Goal: Task Accomplishment & Management: Use online tool/utility

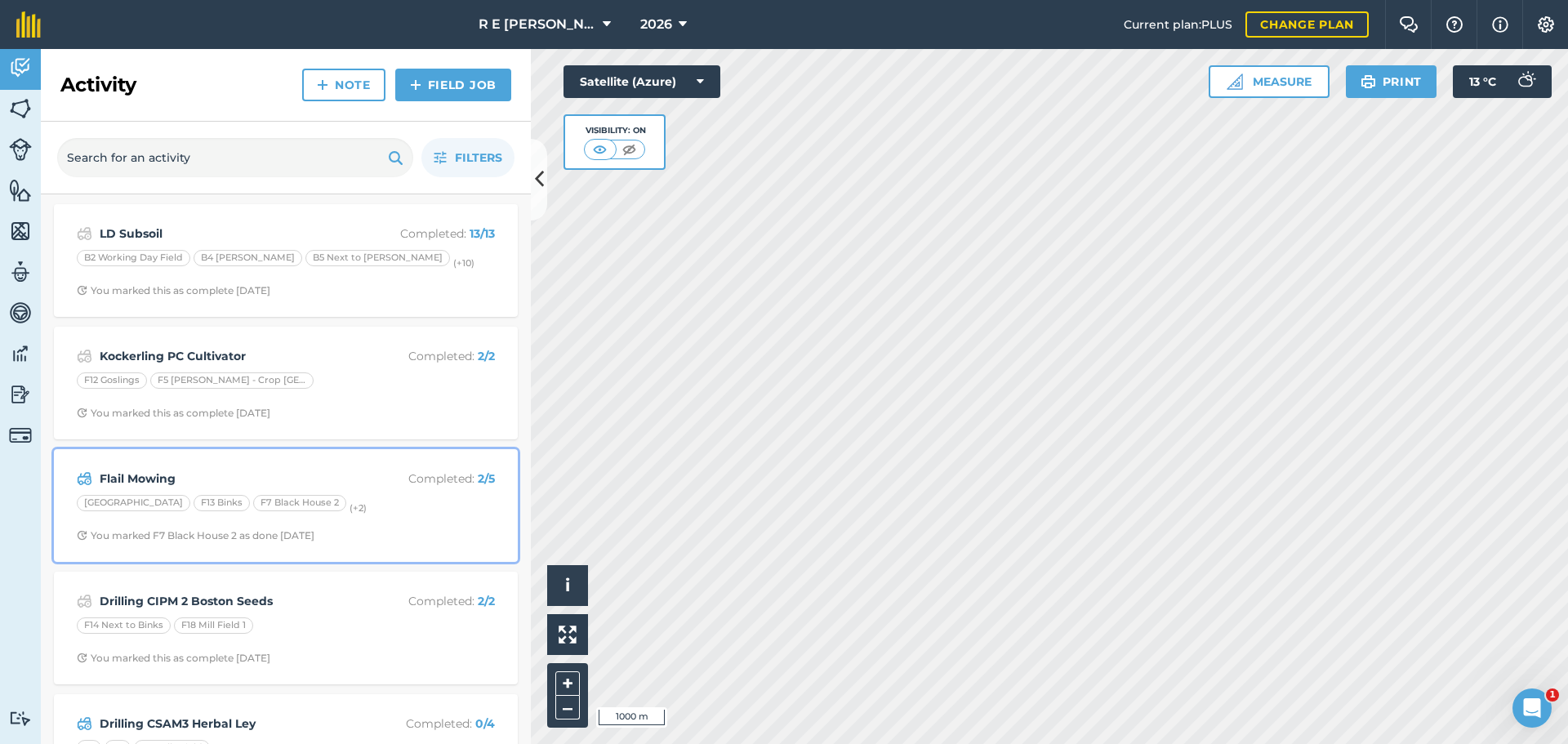
click at [353, 476] on div "Flail Mowing Completed : 2 / 5" at bounding box center [286, 479] width 418 height 20
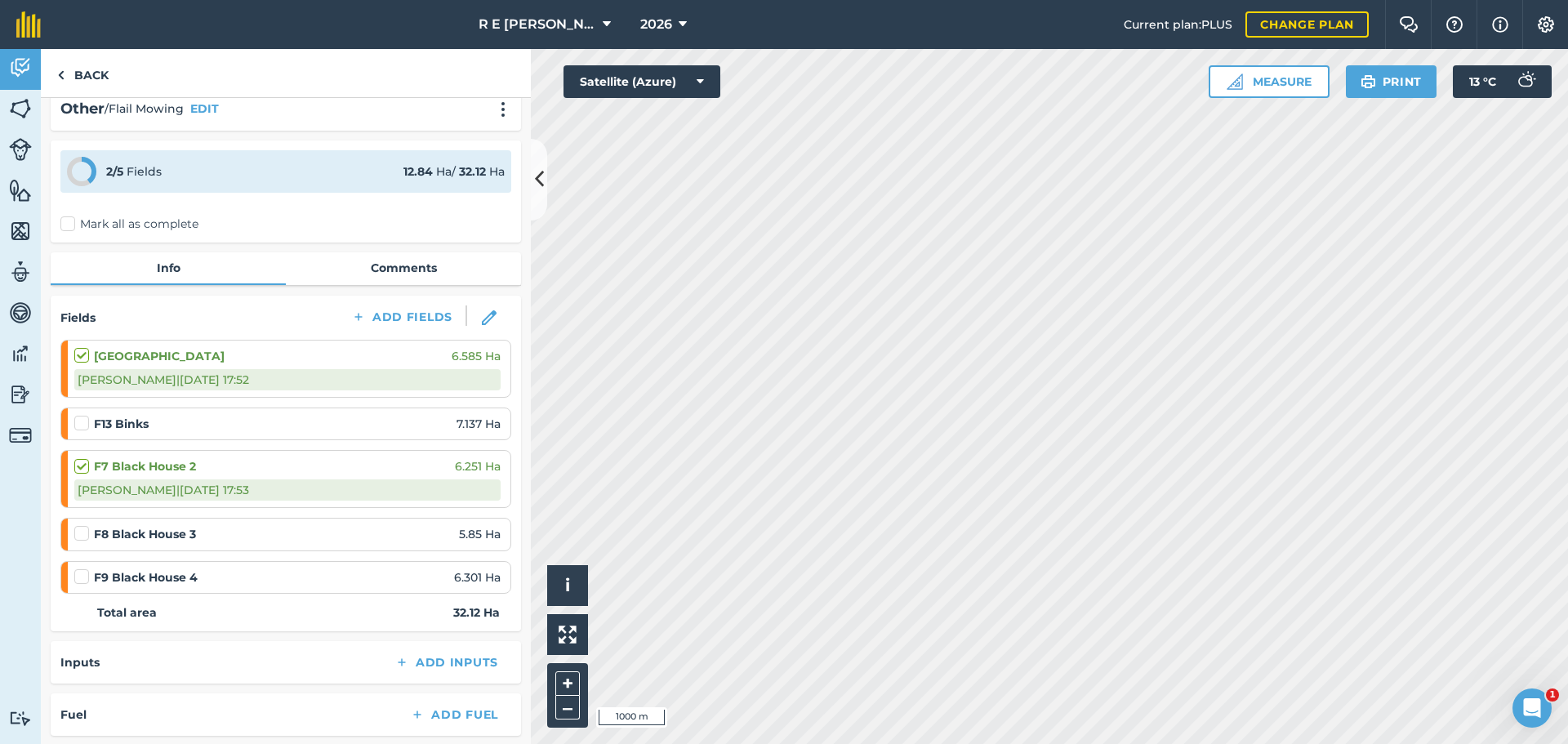
scroll to position [82, 0]
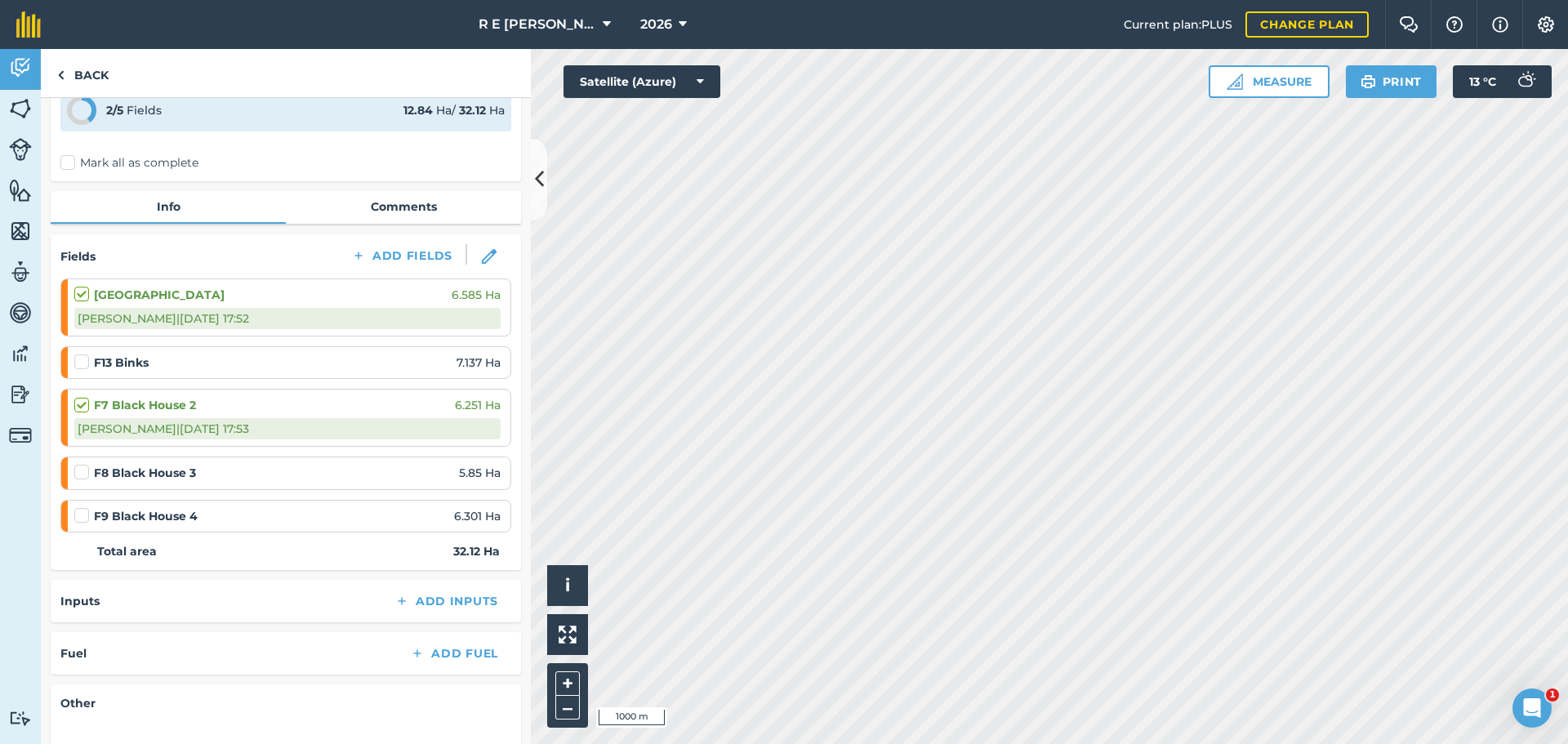
click at [83, 464] on label at bounding box center [84, 464] width 20 height 0
click at [83, 467] on input "checkbox" at bounding box center [79, 468] width 10 height 10
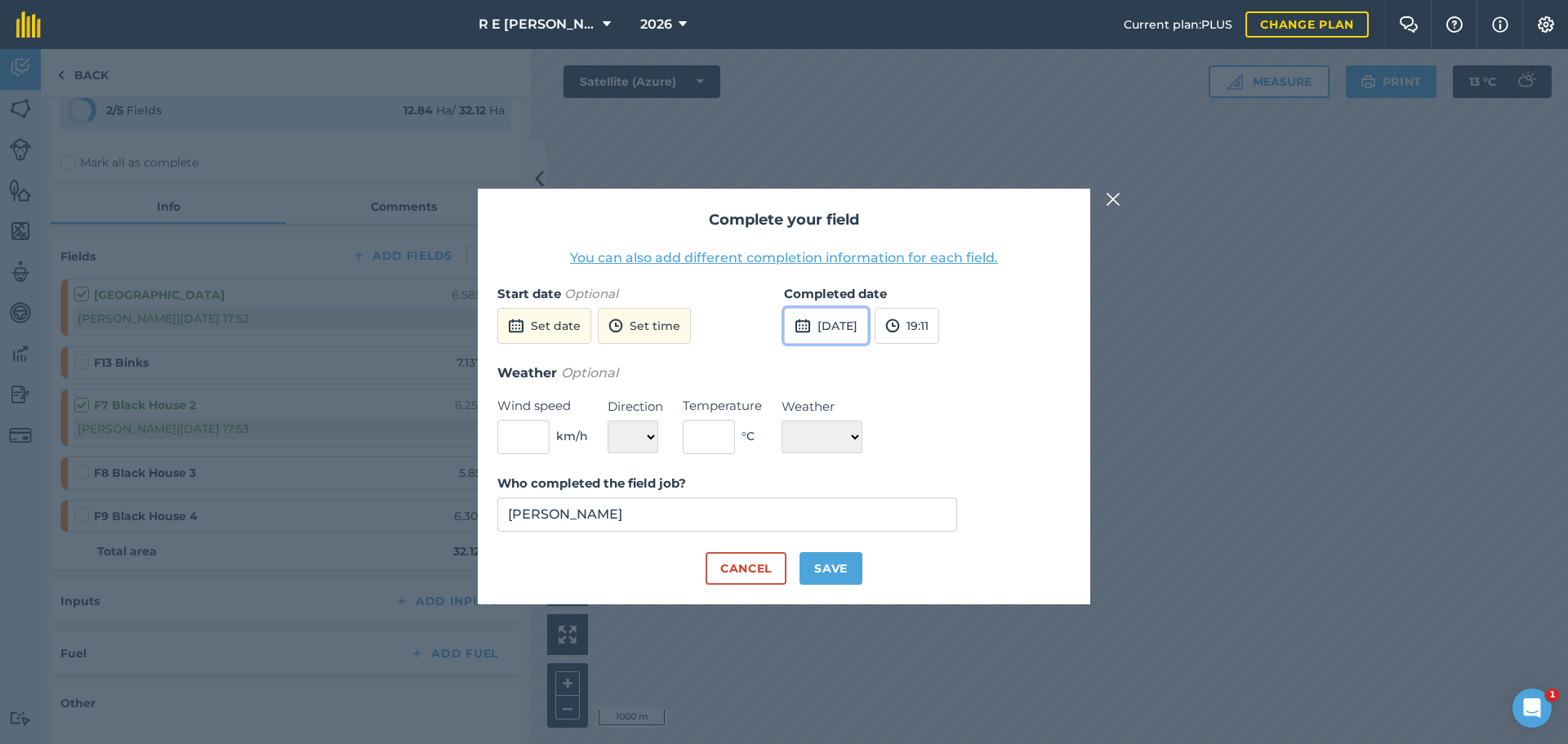
click at [837, 332] on button "[DATE]" at bounding box center [825, 325] width 84 height 36
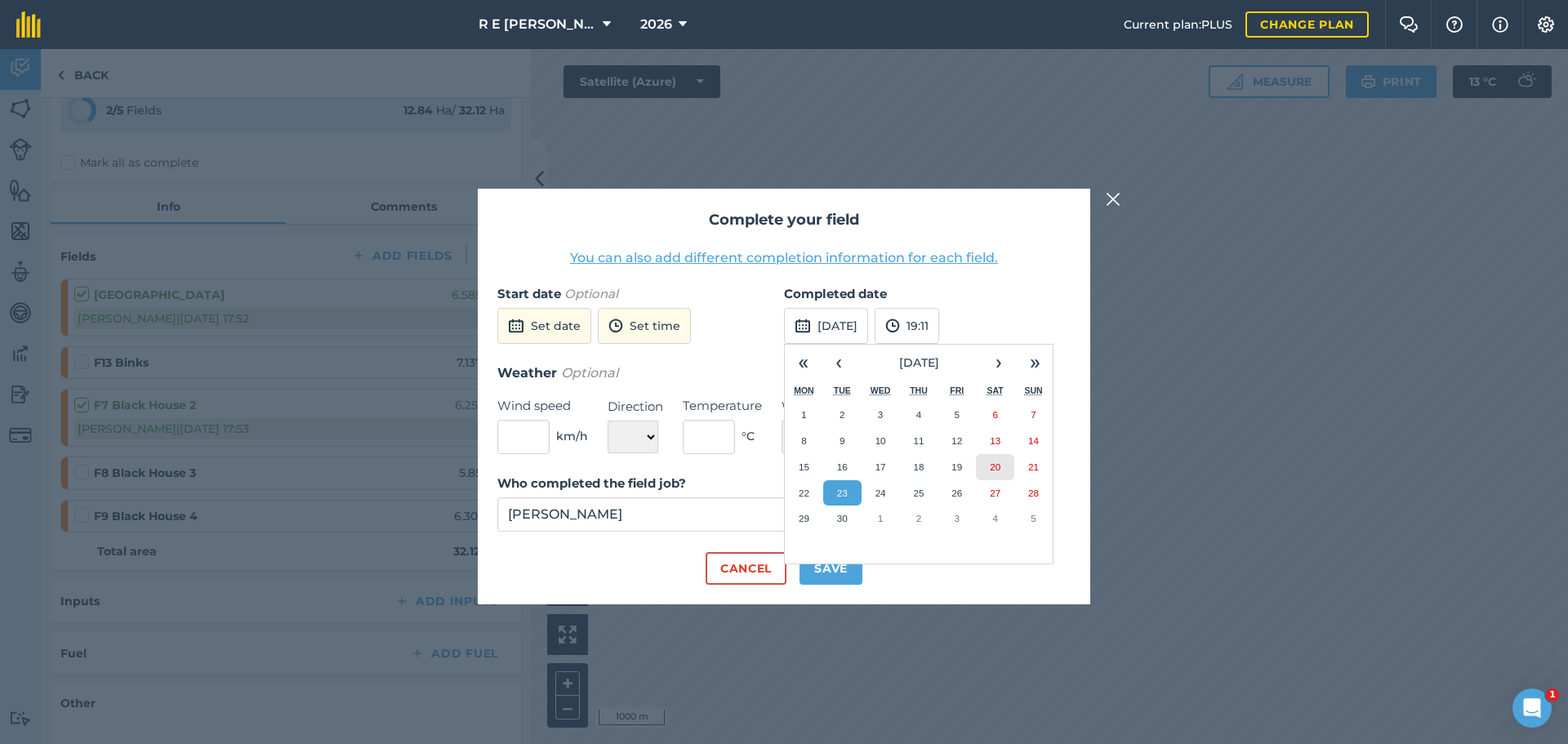
click at [995, 469] on abbr "20" at bounding box center [995, 467] width 10 height 10
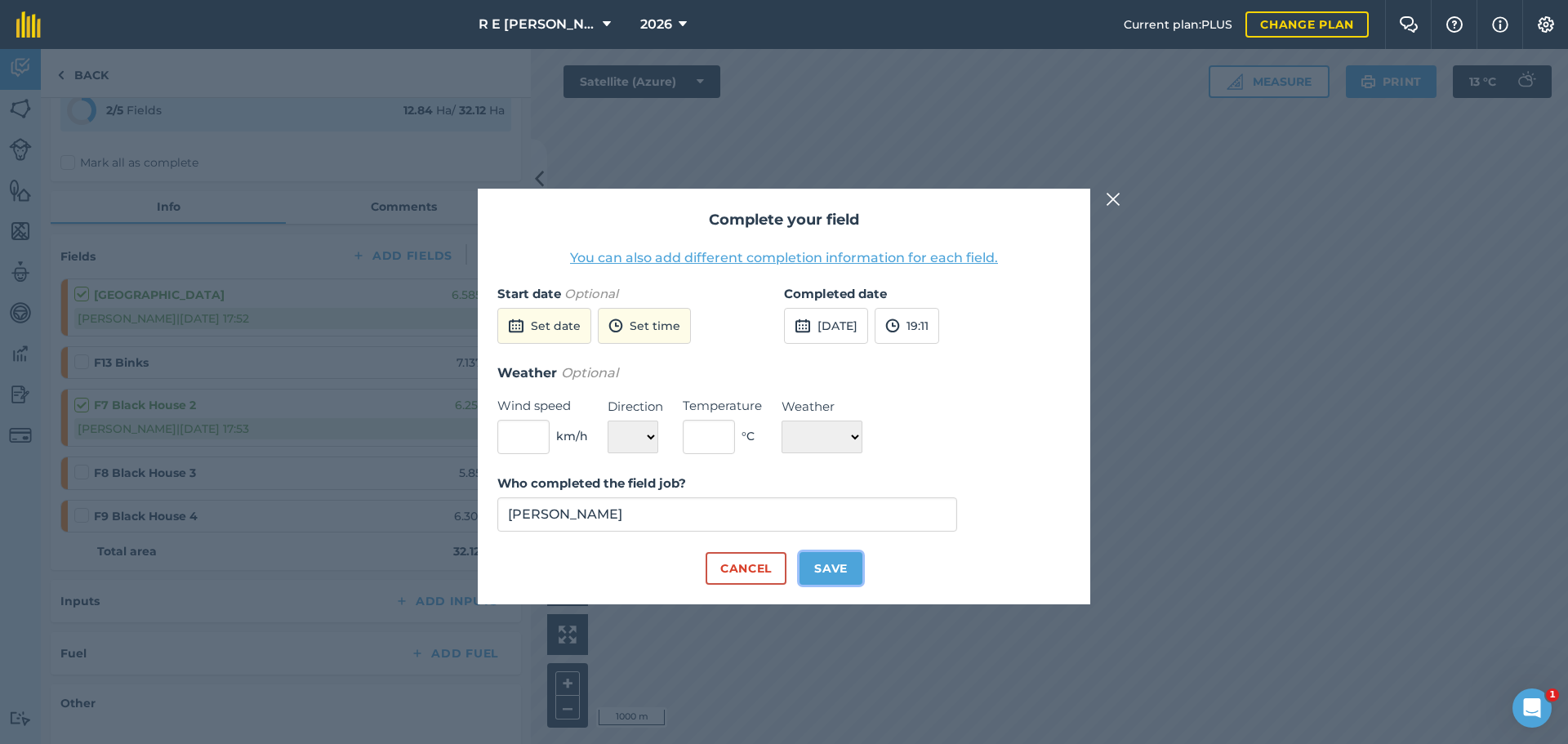
click at [823, 576] on button "Save" at bounding box center [830, 568] width 63 height 33
checkbox input "true"
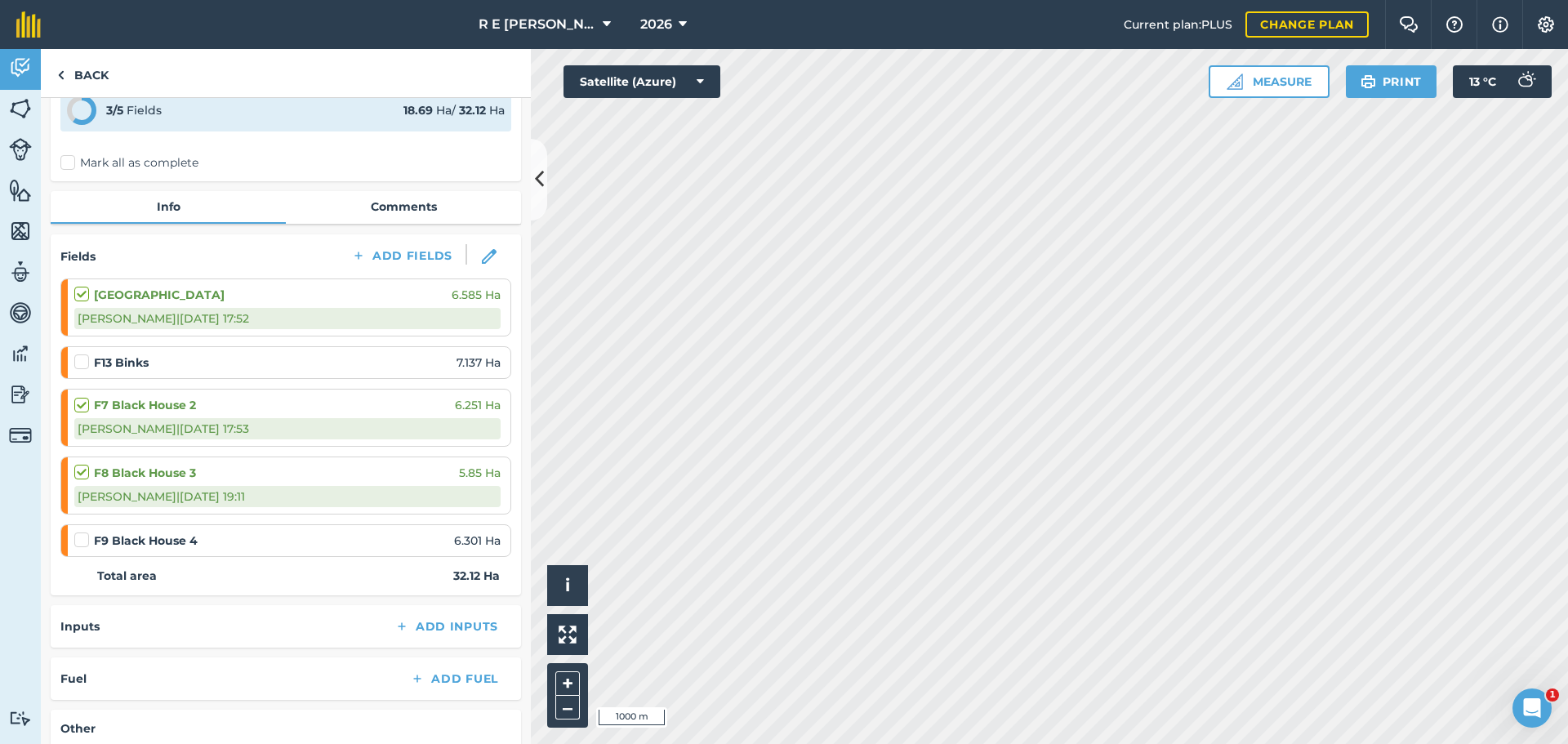
click at [85, 532] on label at bounding box center [84, 532] width 20 height 0
click at [85, 540] on input "checkbox" at bounding box center [79, 537] width 10 height 10
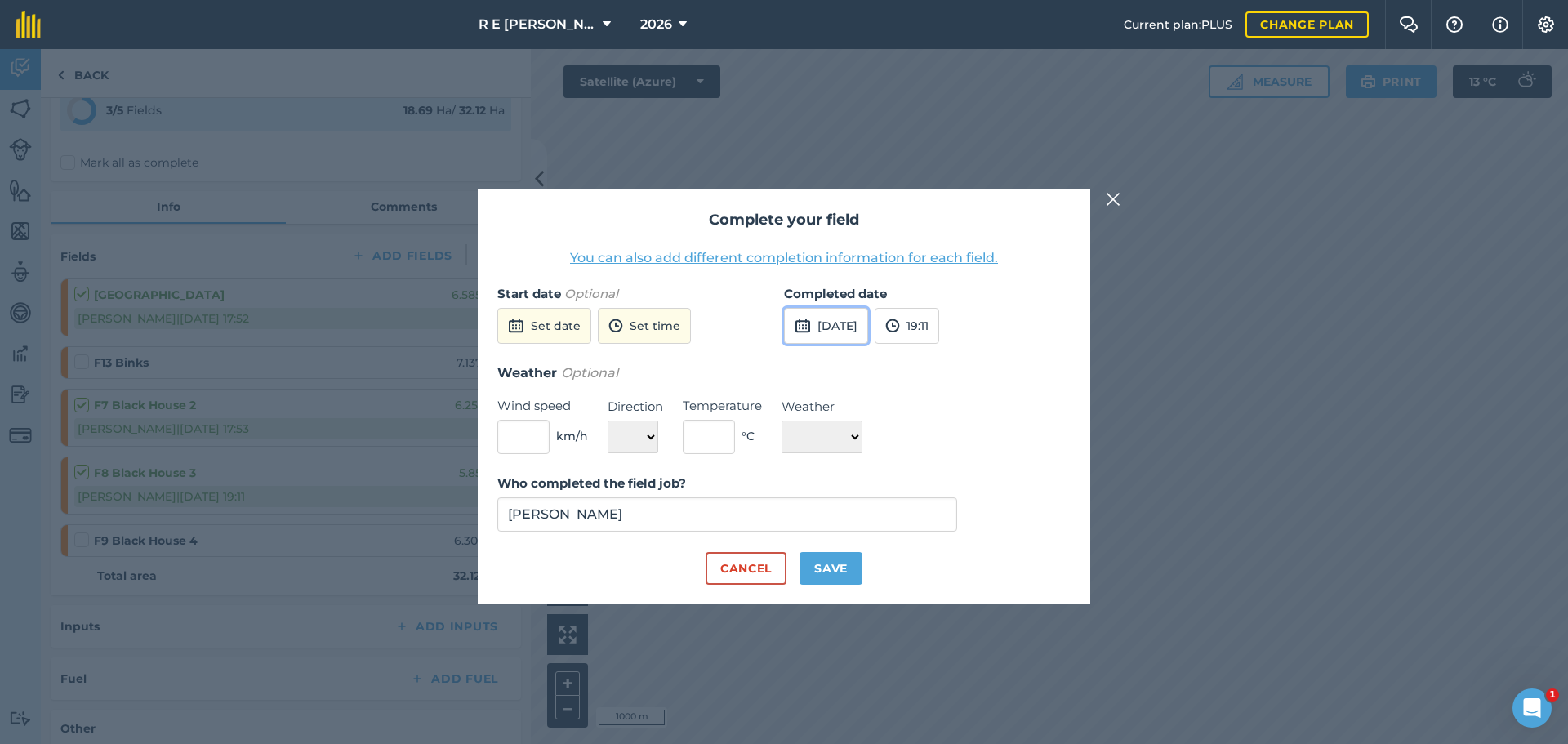
click at [847, 330] on button "[DATE]" at bounding box center [825, 325] width 84 height 36
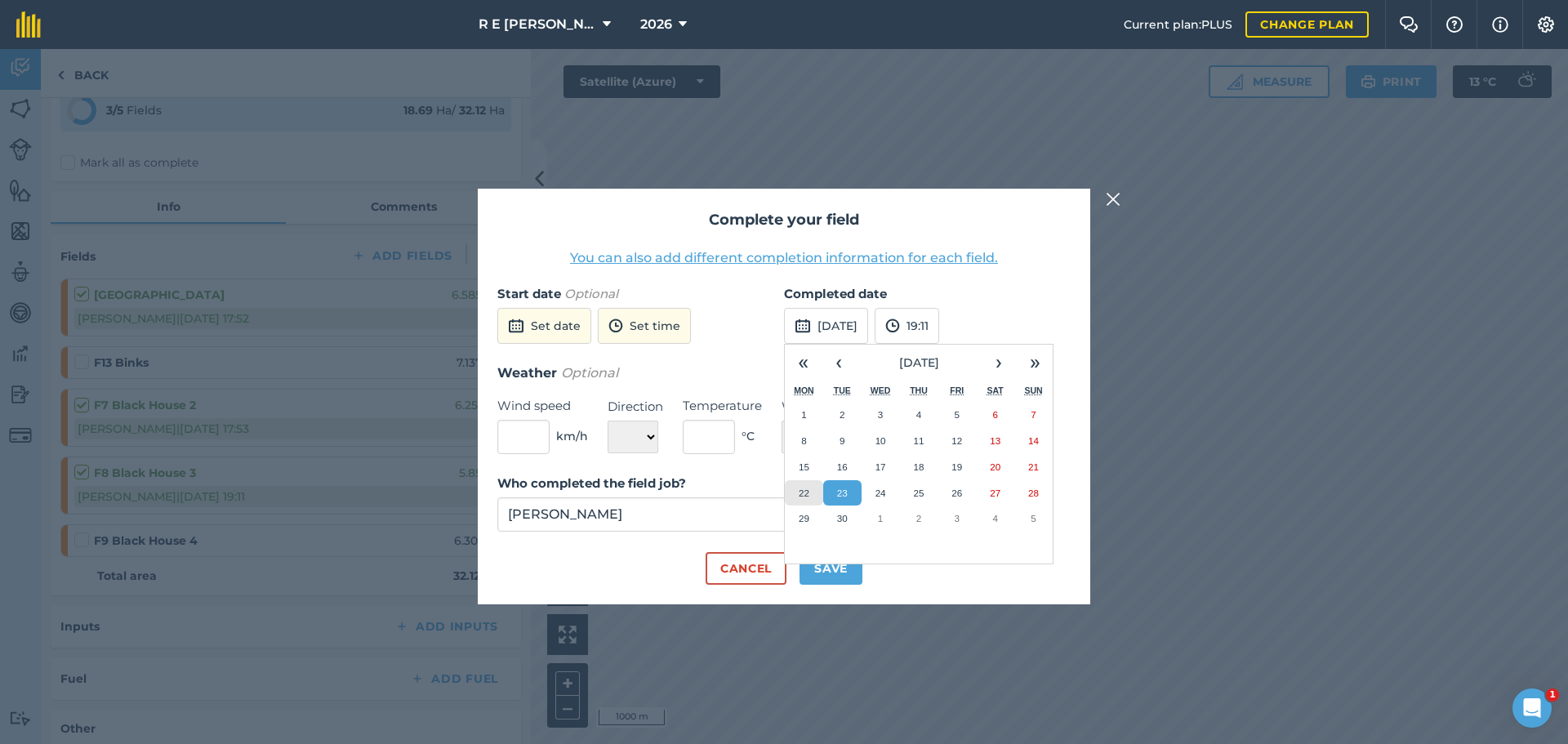
click at [801, 491] on abbr "22" at bounding box center [804, 493] width 10 height 10
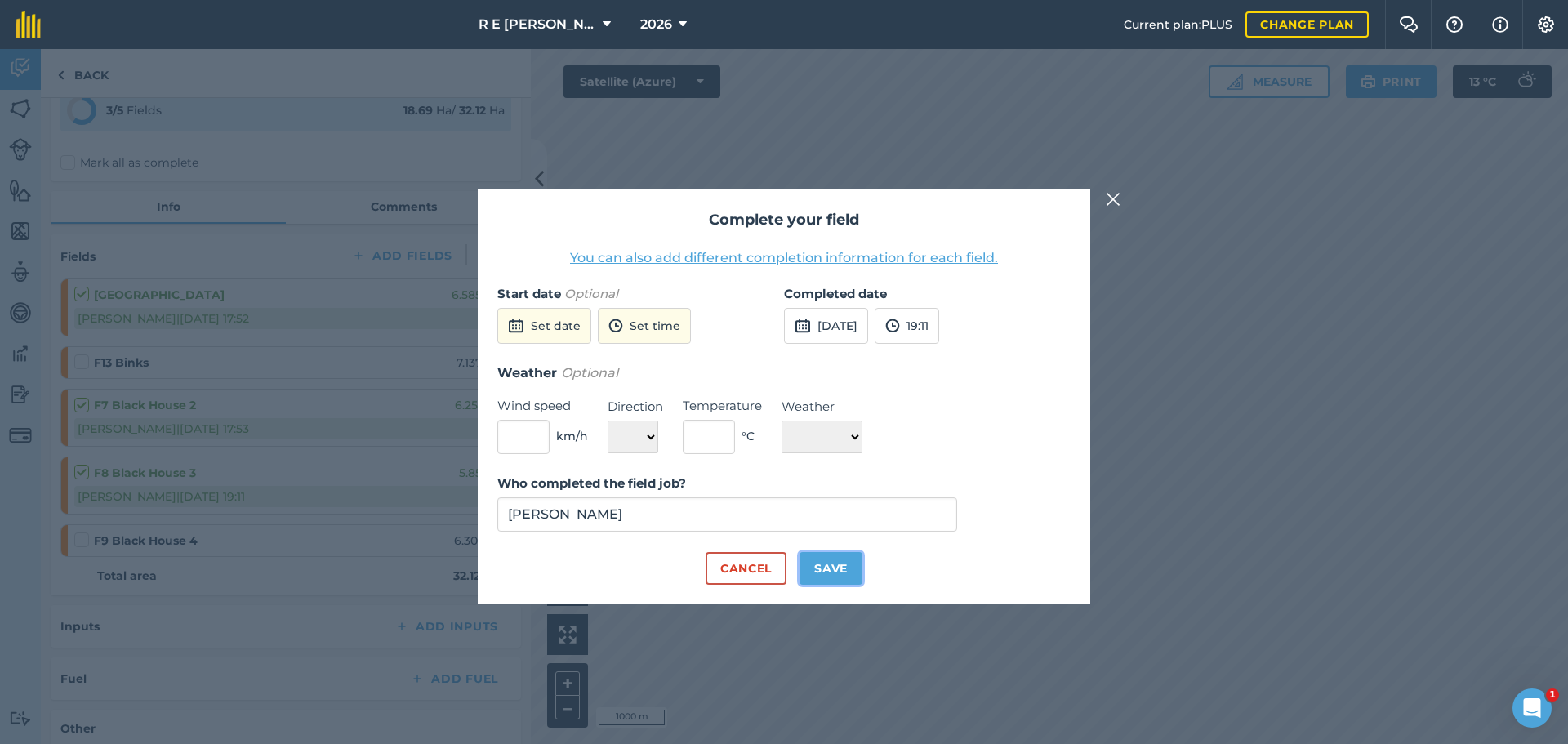
click at [823, 573] on button "Save" at bounding box center [830, 568] width 63 height 33
checkbox input "true"
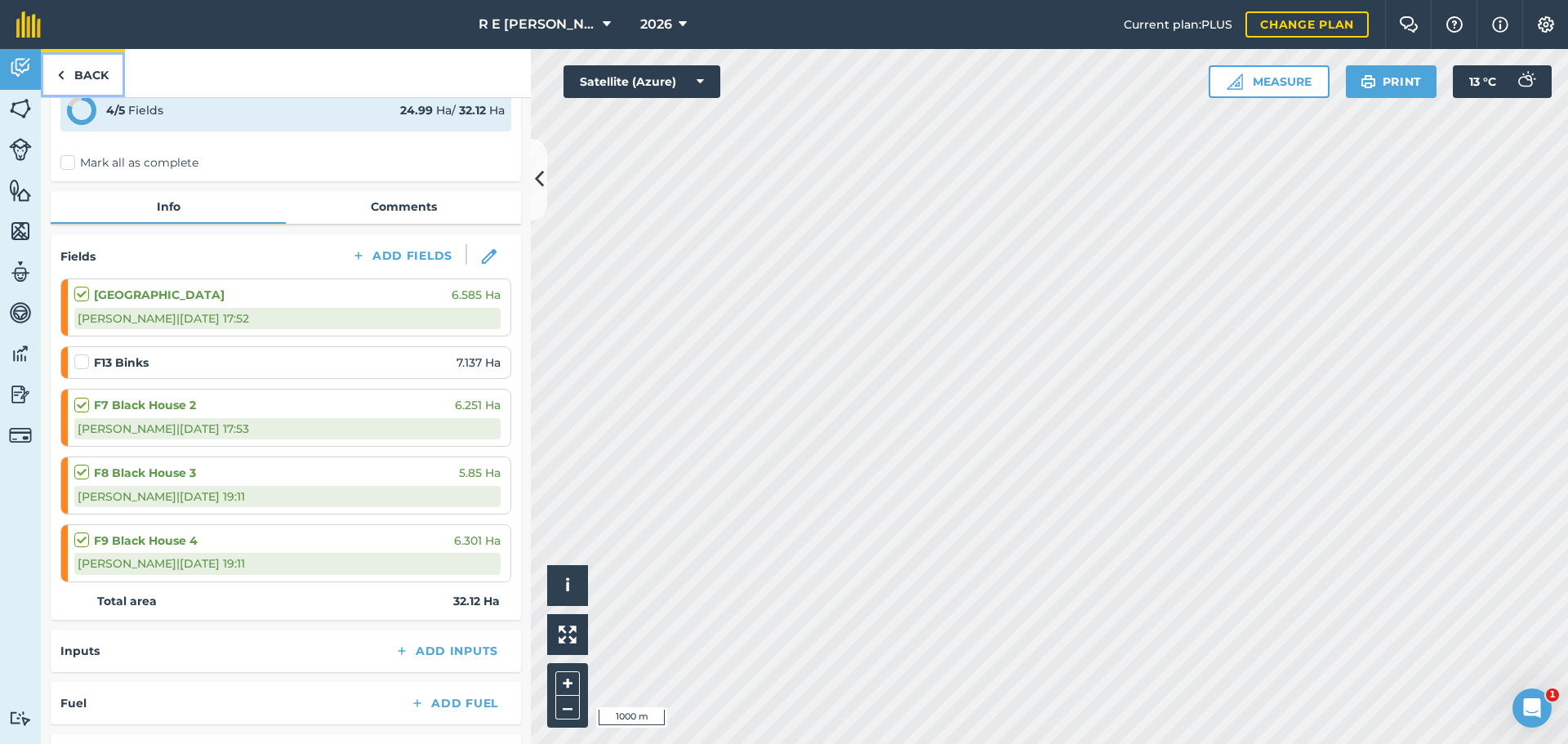
click at [97, 73] on link "Back" at bounding box center [82, 72] width 84 height 48
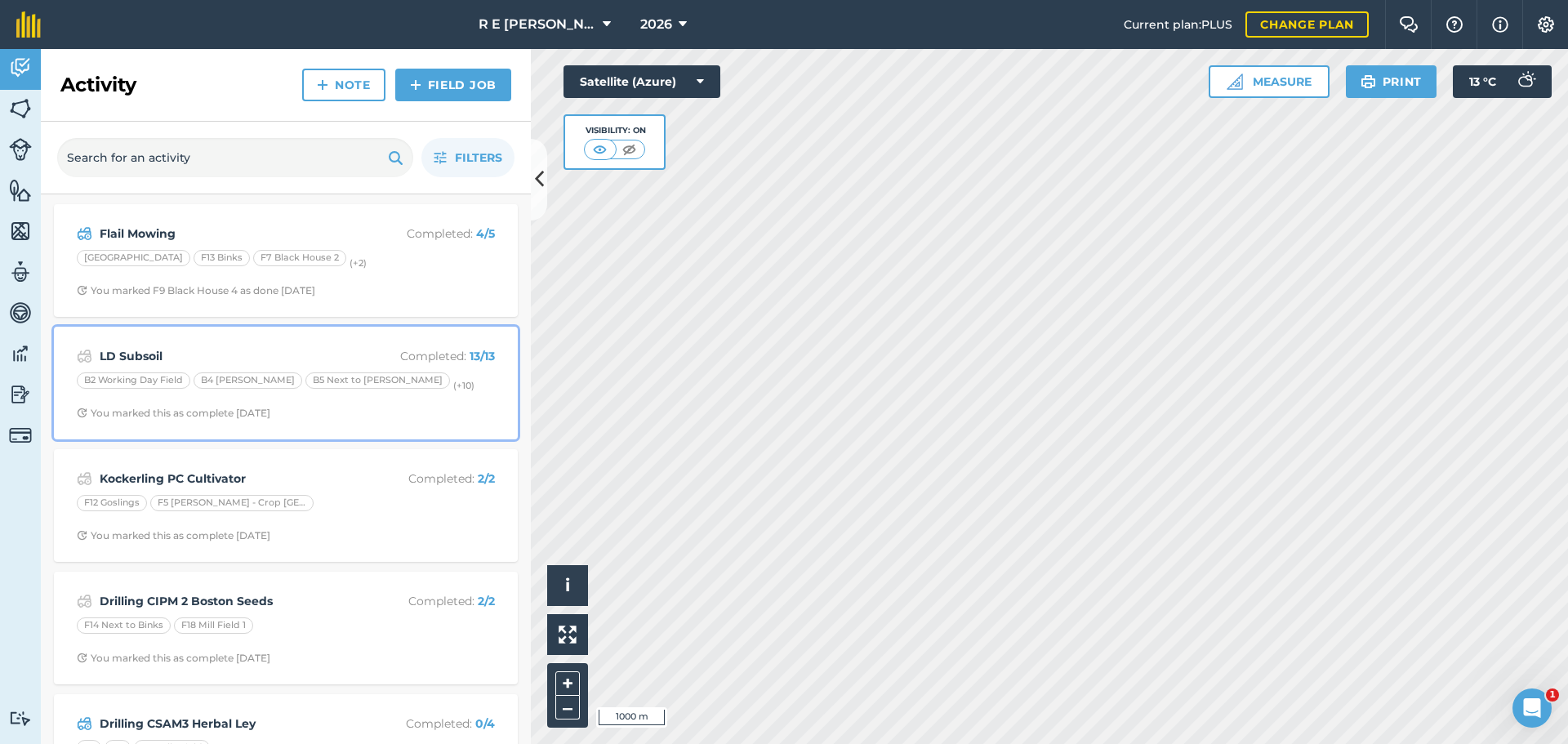
click at [341, 408] on span "You marked this as complete [DATE]" at bounding box center [286, 414] width 418 height 13
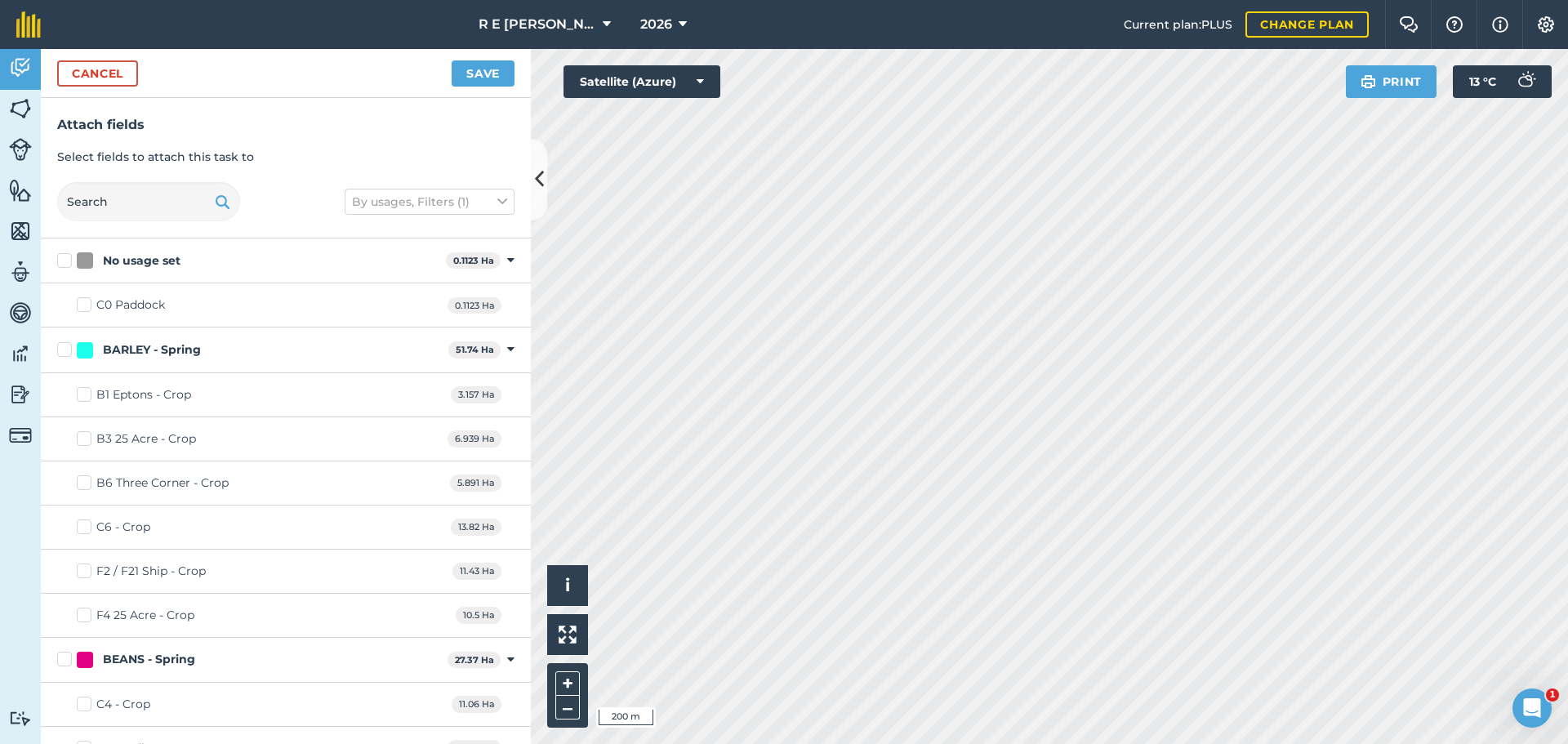
checkbox input "true"
click at [470, 78] on button "Save" at bounding box center [482, 73] width 63 height 26
checkbox input "false"
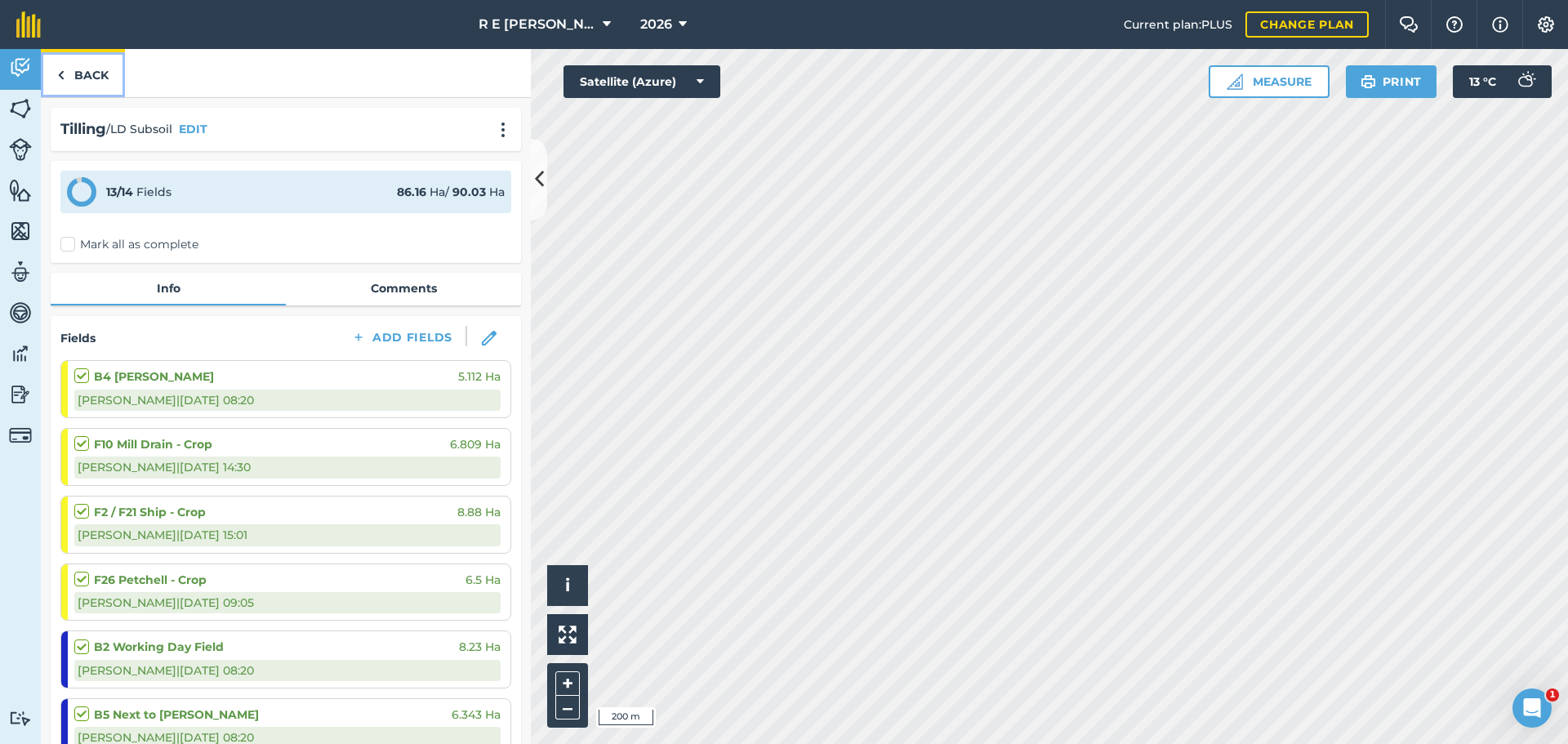
click at [90, 75] on link "Back" at bounding box center [82, 72] width 84 height 48
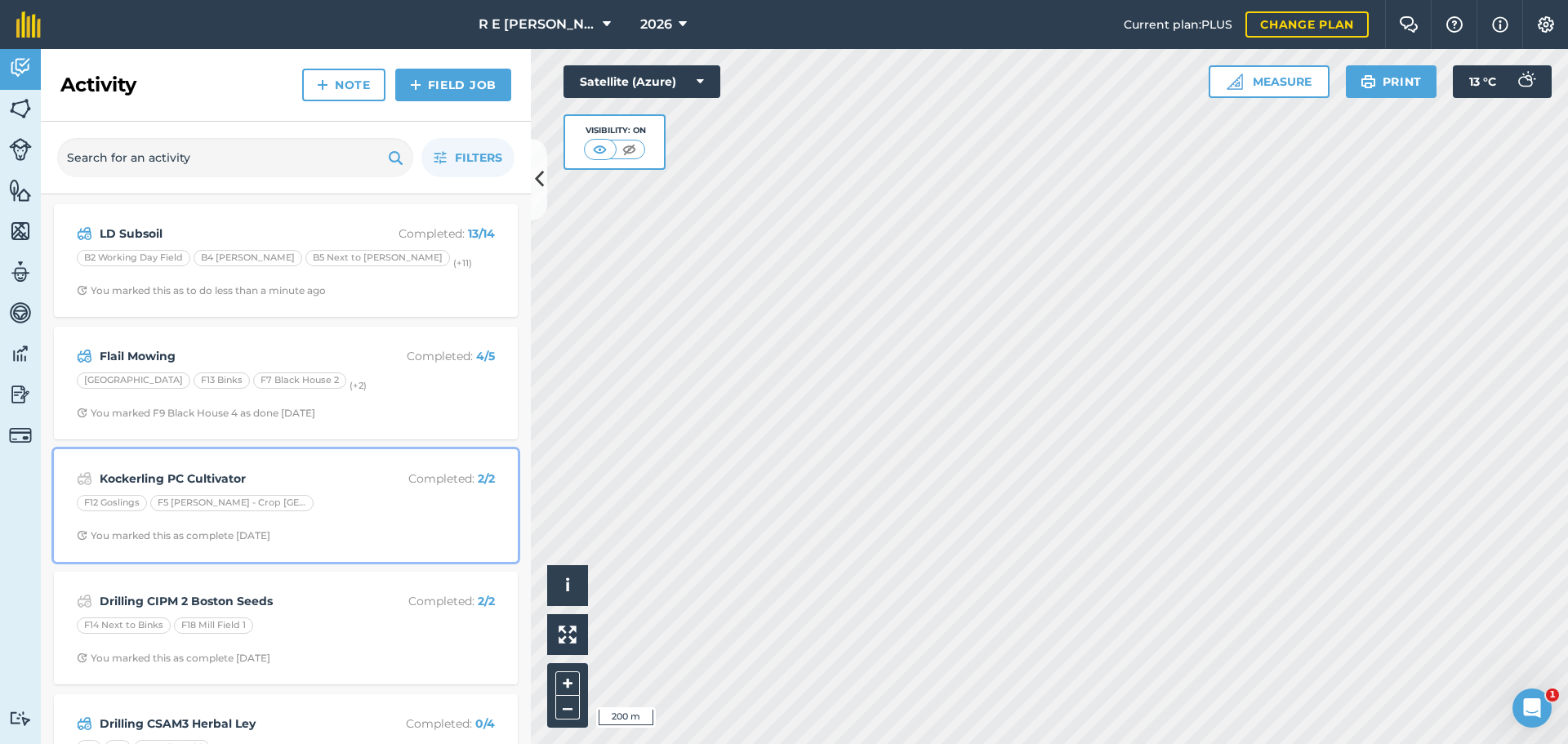
click at [390, 485] on p "Completed : 2 / 2" at bounding box center [430, 478] width 130 height 18
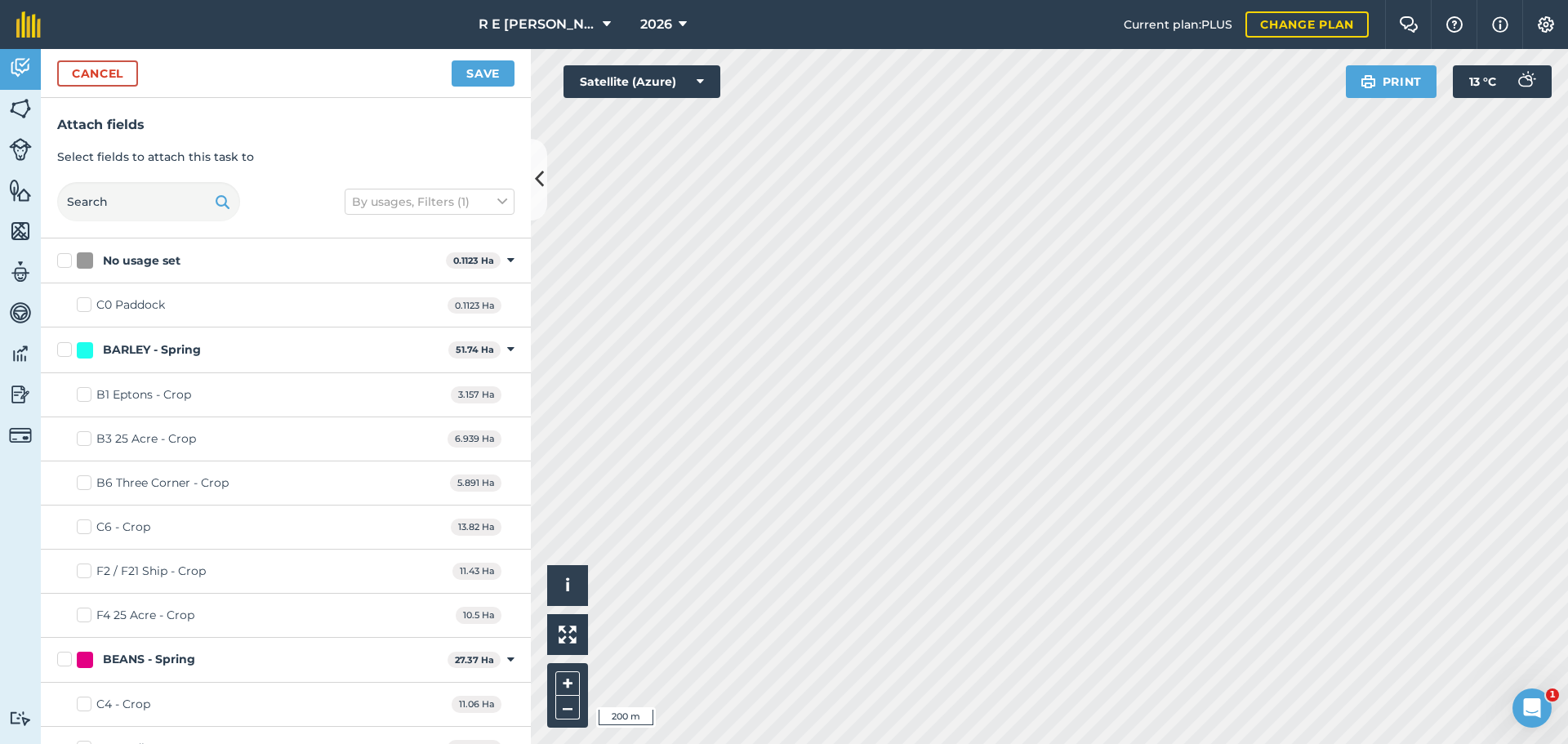
checkbox input "true"
click at [476, 78] on button "Save" at bounding box center [482, 73] width 63 height 26
checkbox input "false"
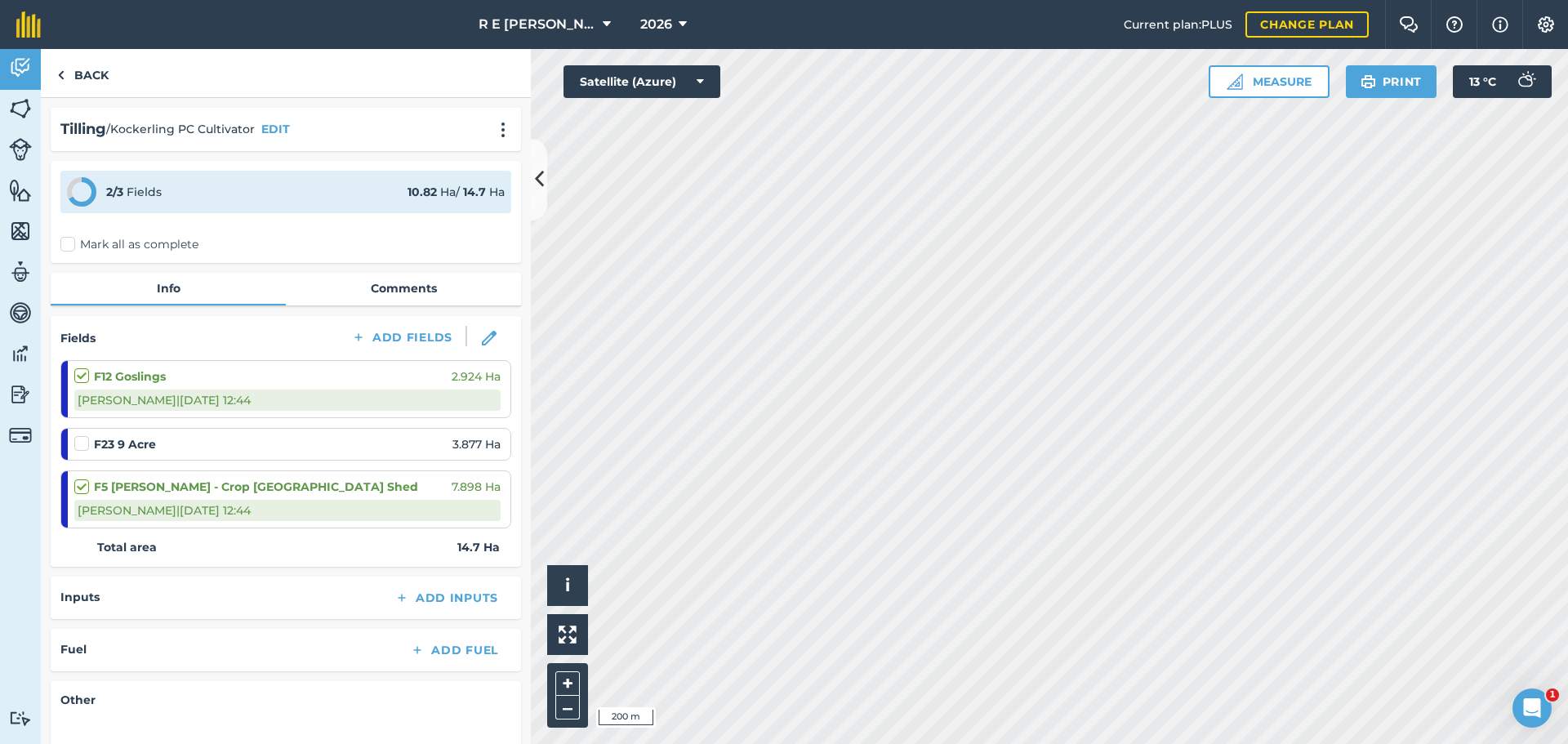
click at [86, 435] on label at bounding box center [84, 435] width 20 height 0
click at [85, 445] on input "checkbox" at bounding box center [79, 440] width 10 height 10
checkbox input "false"
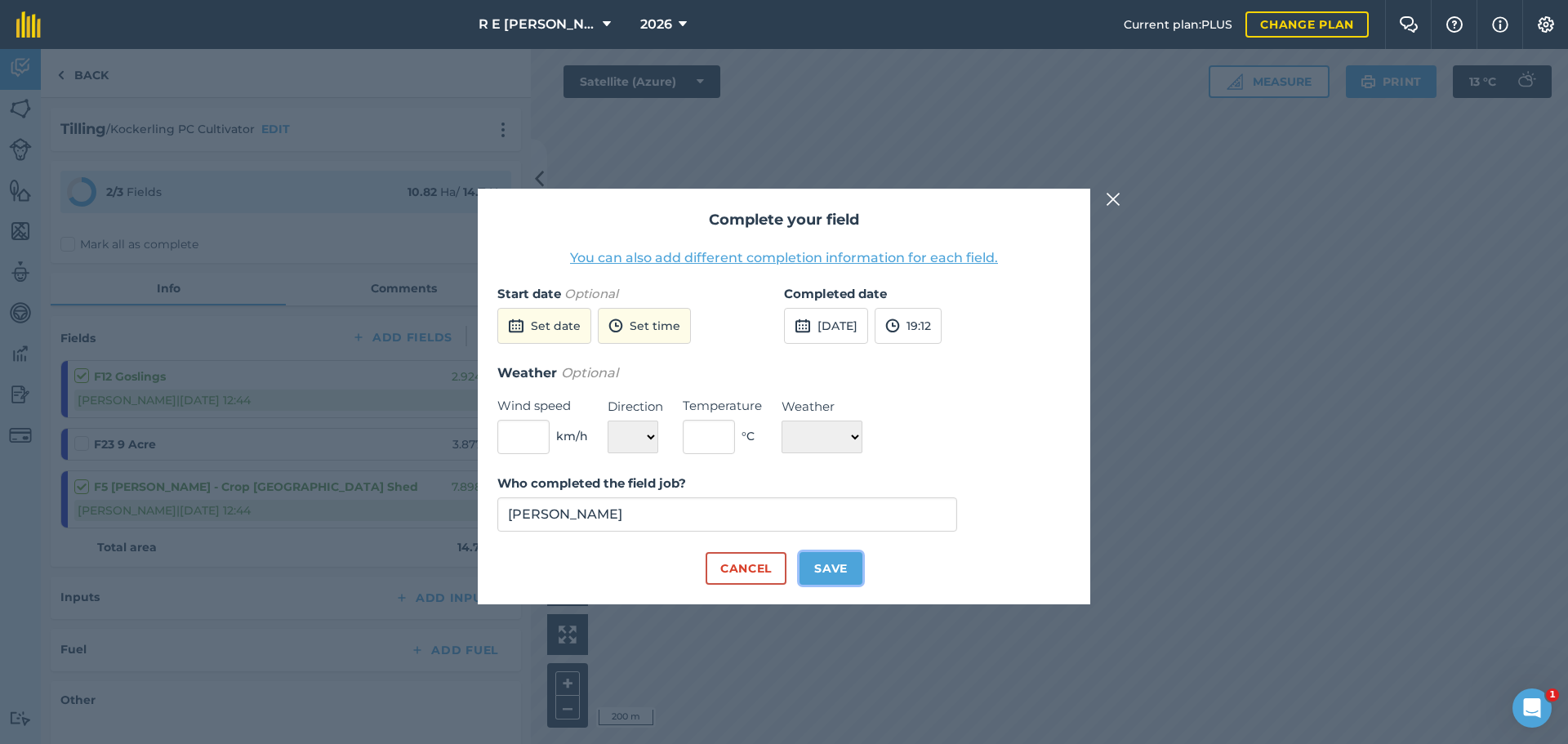
click at [823, 561] on button "Save" at bounding box center [830, 568] width 63 height 33
checkbox input "true"
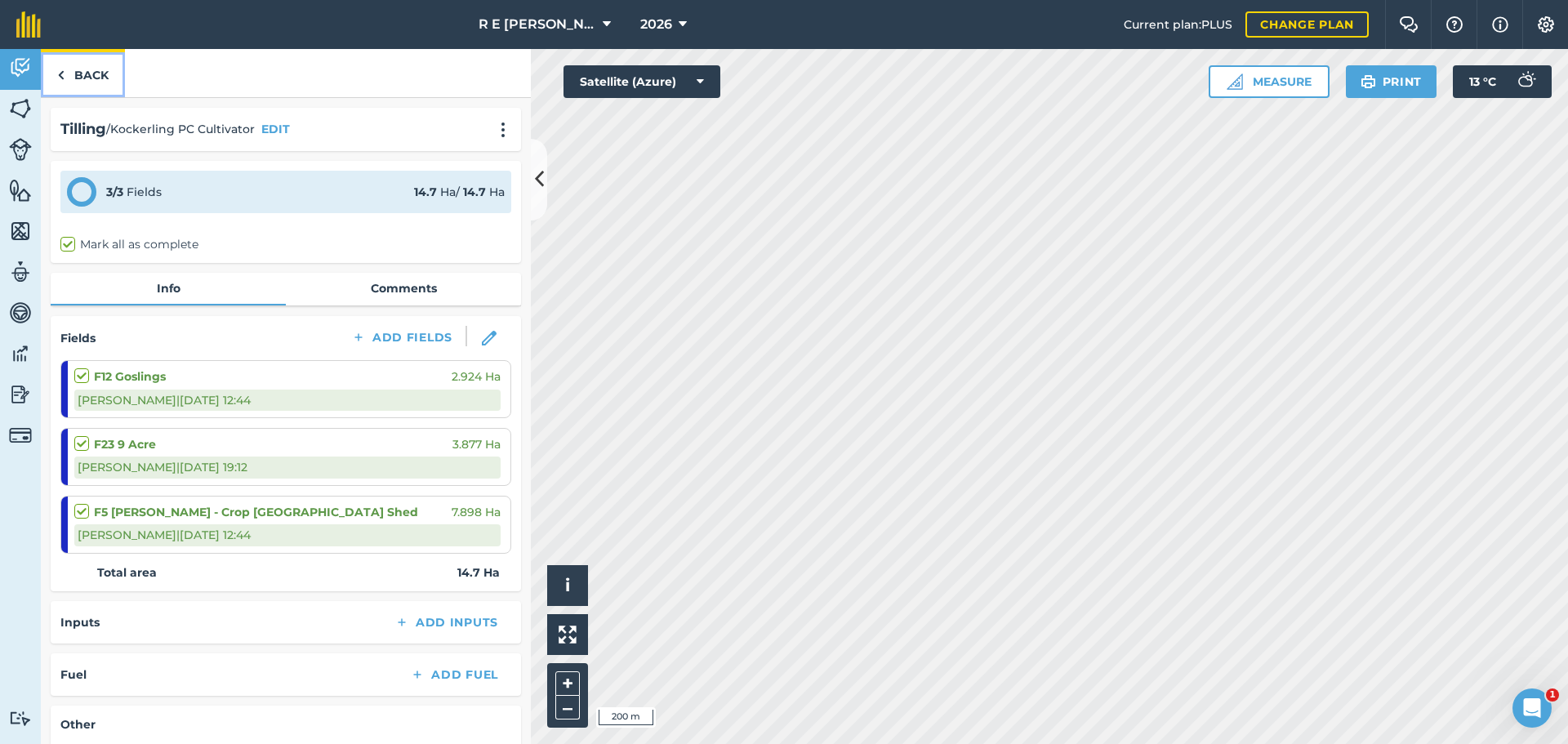
click at [96, 70] on link "Back" at bounding box center [82, 72] width 84 height 48
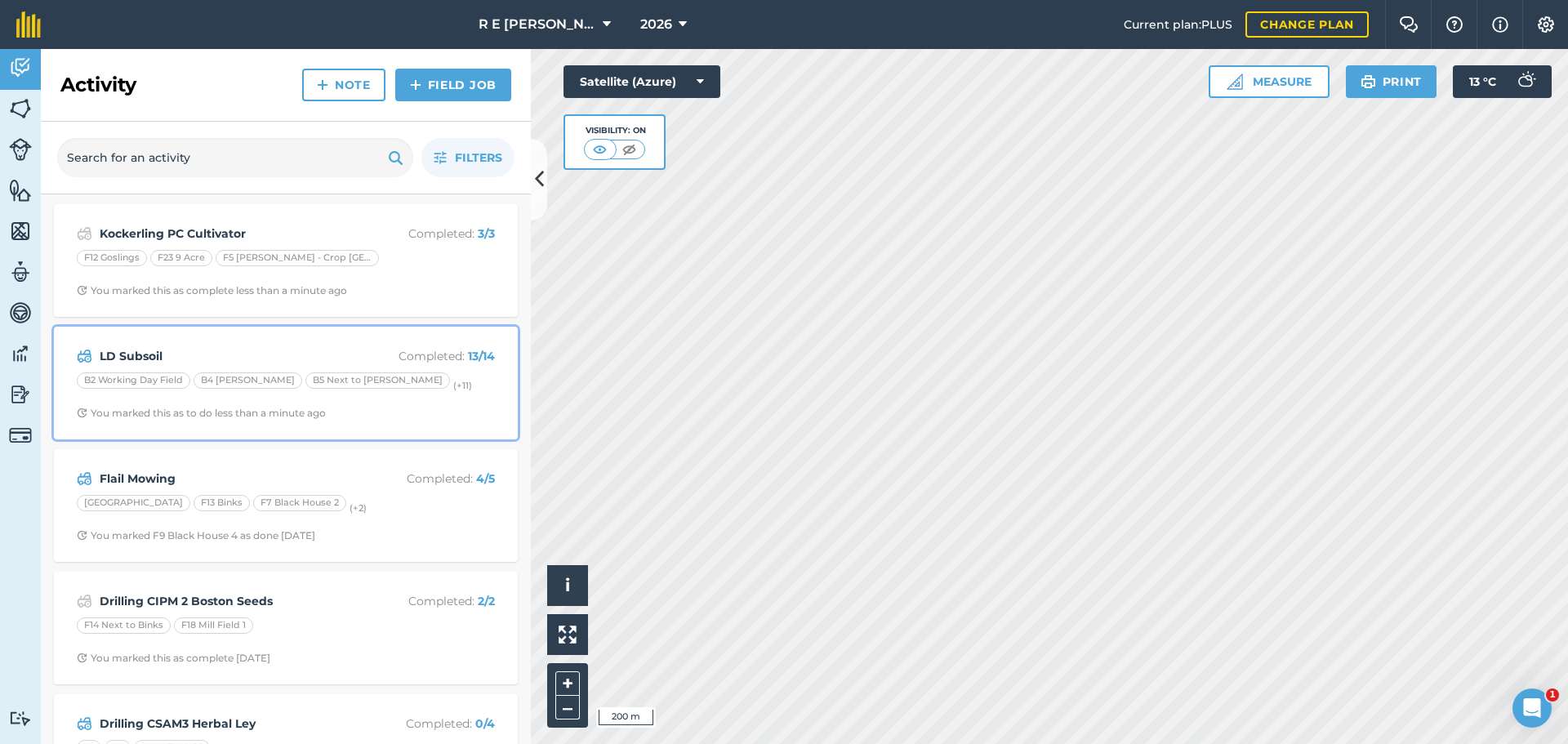
click at [321, 355] on strong "LD Subsoil" at bounding box center [228, 356] width 259 height 18
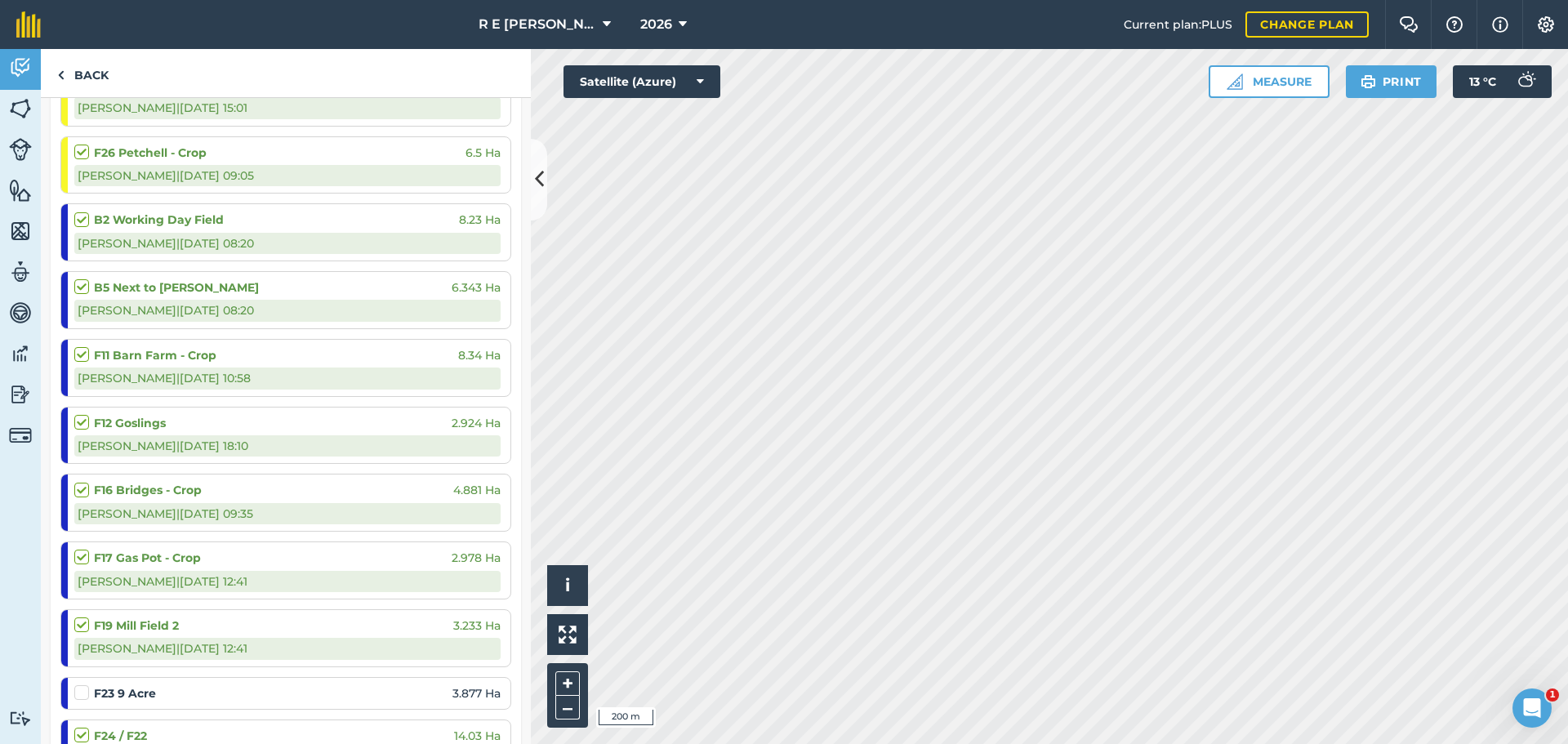
scroll to position [490, 0]
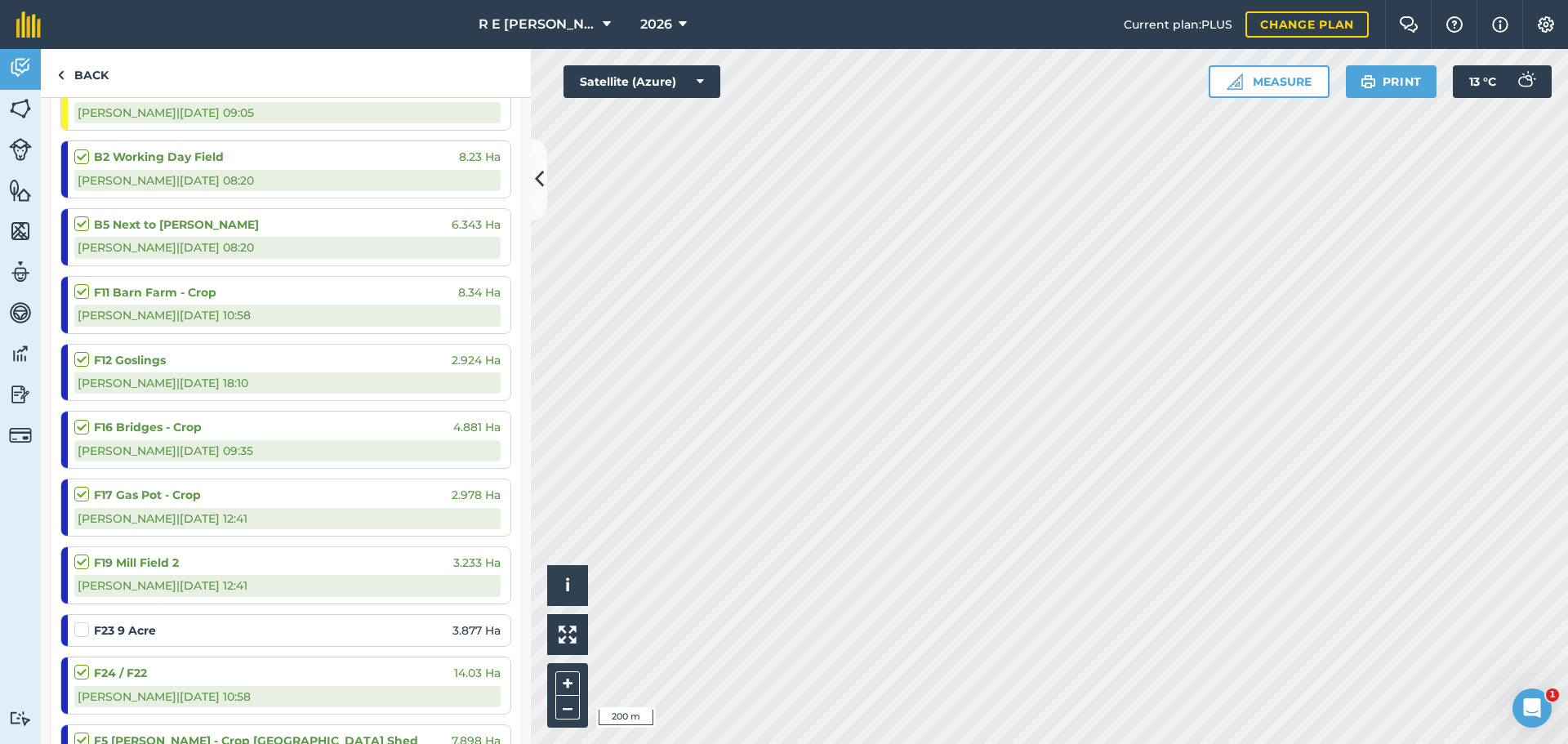
click at [86, 622] on label at bounding box center [84, 622] width 20 height 0
click at [85, 631] on input "checkbox" at bounding box center [79, 626] width 10 height 10
checkbox input "false"
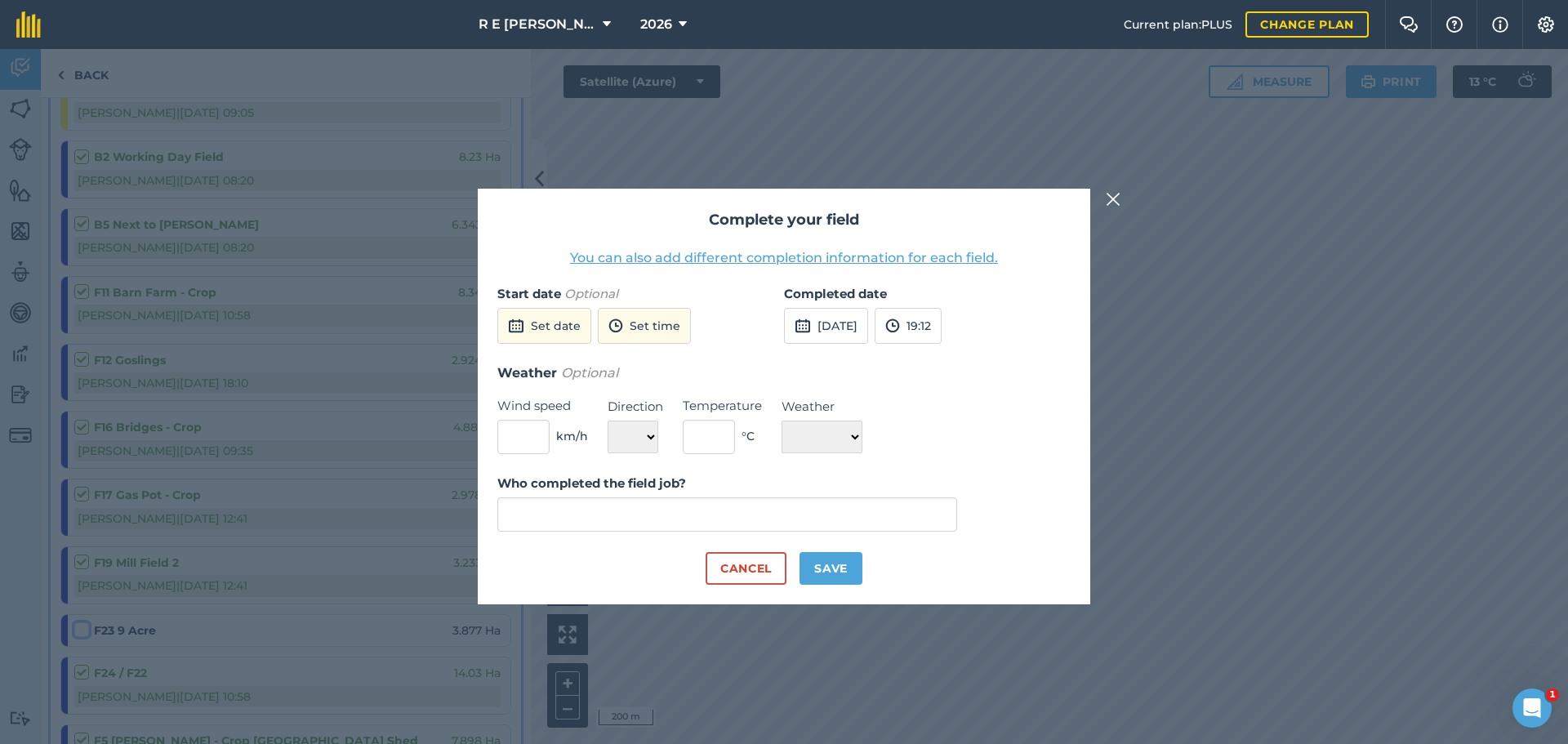
type input "[PERSON_NAME]"
click at [812, 569] on button "Save" at bounding box center [830, 568] width 63 height 33
checkbox input "true"
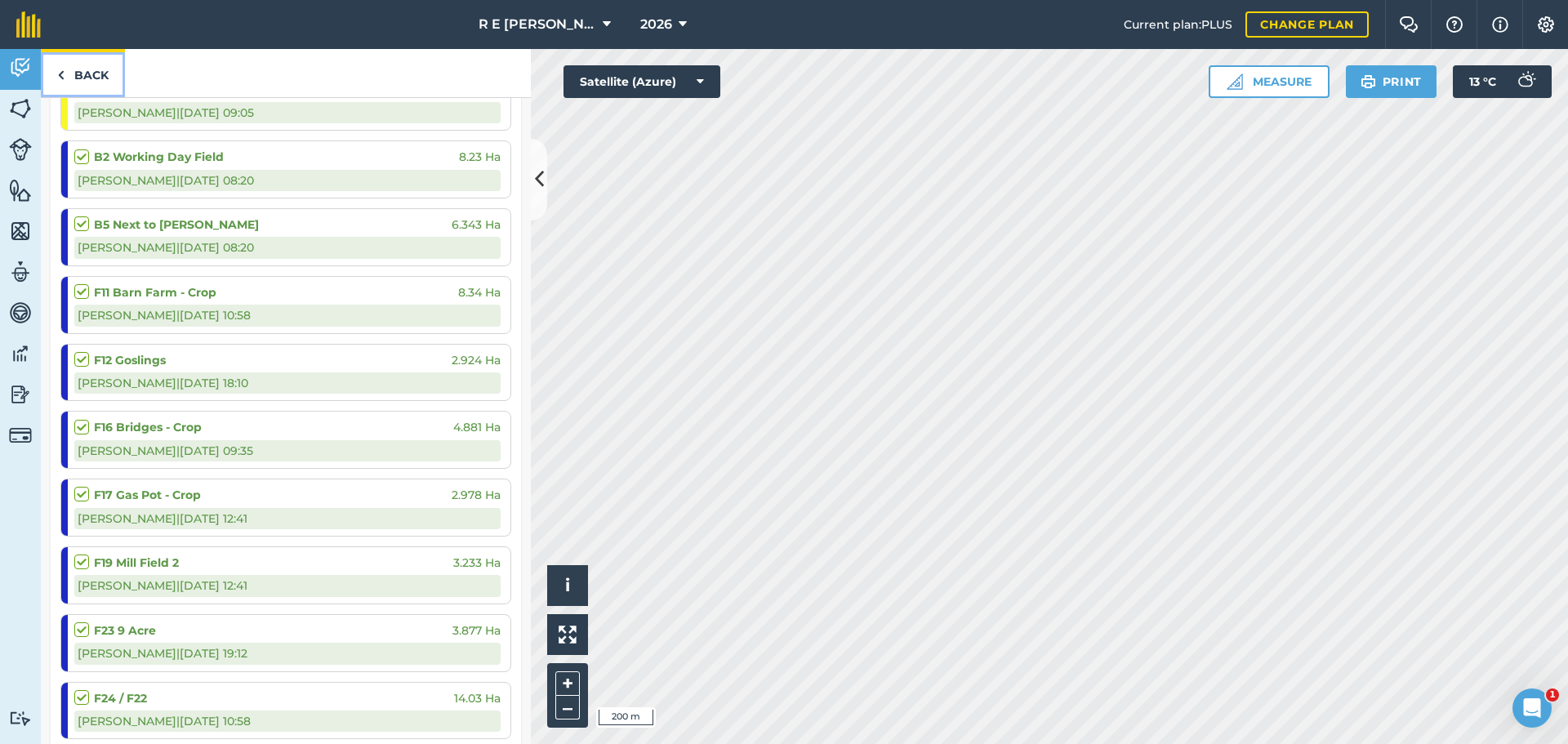
click at [94, 75] on link "Back" at bounding box center [82, 72] width 84 height 48
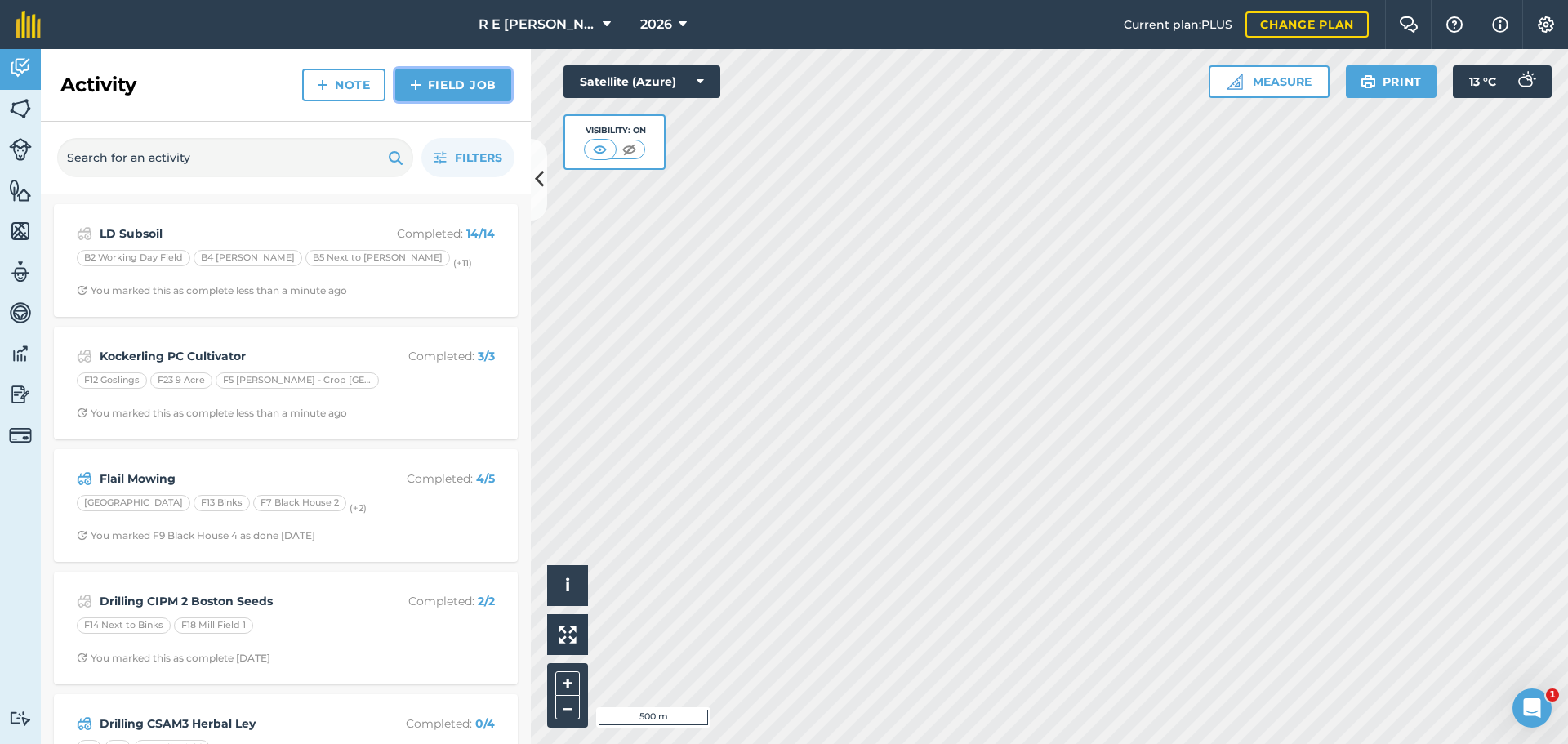
click at [418, 87] on img at bounding box center [416, 85] width 11 height 20
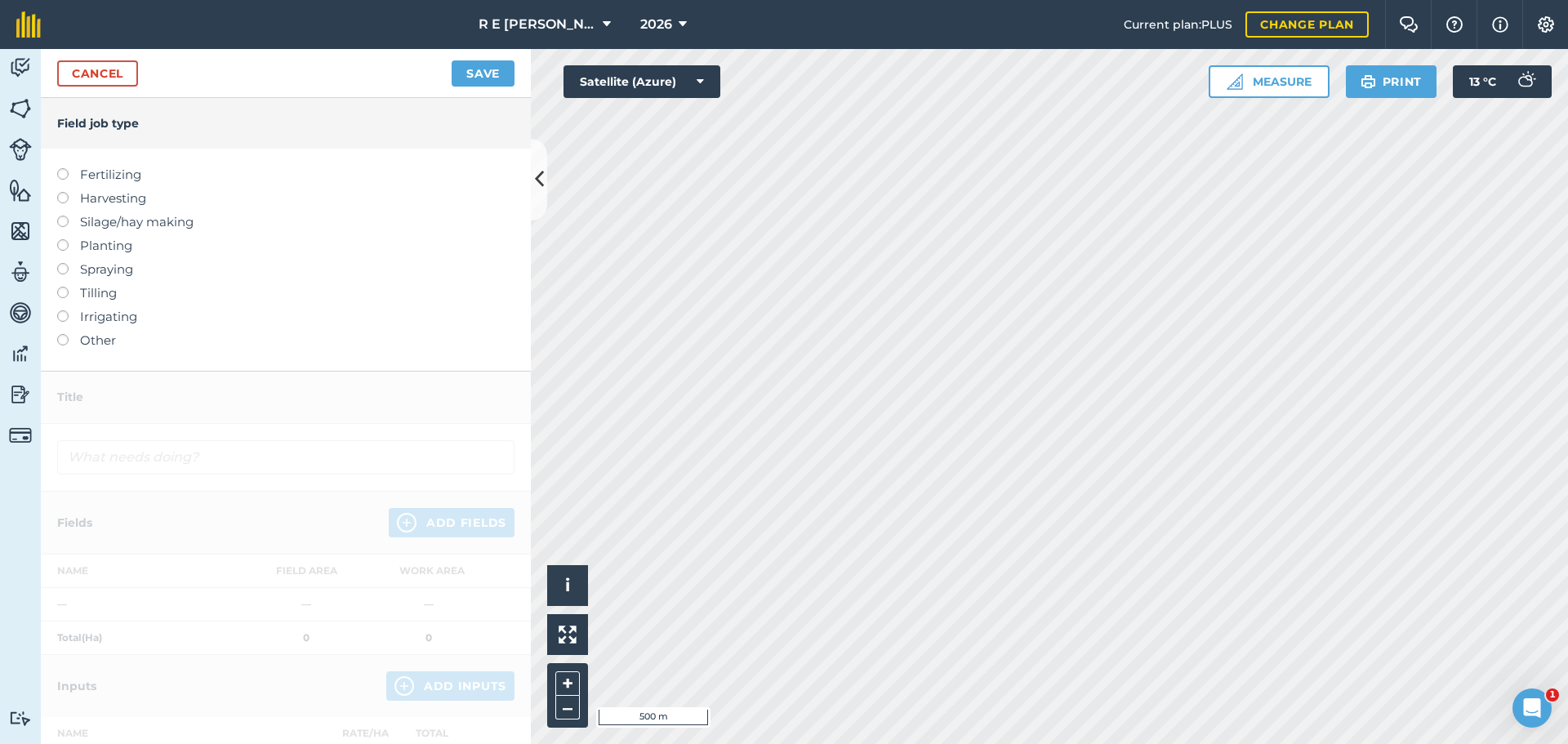
click at [63, 240] on label at bounding box center [69, 240] width 23 height 0
type input "Planting"
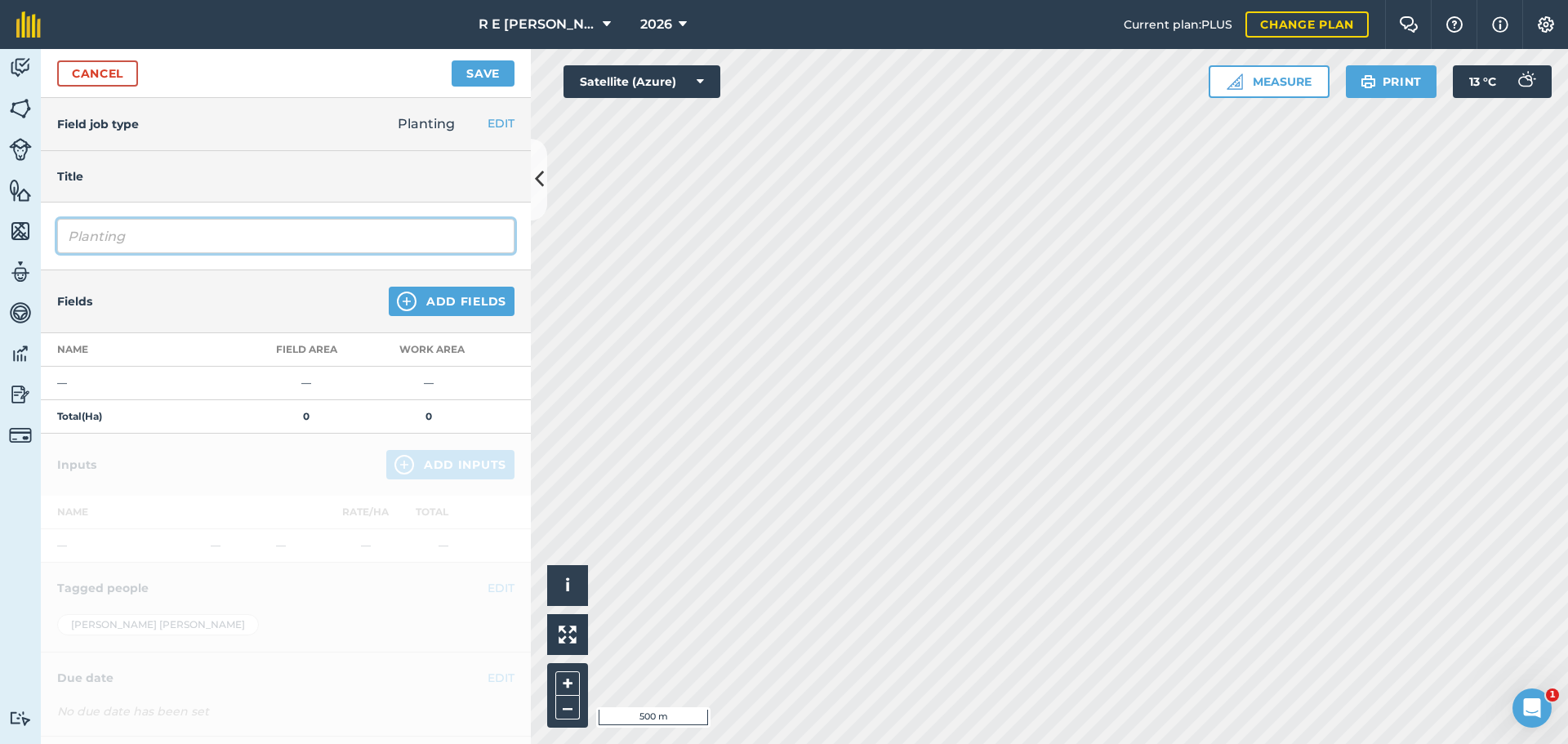
click at [138, 240] on input "Planting" at bounding box center [286, 236] width 457 height 34
drag, startPoint x: 144, startPoint y: 235, endPoint x: 56, endPoint y: 237, distance: 88.0
click at [56, 237] on div "Planting" at bounding box center [285, 236] width 490 height 68
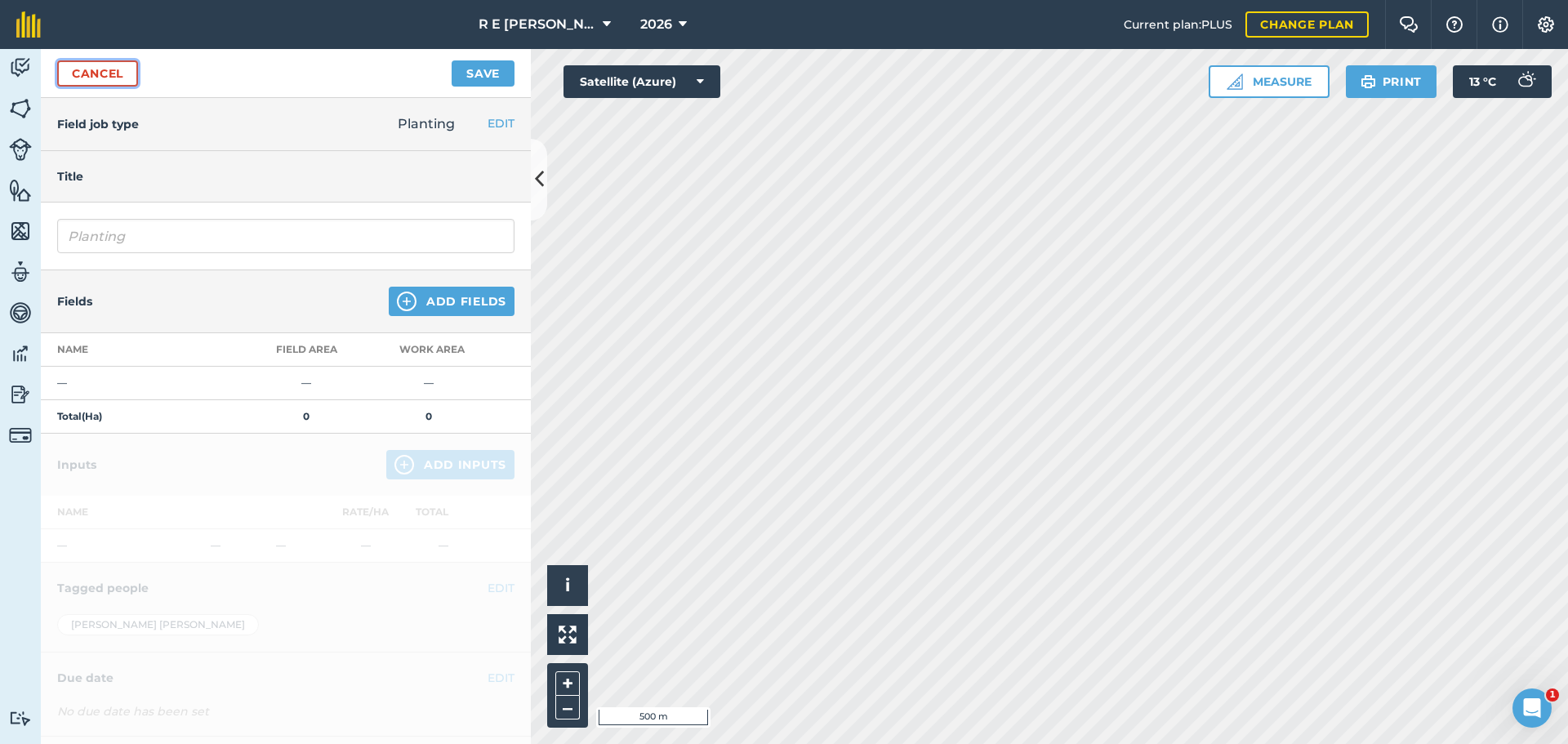
click at [118, 76] on link "Cancel" at bounding box center [98, 73] width 81 height 26
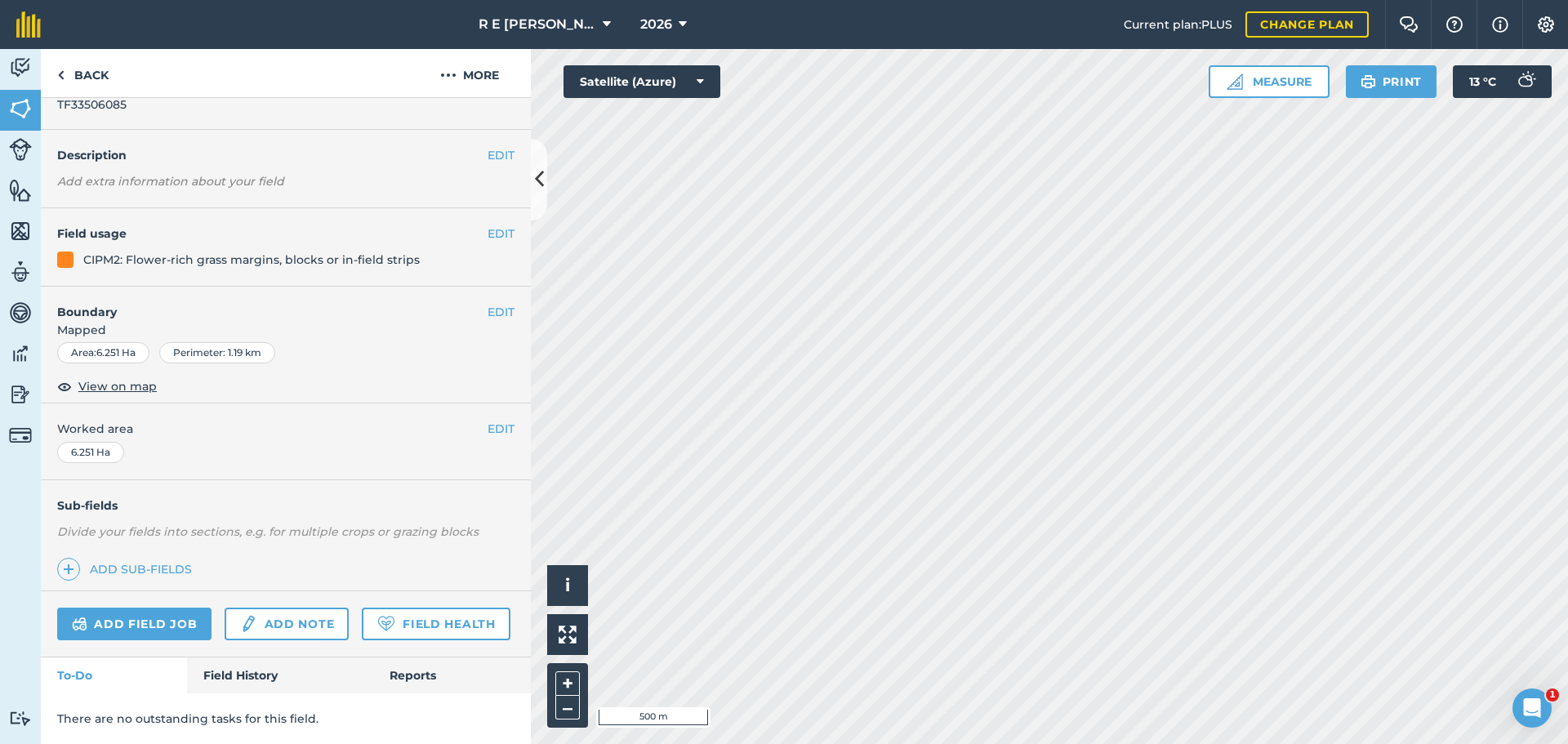
scroll to position [90, 0]
click at [253, 665] on link "Field History" at bounding box center [279, 675] width 185 height 36
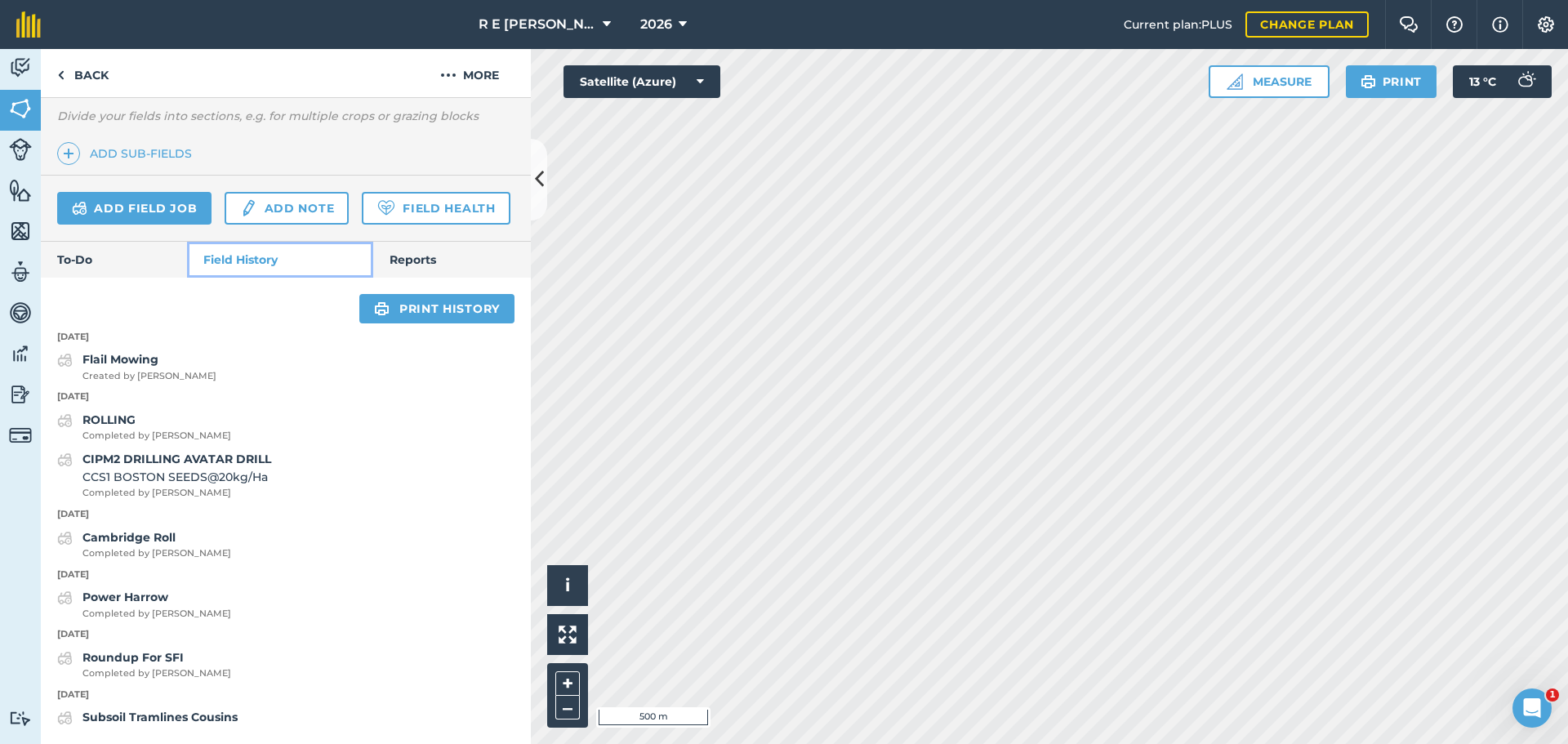
scroll to position [506, 0]
click at [78, 71] on link "Back" at bounding box center [82, 72] width 84 height 48
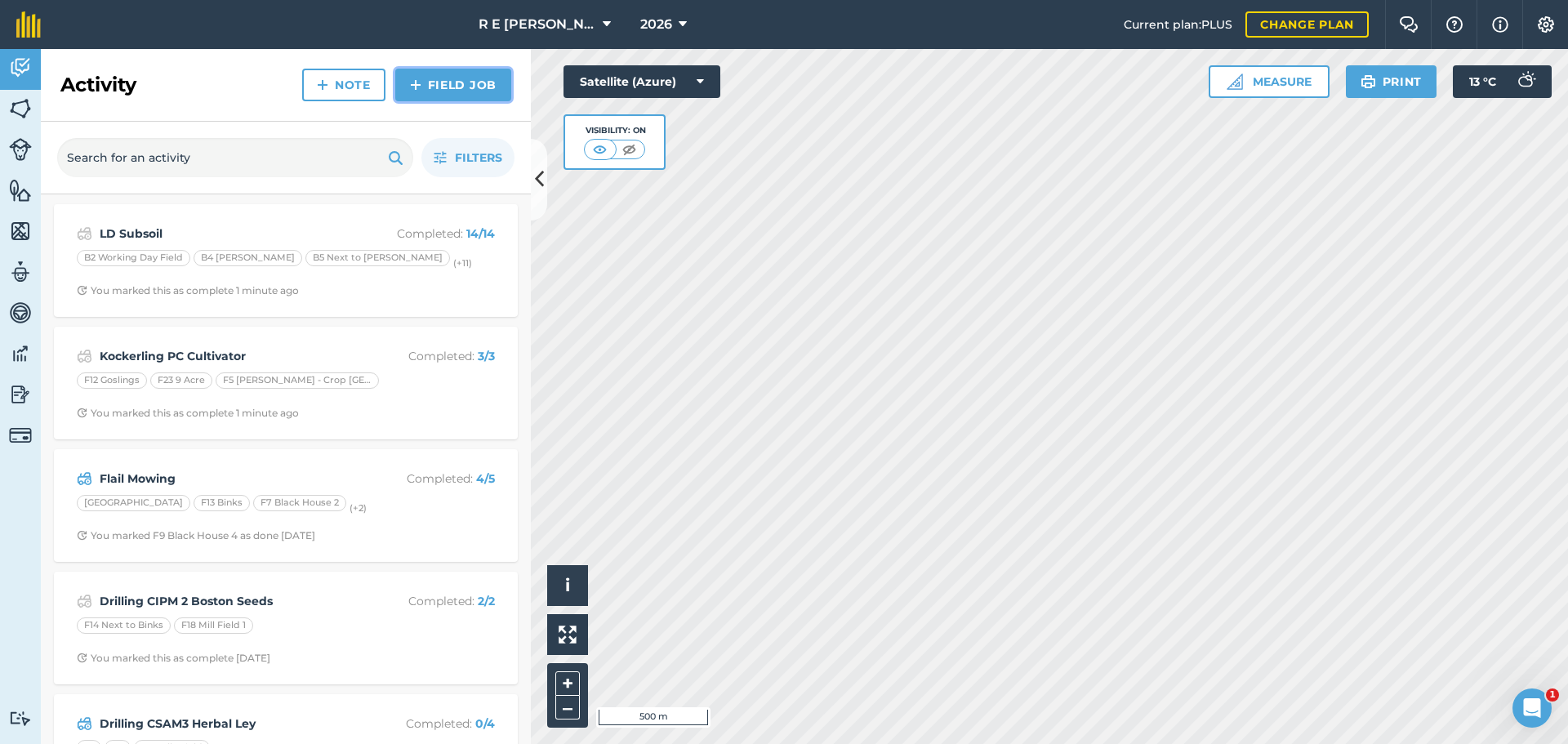
click at [421, 86] on img at bounding box center [416, 85] width 11 height 20
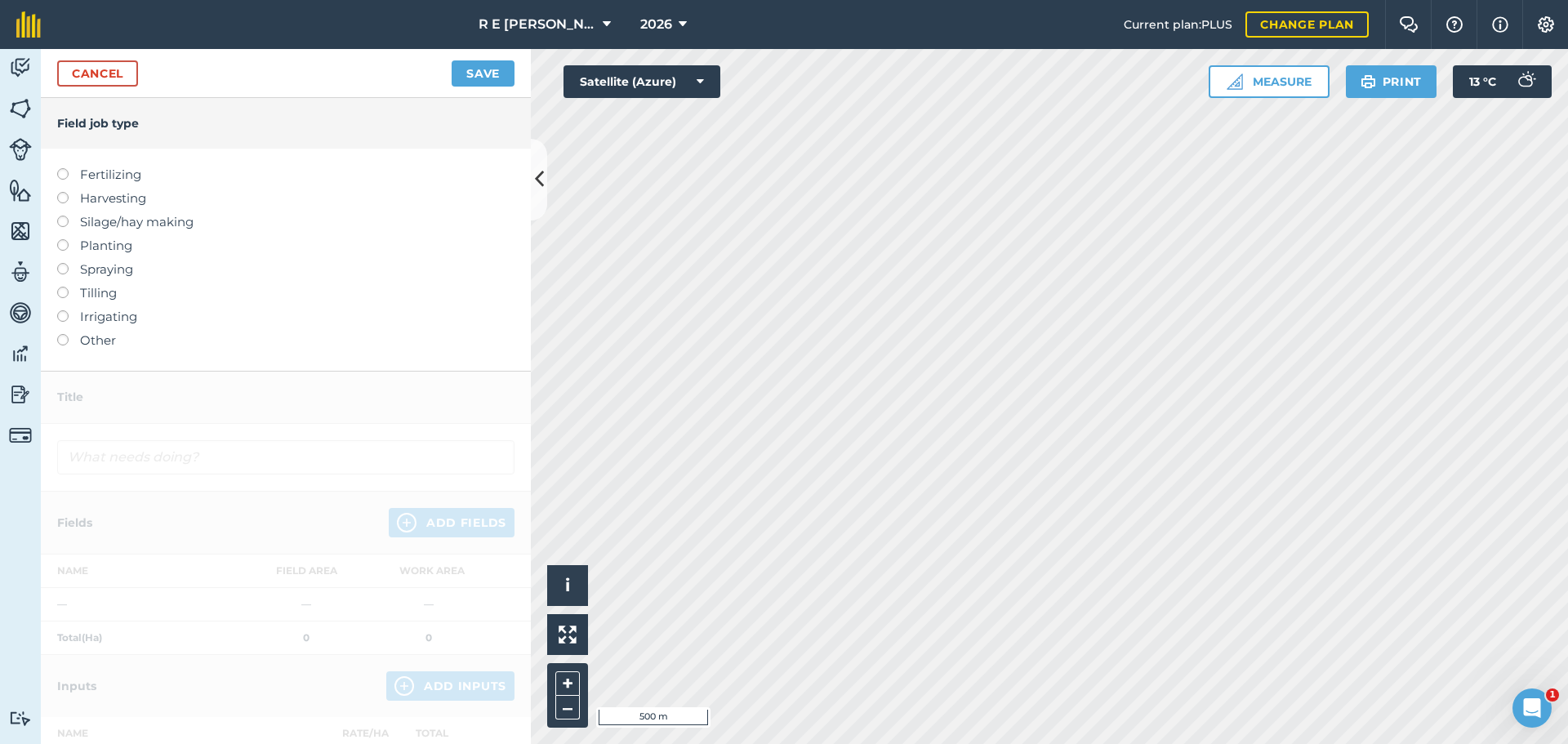
click at [69, 243] on label "Planting" at bounding box center [286, 245] width 457 height 20
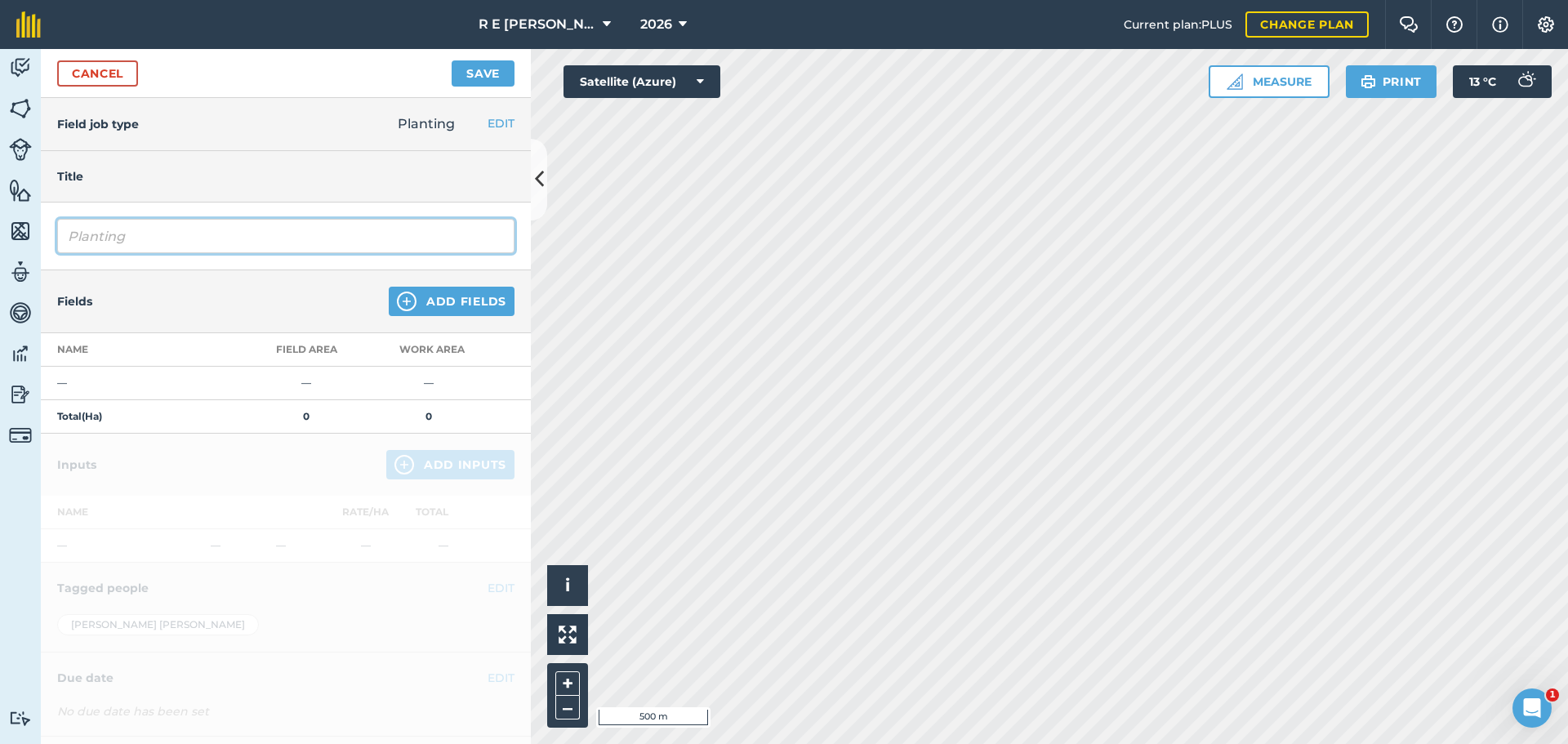
click at [125, 242] on input "Planting" at bounding box center [286, 236] width 457 height 34
drag, startPoint x: 128, startPoint y: 239, endPoint x: 28, endPoint y: 226, distance: 100.8
click at [29, 227] on div "Activity Fields Livestock Features Maps Team Vehicles Data Reporting Billing Tu…" at bounding box center [784, 396] width 1568 height 695
type input "c"
type input "CIPM2"
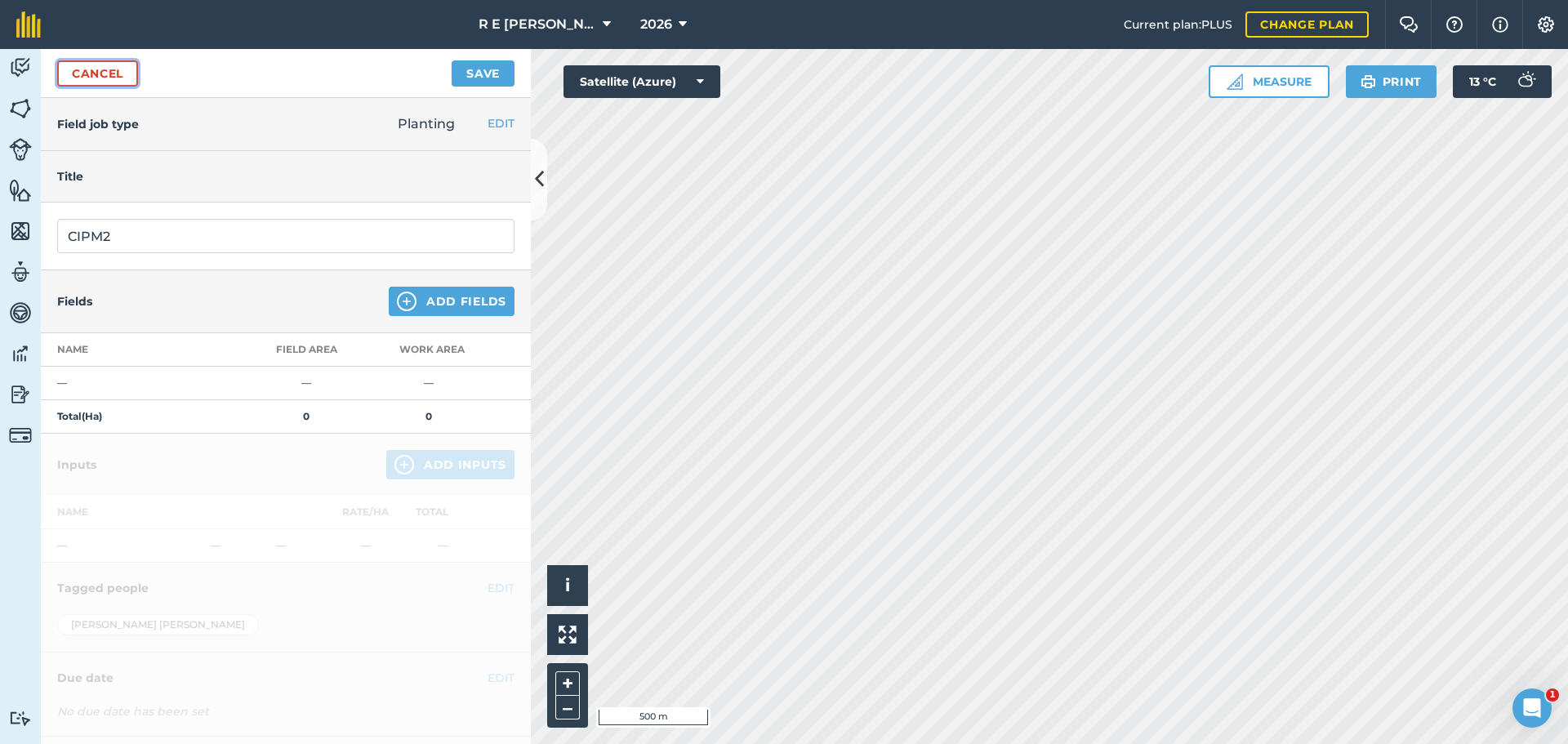
click at [107, 66] on link "Cancel" at bounding box center [98, 73] width 81 height 26
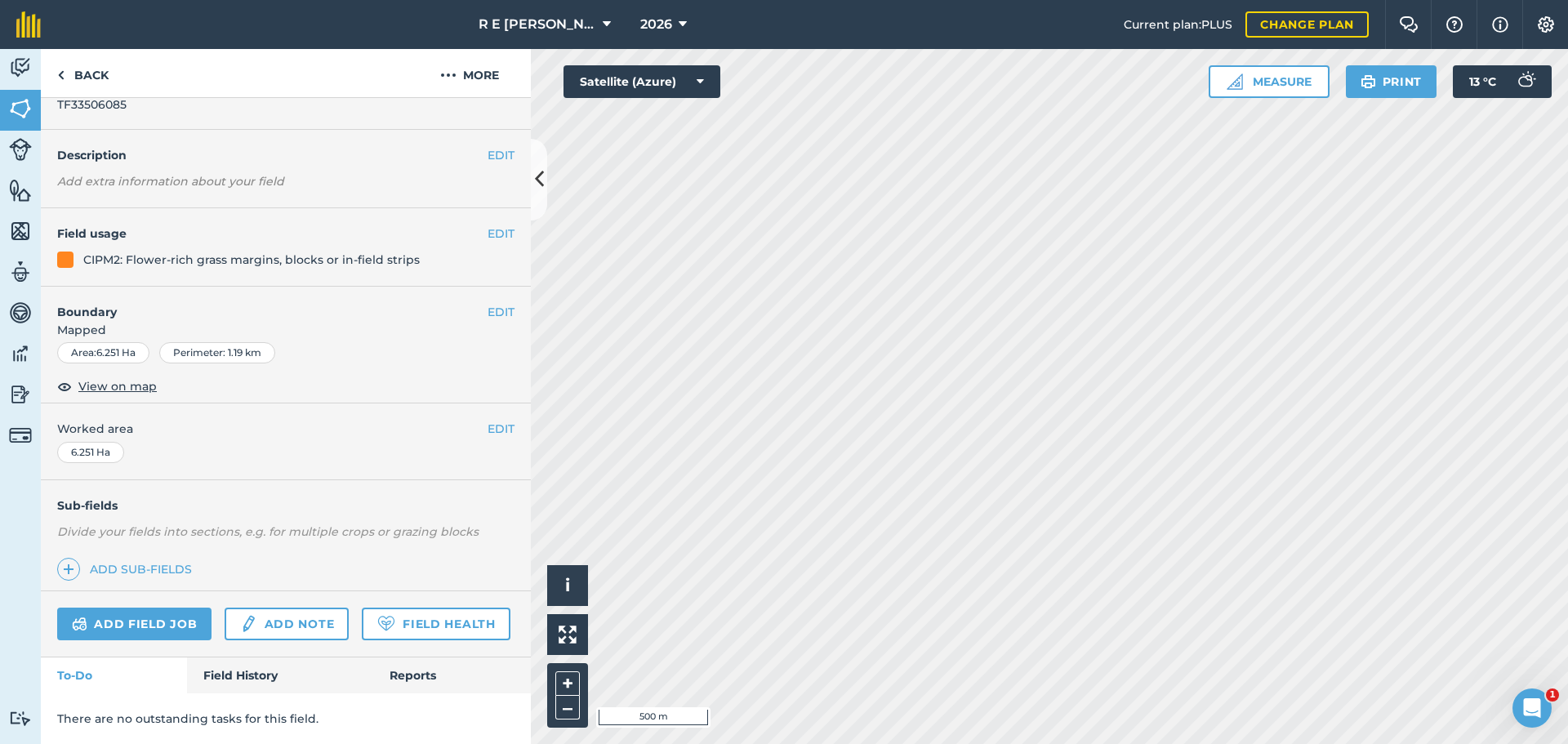
scroll to position [90, 0]
click at [227, 675] on link "Field History" at bounding box center [279, 675] width 185 height 36
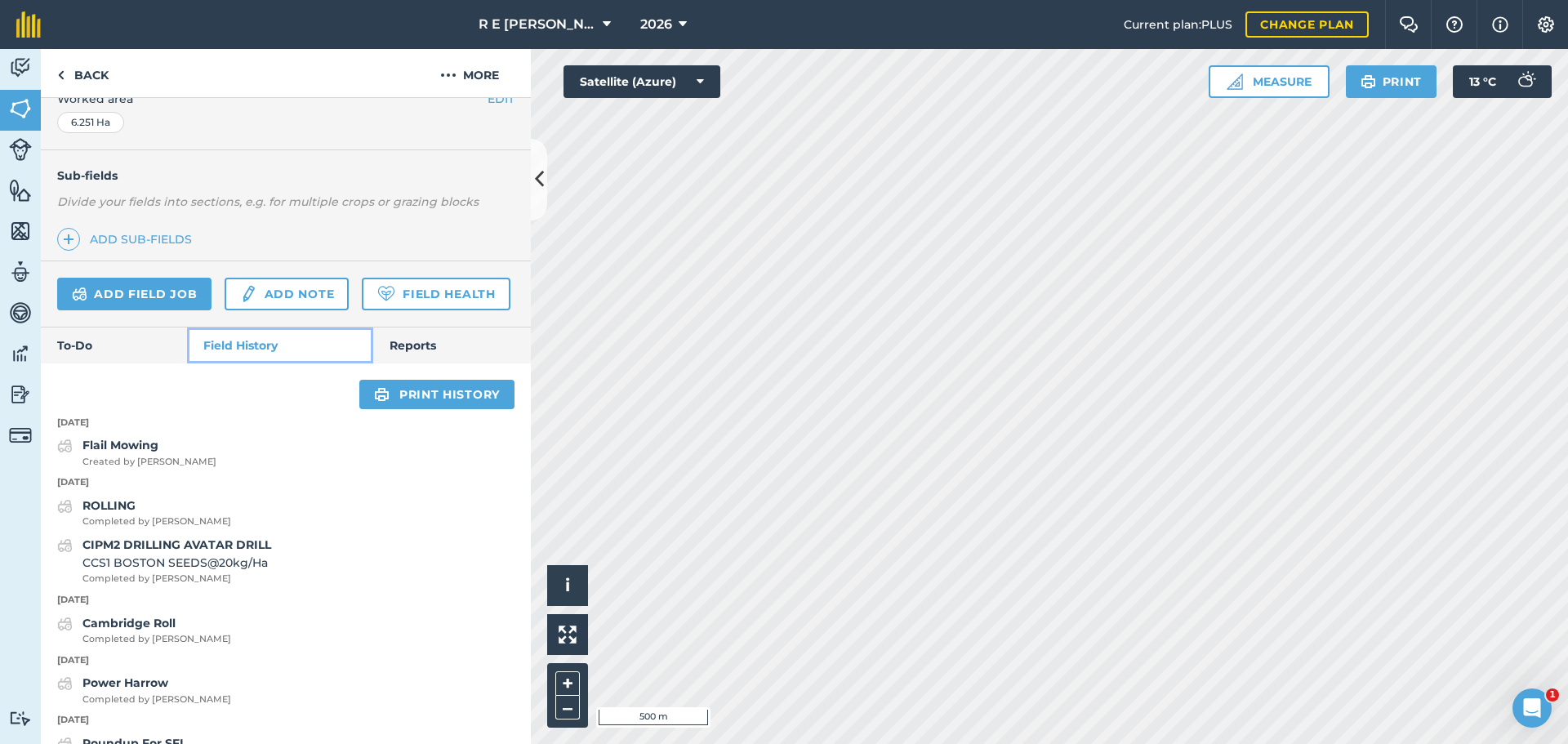
scroll to position [499, 0]
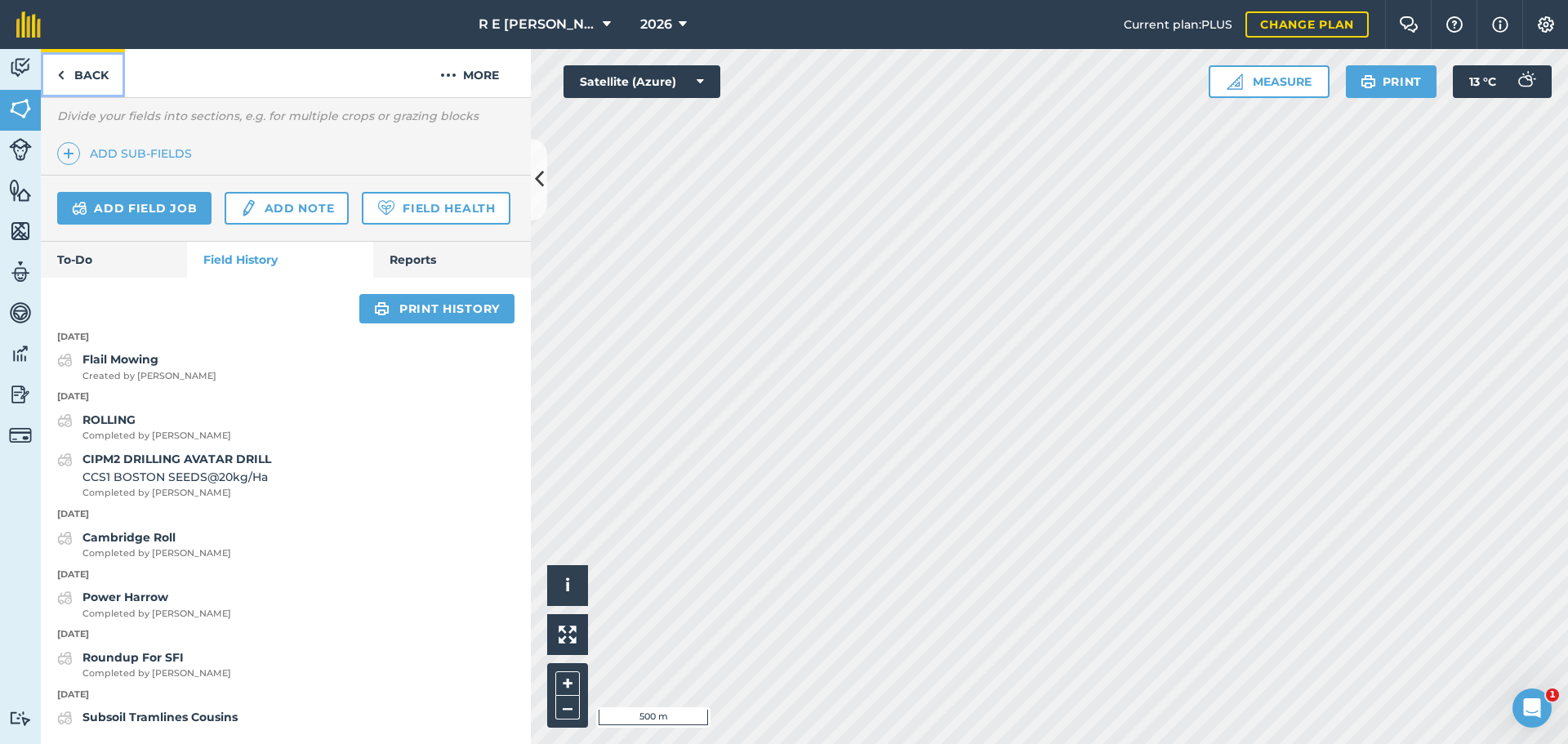
click at [79, 73] on link "Back" at bounding box center [82, 72] width 84 height 48
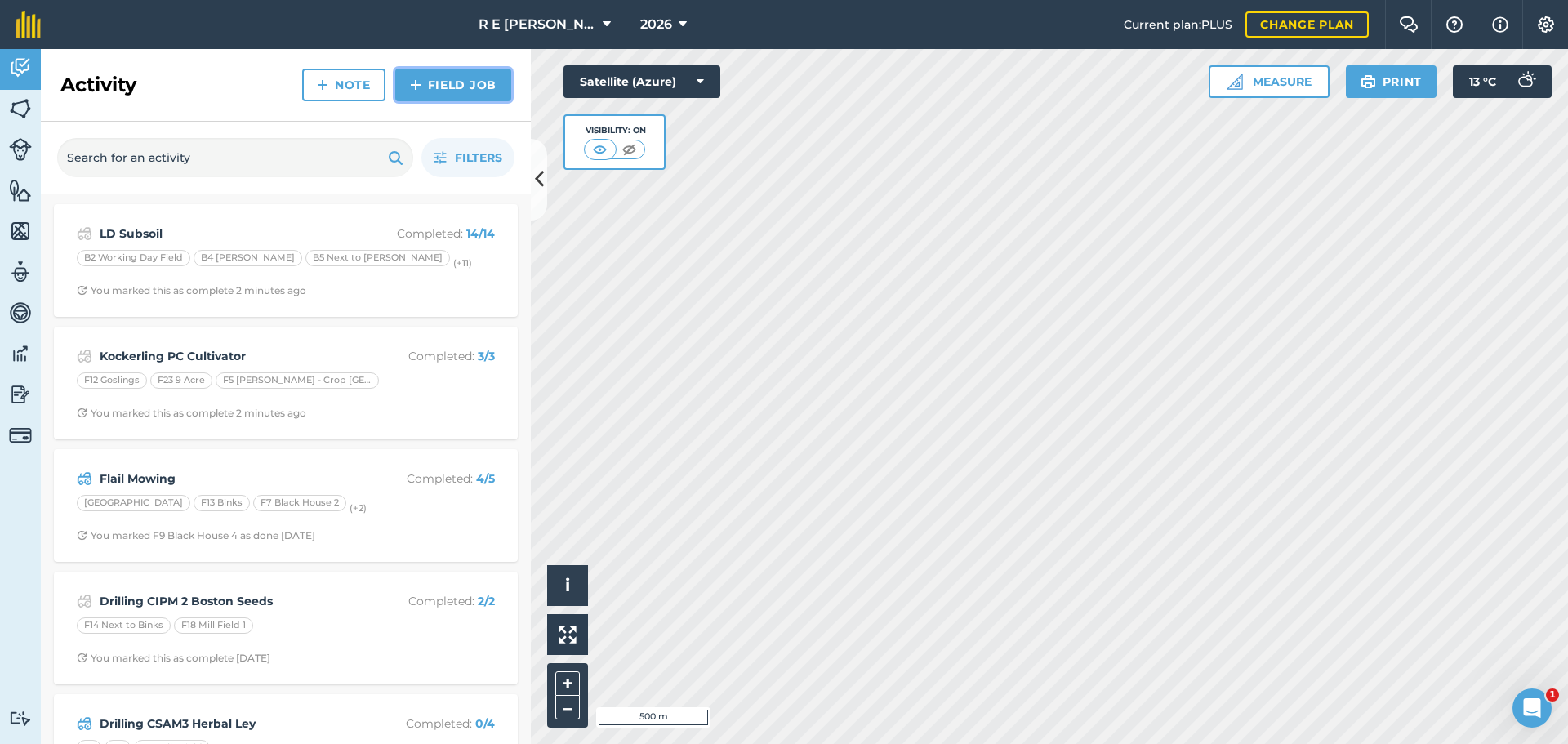
click at [412, 75] on img at bounding box center [416, 85] width 11 height 20
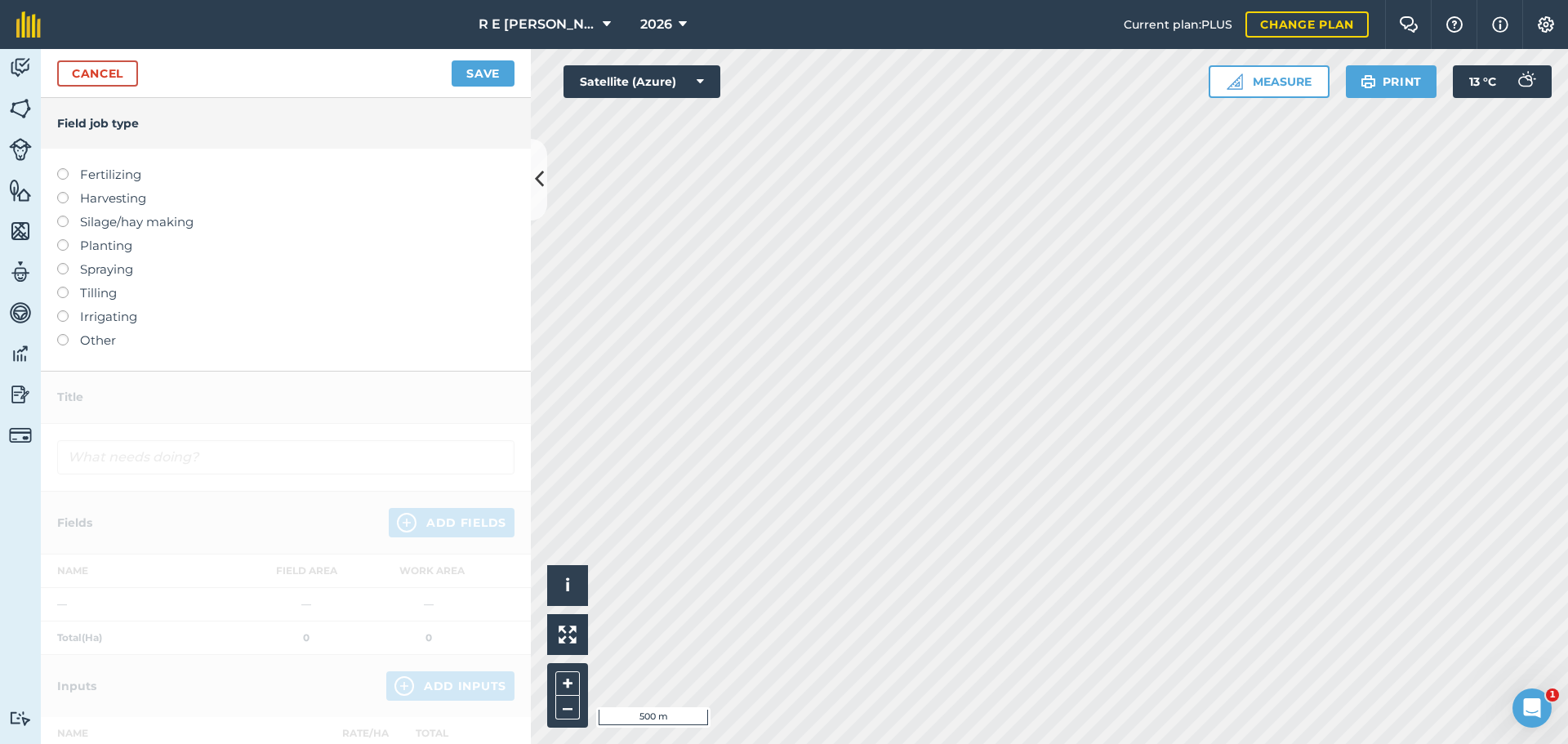
click at [65, 240] on label at bounding box center [69, 240] width 23 height 0
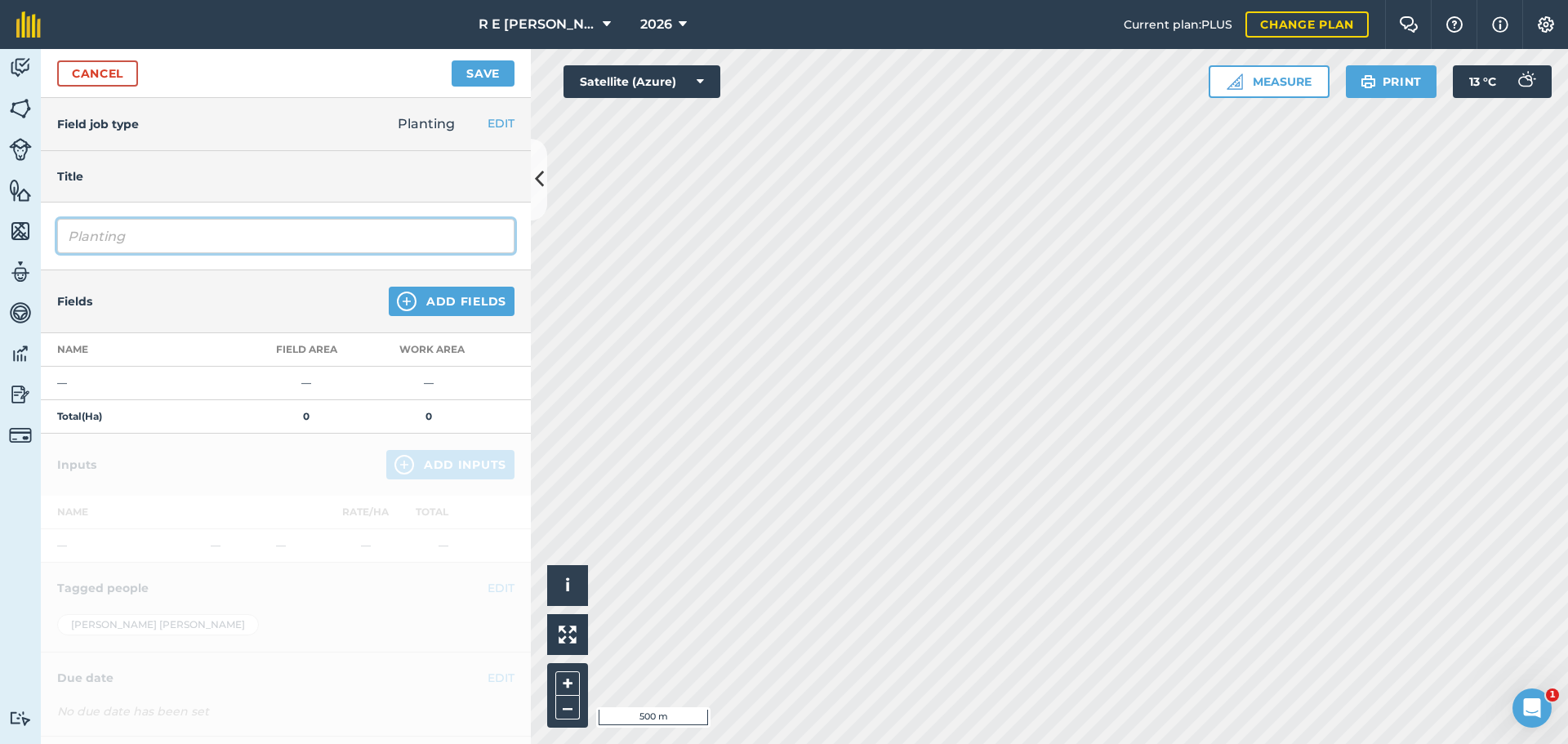
drag, startPoint x: 127, startPoint y: 239, endPoint x: 39, endPoint y: 227, distance: 88.8
click at [40, 229] on div "Planting" at bounding box center [285, 236] width 490 height 68
type input "c"
type input "CIPM2 Drilling Patching in Avatar"
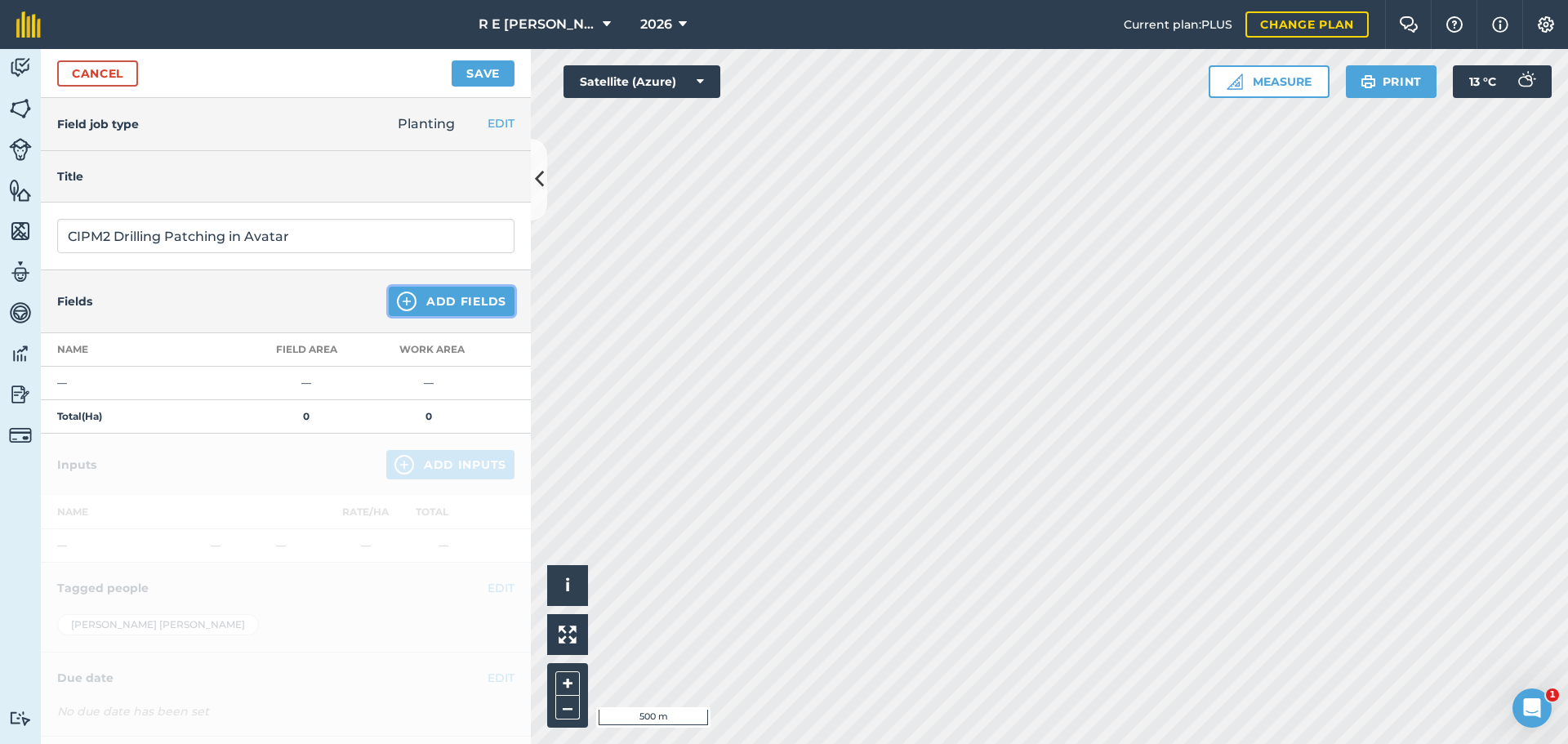
click at [397, 304] on img at bounding box center [406, 301] width 20 height 20
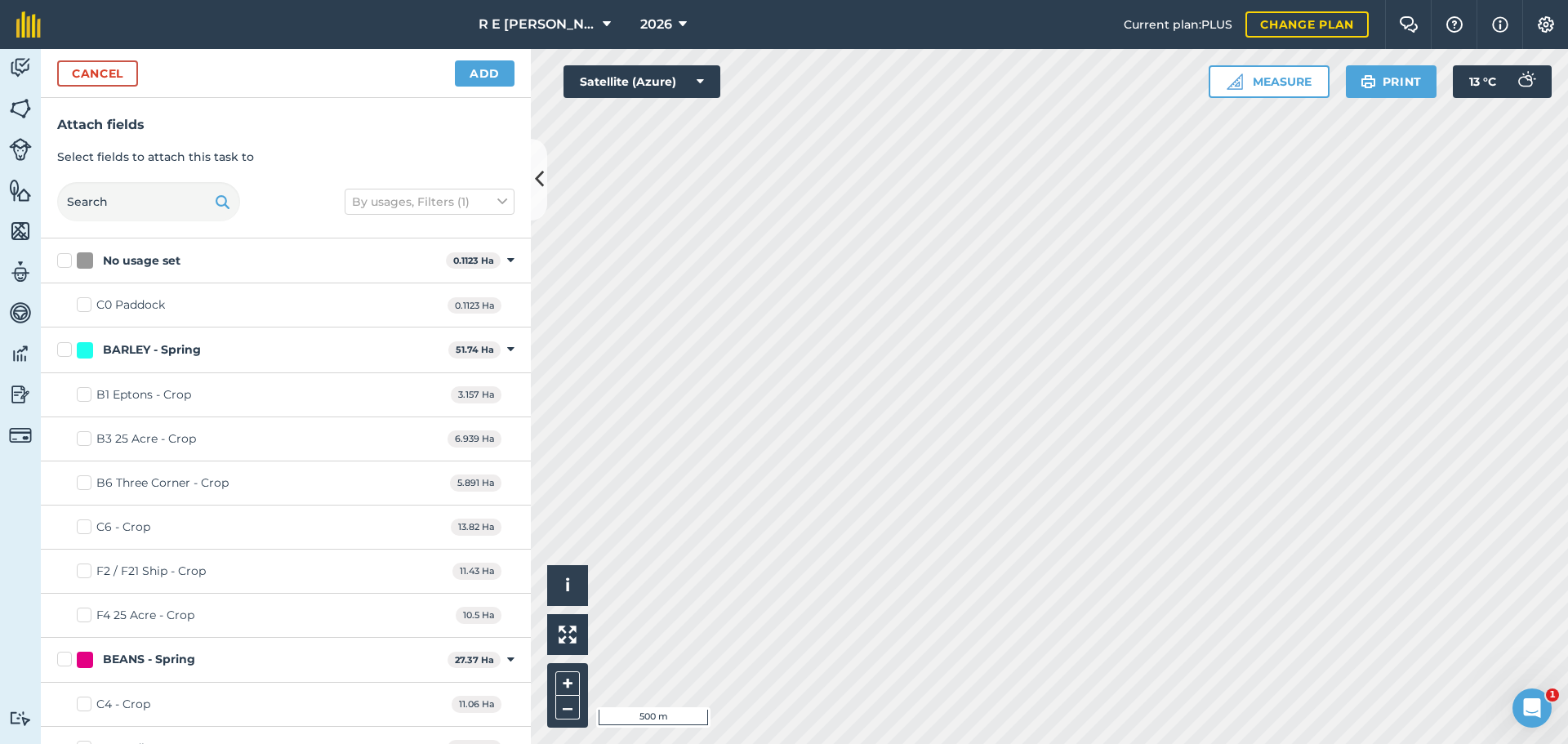
checkbox input "true"
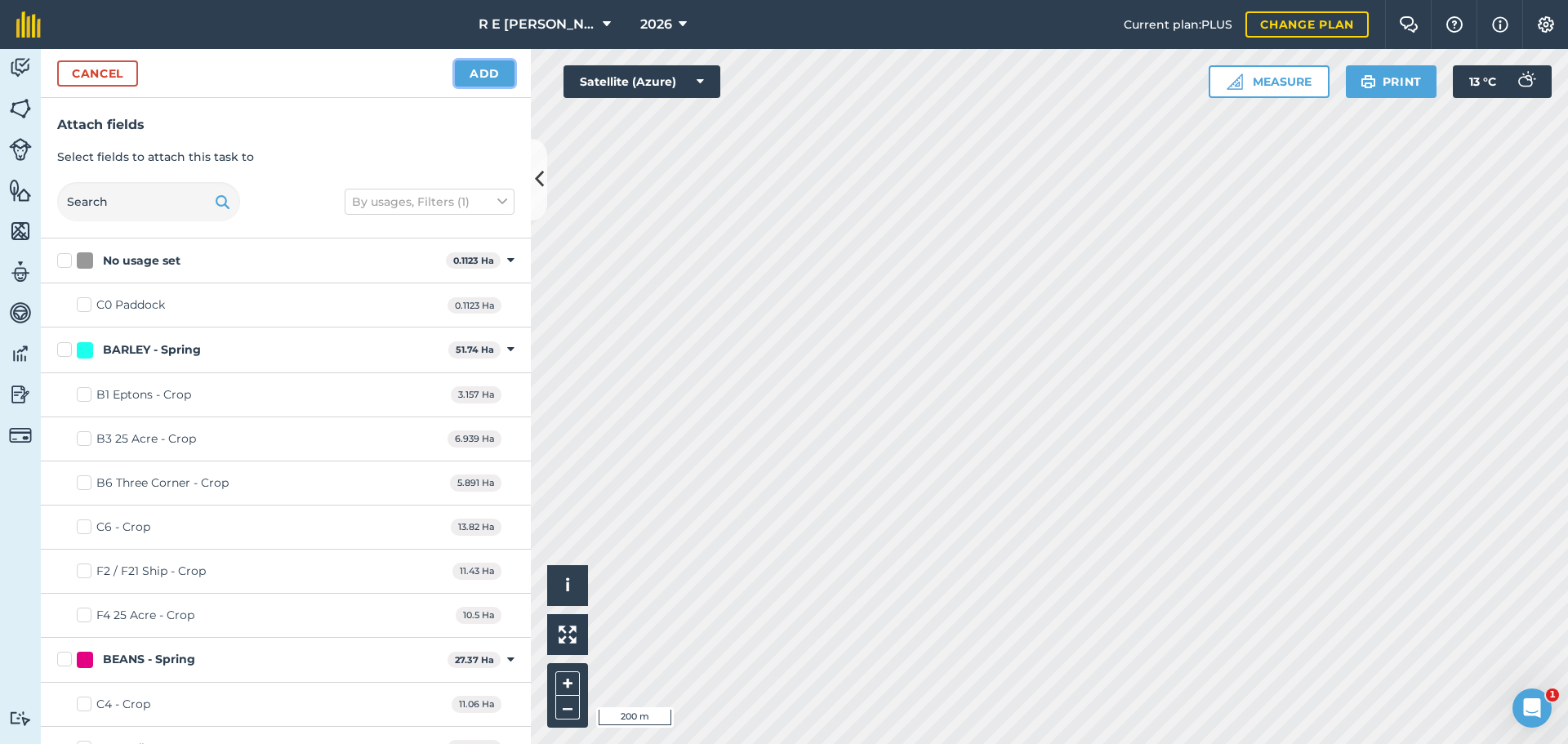
click at [473, 84] on button "Add" at bounding box center [484, 73] width 59 height 26
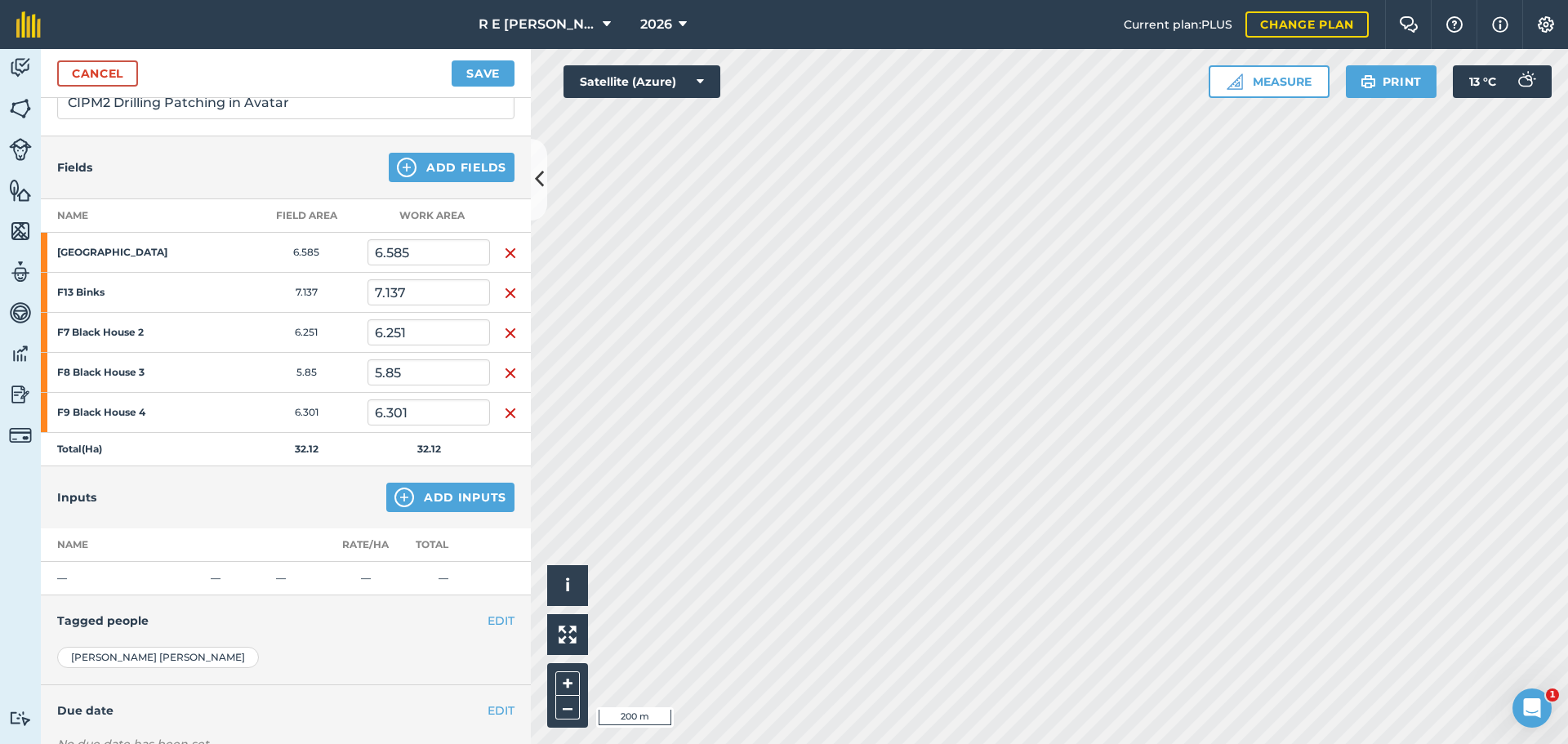
scroll to position [164, 0]
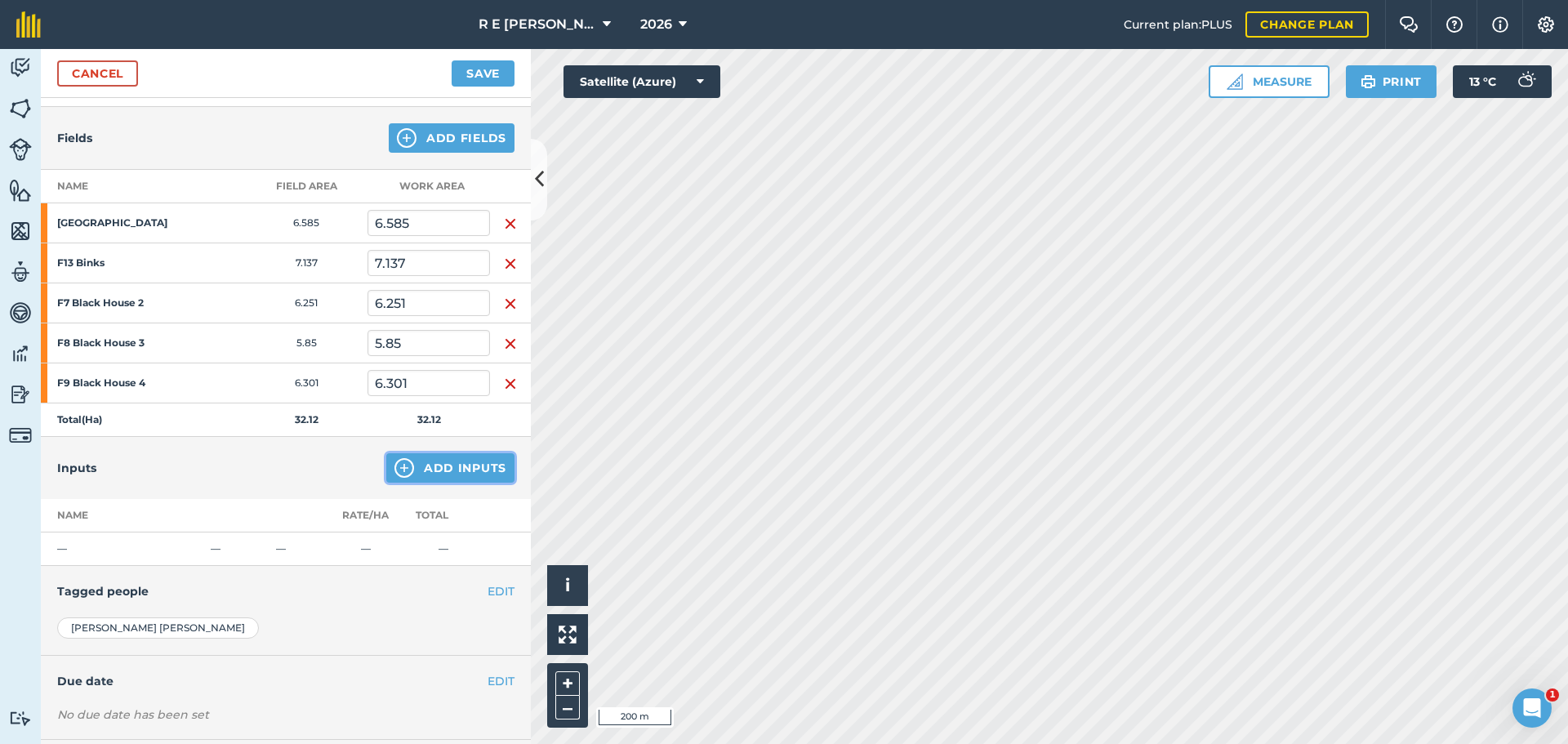
click at [395, 469] on img at bounding box center [404, 467] width 20 height 20
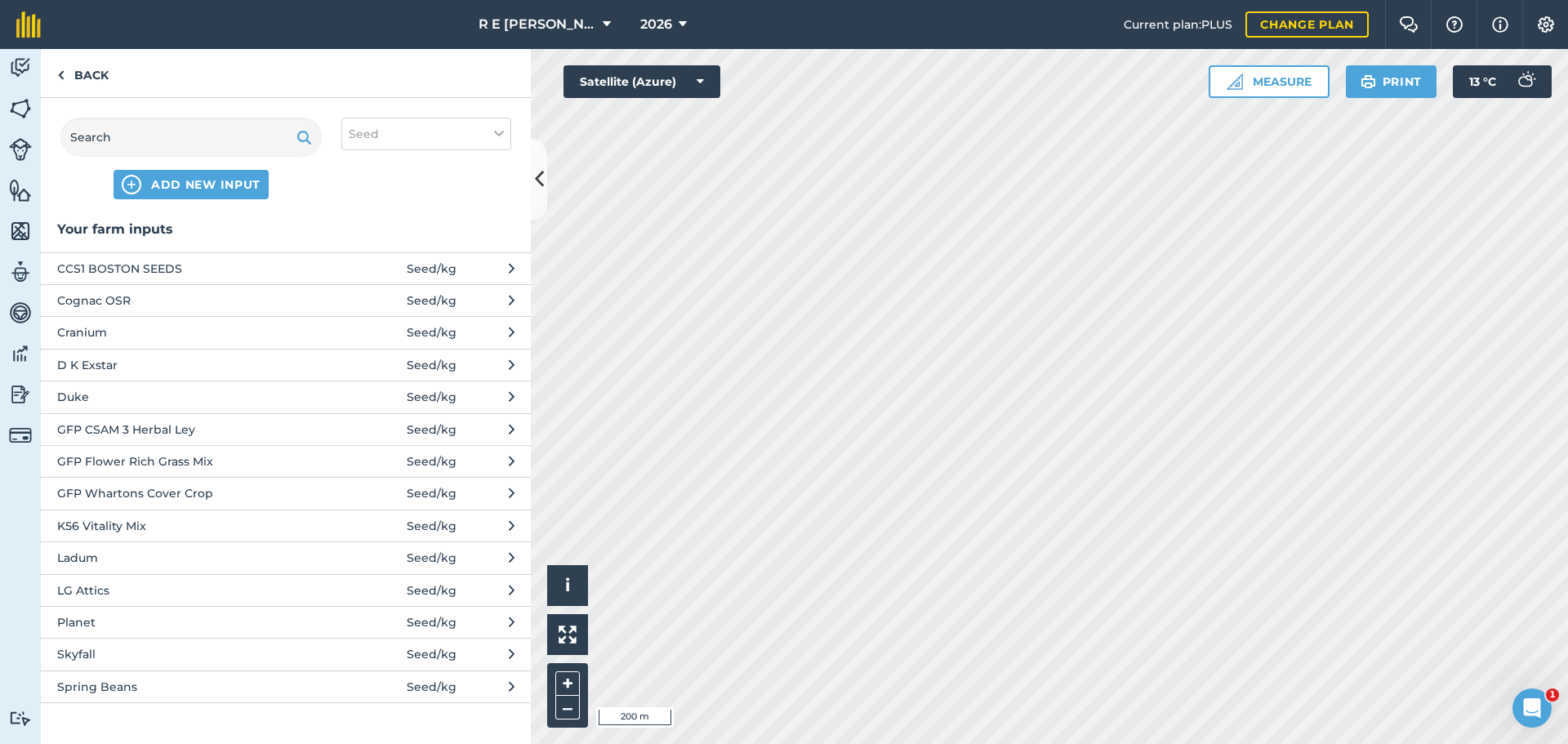
click at [151, 276] on span "CCS1 BOSTON SEEDS" at bounding box center [191, 268] width 267 height 18
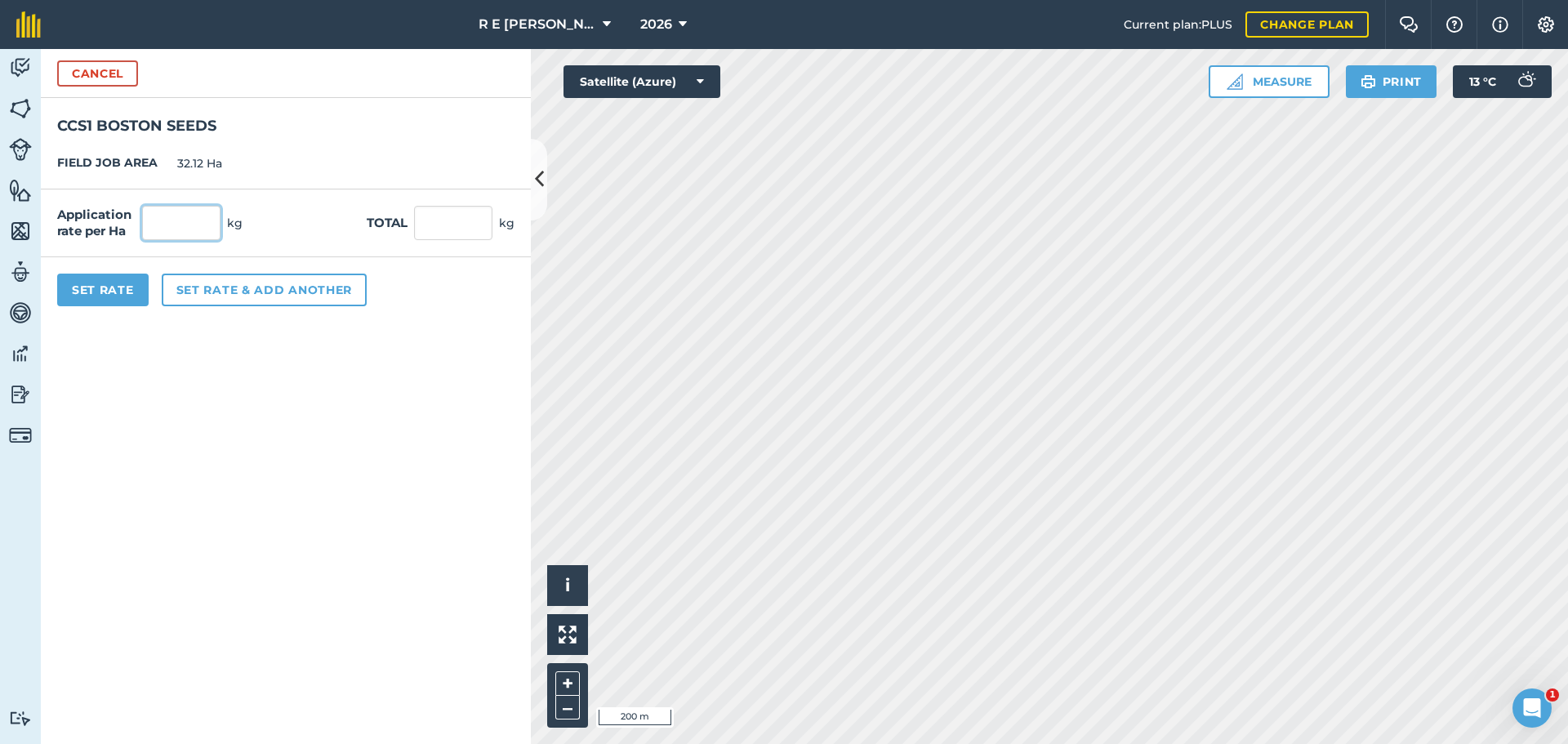
click at [166, 233] on input "text" at bounding box center [180, 223] width 78 height 34
type input "15"
type input "481.8"
click at [133, 289] on button "Set Rate" at bounding box center [102, 290] width 91 height 33
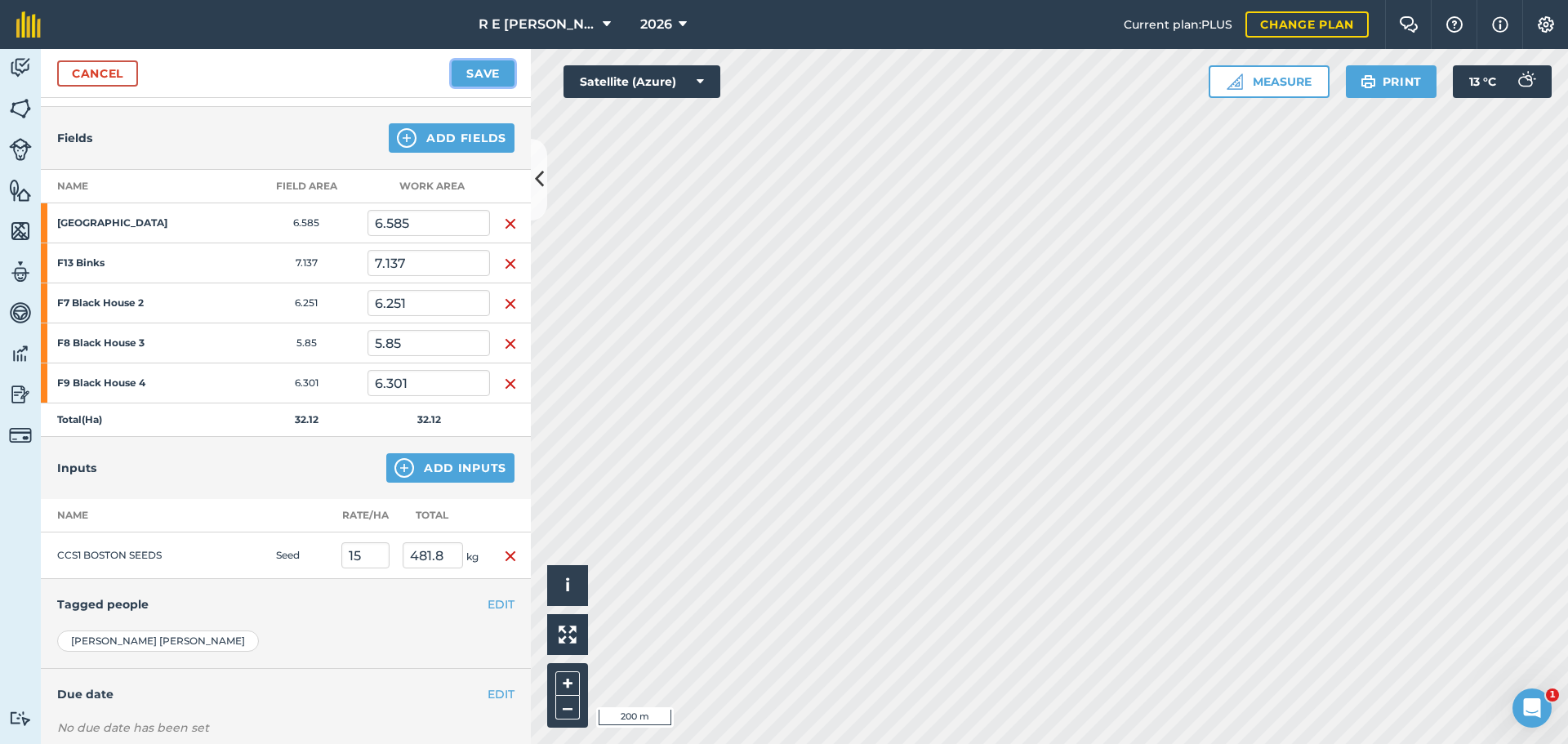
click at [483, 70] on button "Save" at bounding box center [482, 73] width 63 height 26
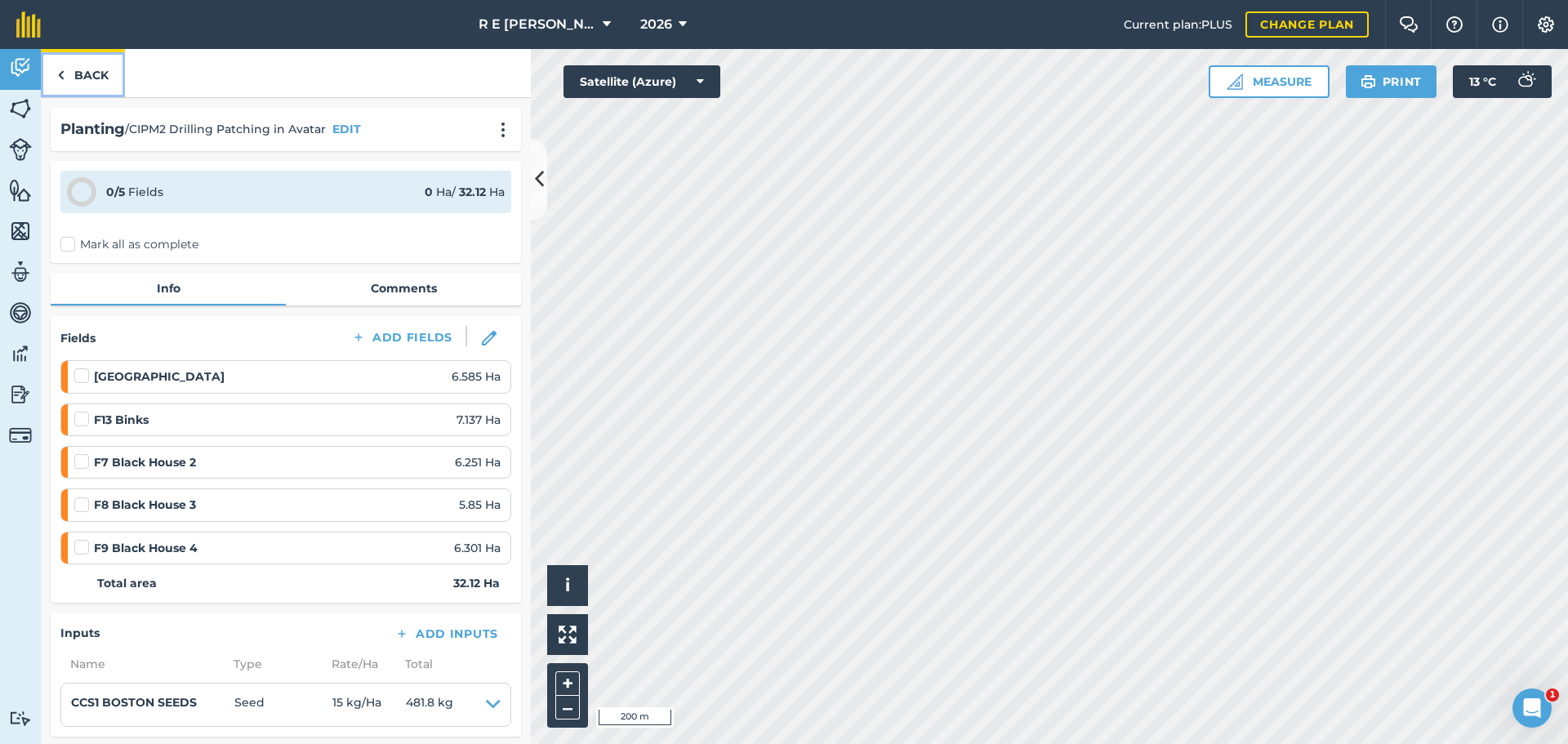
click at [97, 78] on link "Back" at bounding box center [82, 72] width 84 height 48
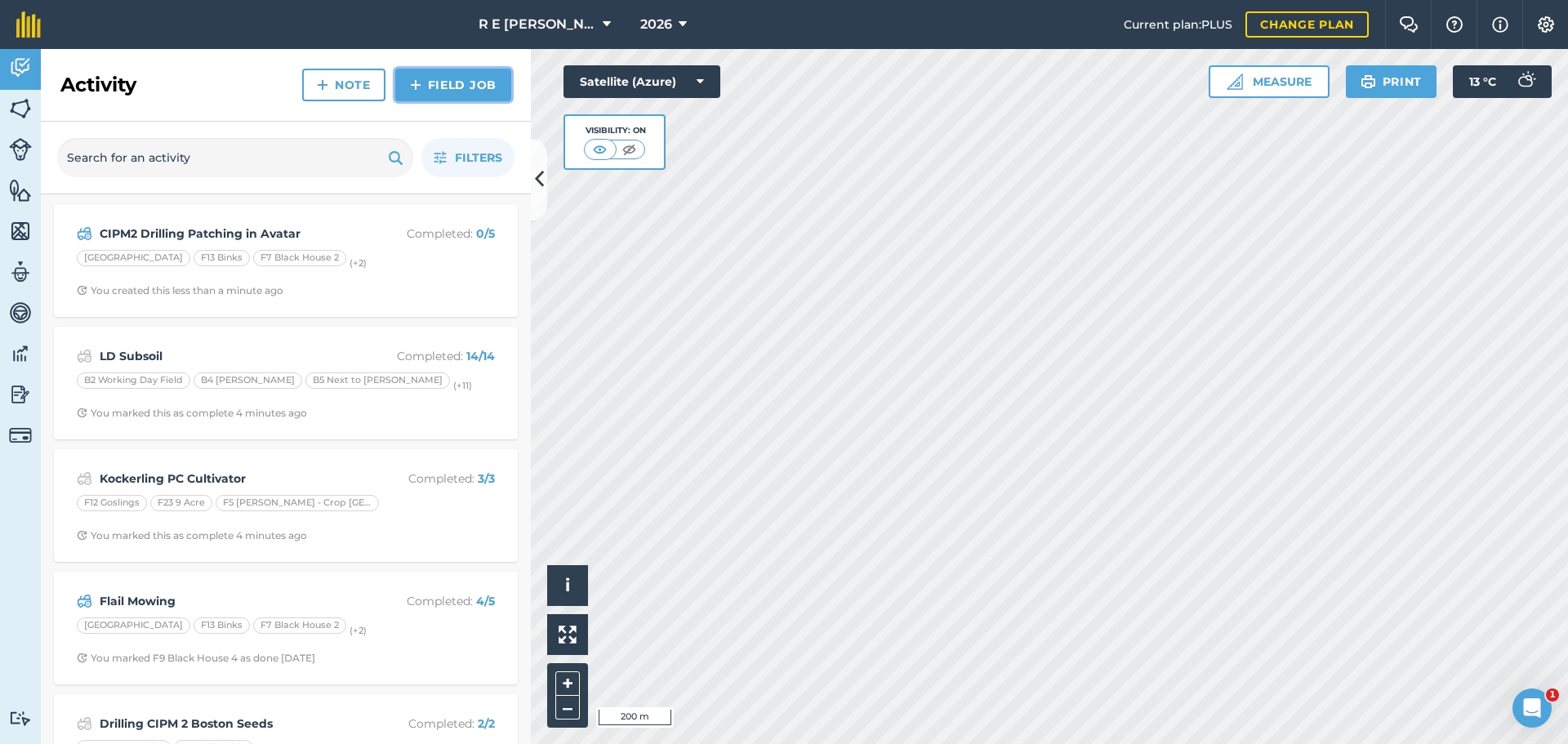
click at [411, 87] on img at bounding box center [416, 85] width 11 height 20
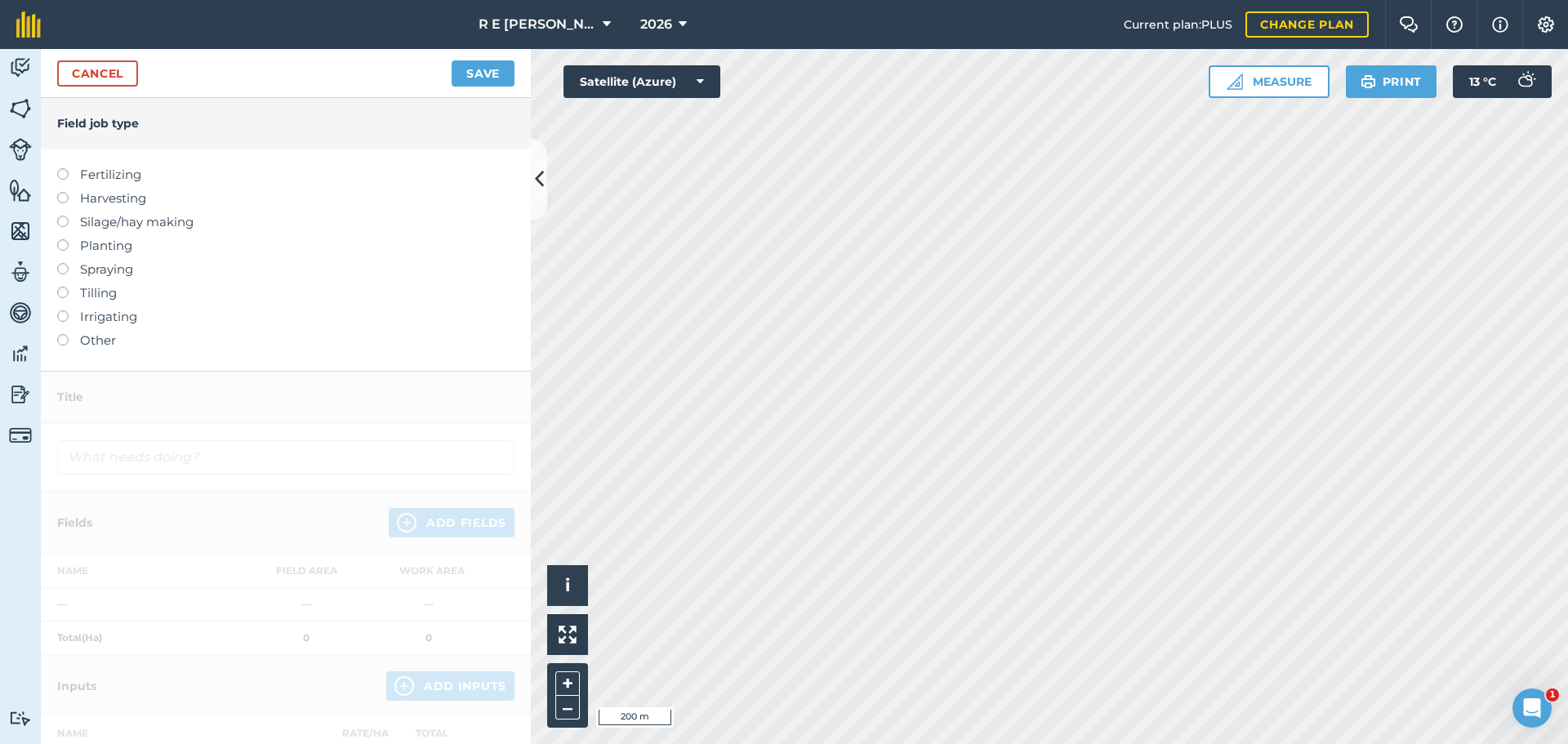
click at [64, 240] on label at bounding box center [69, 240] width 23 height 0
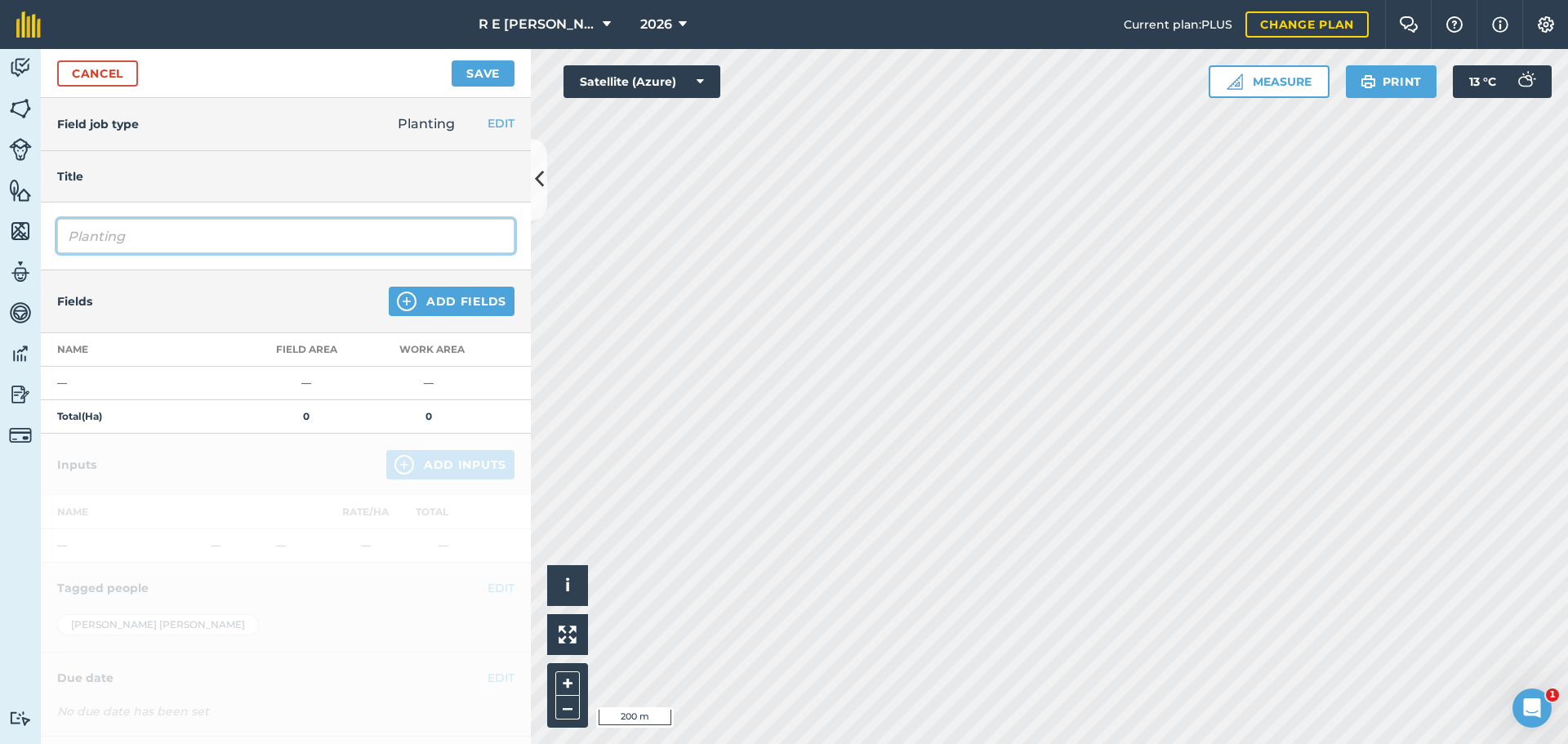
click at [166, 243] on input "Planting" at bounding box center [286, 236] width 457 height 34
drag, startPoint x: 166, startPoint y: 243, endPoint x: 37, endPoint y: 233, distance: 129.4
click at [37, 233] on div "Activity Fields Livestock Features Maps Team Vehicles Data Reporting Billing Tu…" at bounding box center [784, 396] width 1568 height 695
type input "Wheat Drilling Skyfall"
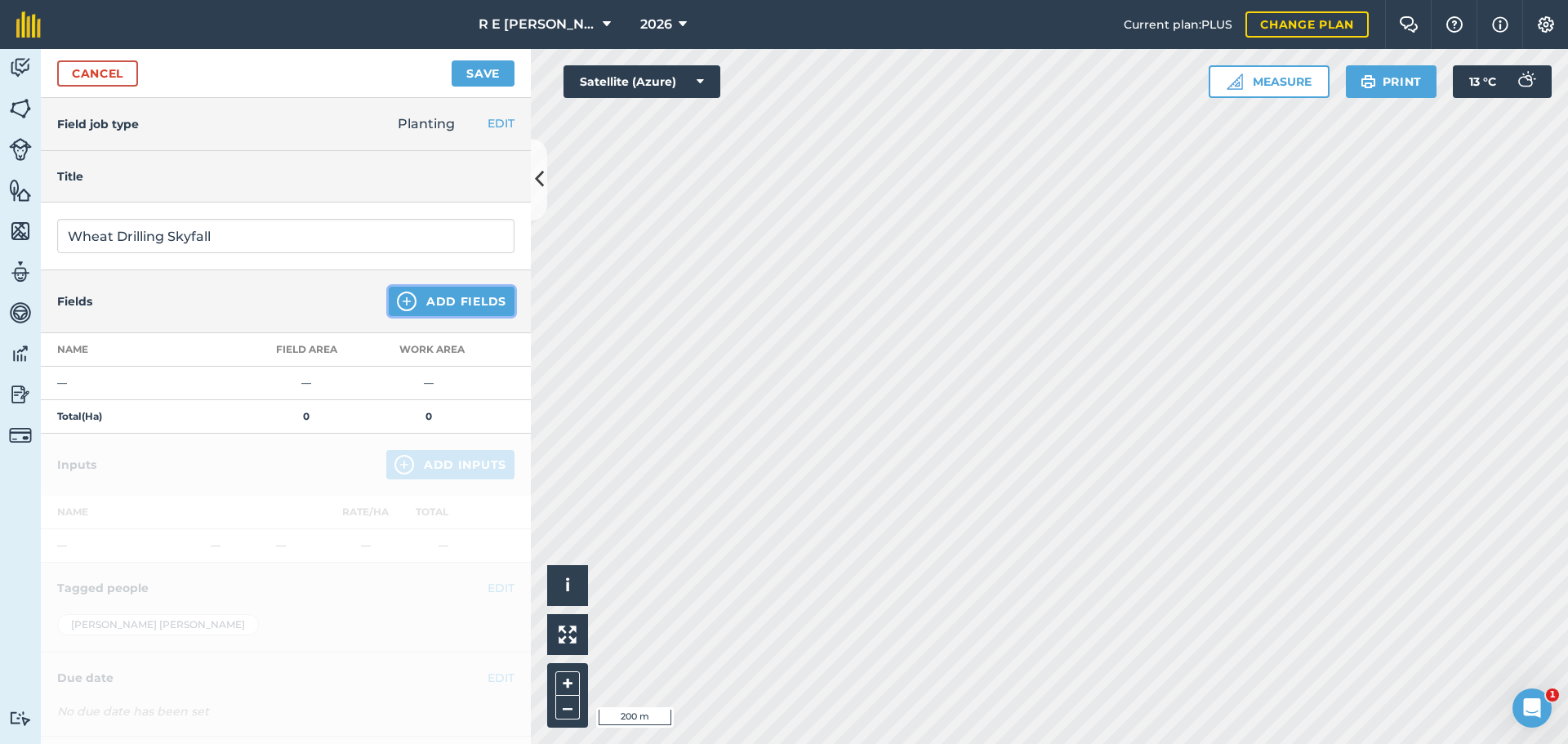
click at [397, 308] on img at bounding box center [406, 301] width 20 height 20
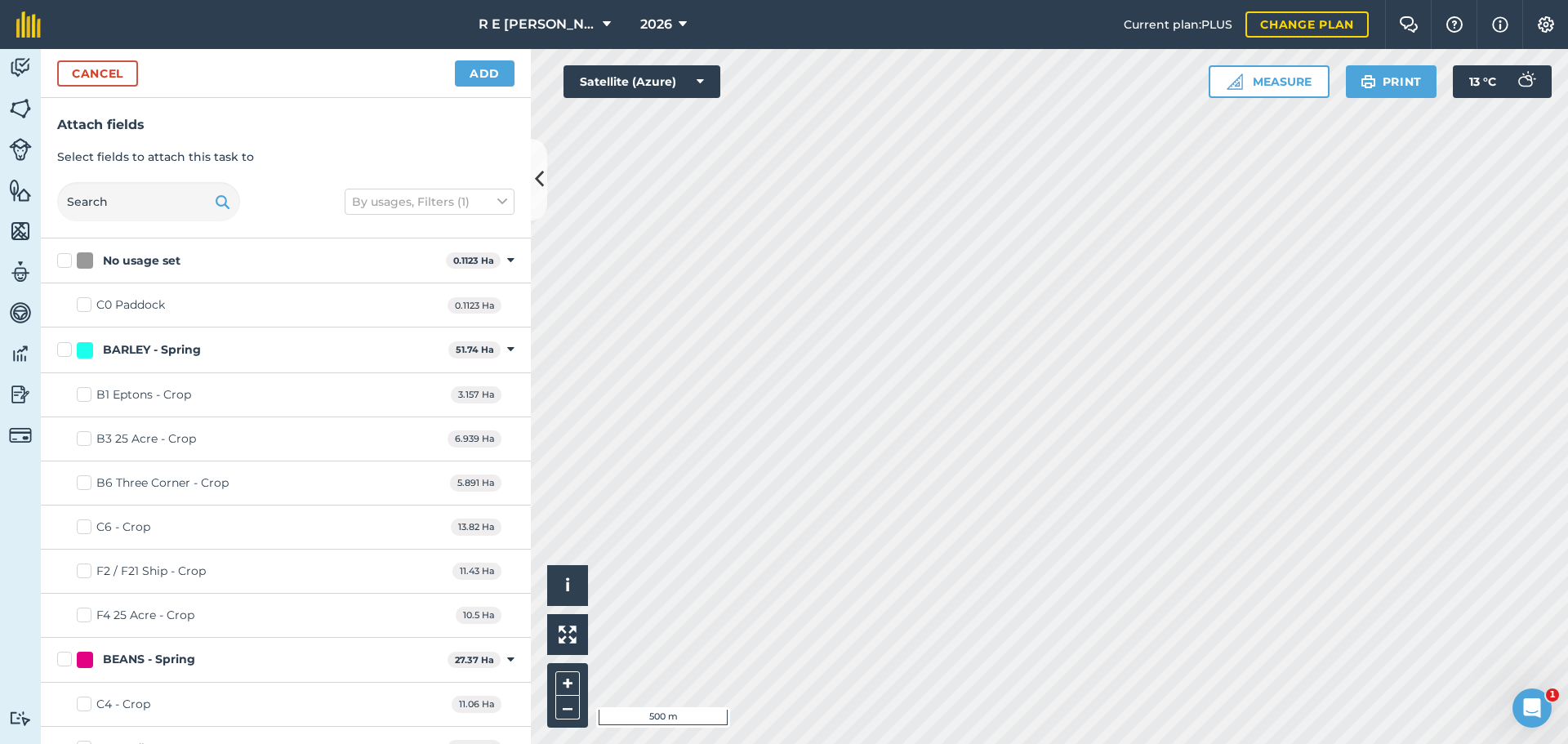
checkbox input "true"
click at [473, 83] on button "Add" at bounding box center [484, 73] width 59 height 26
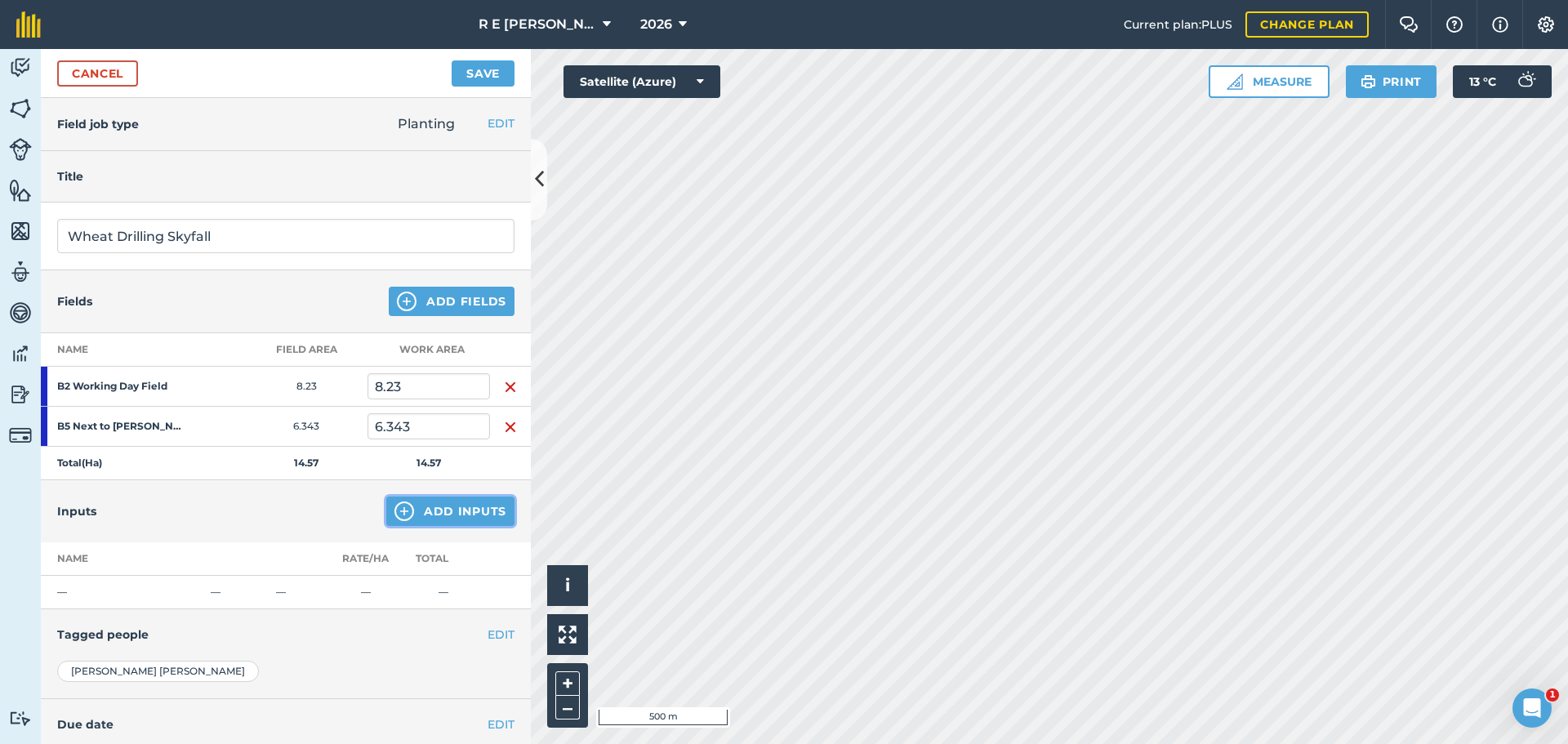
click at [397, 510] on img at bounding box center [404, 511] width 20 height 20
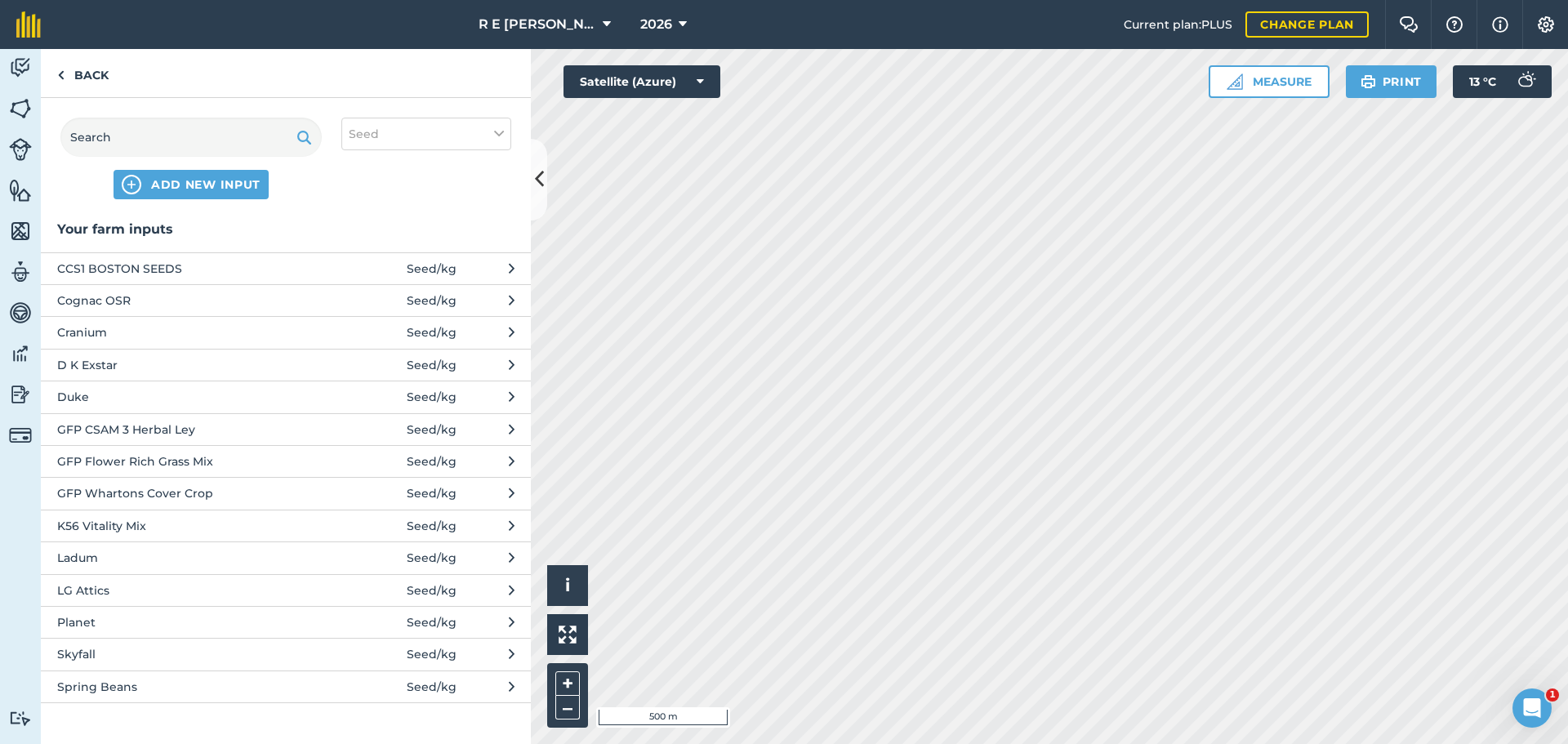
click at [221, 648] on span "Skyfall" at bounding box center [191, 654] width 267 height 18
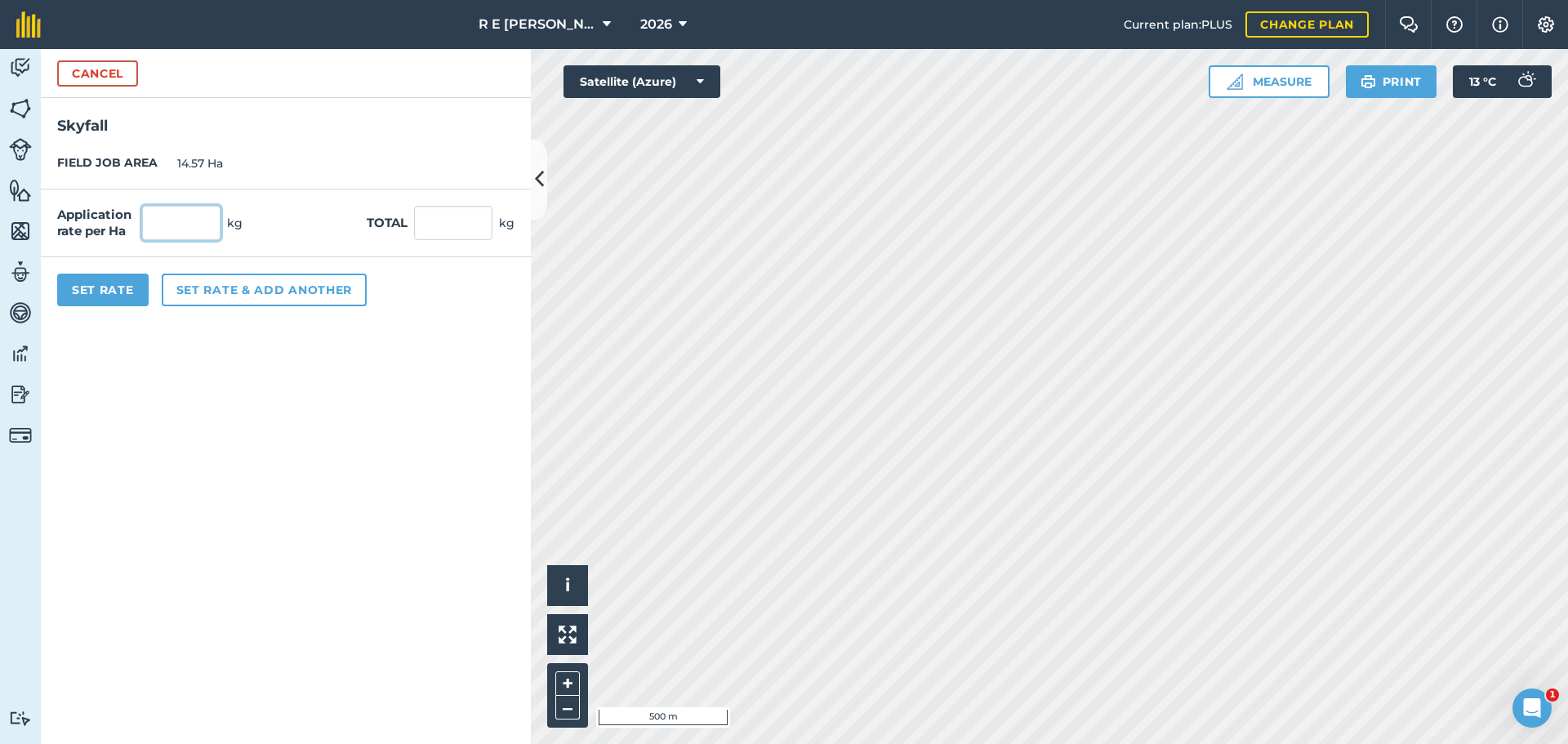
click at [181, 227] on input "text" at bounding box center [180, 223] width 78 height 34
type input "180"
type input "2,622.6"
click at [110, 290] on button "Set Rate" at bounding box center [102, 290] width 91 height 33
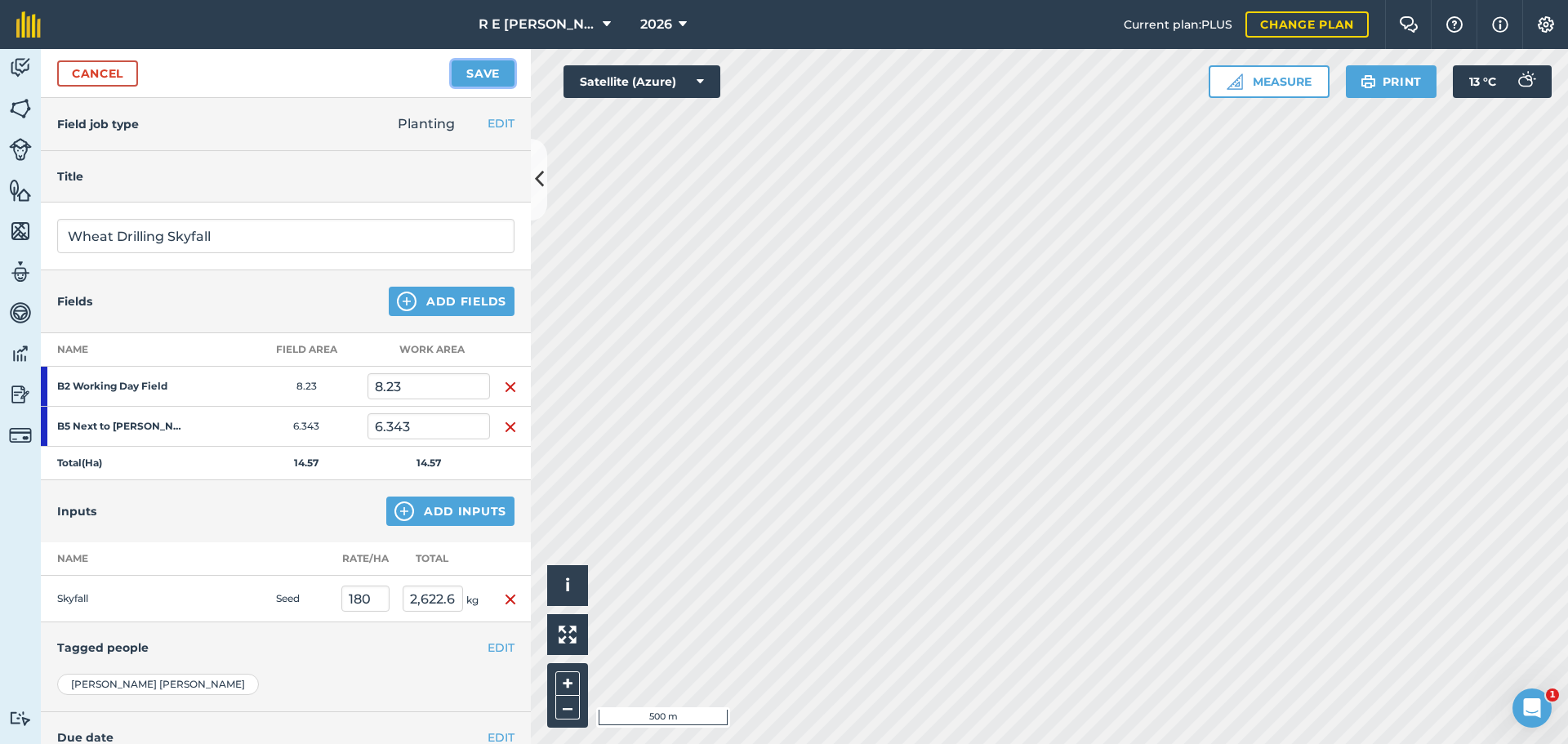
click at [473, 76] on button "Save" at bounding box center [482, 73] width 63 height 26
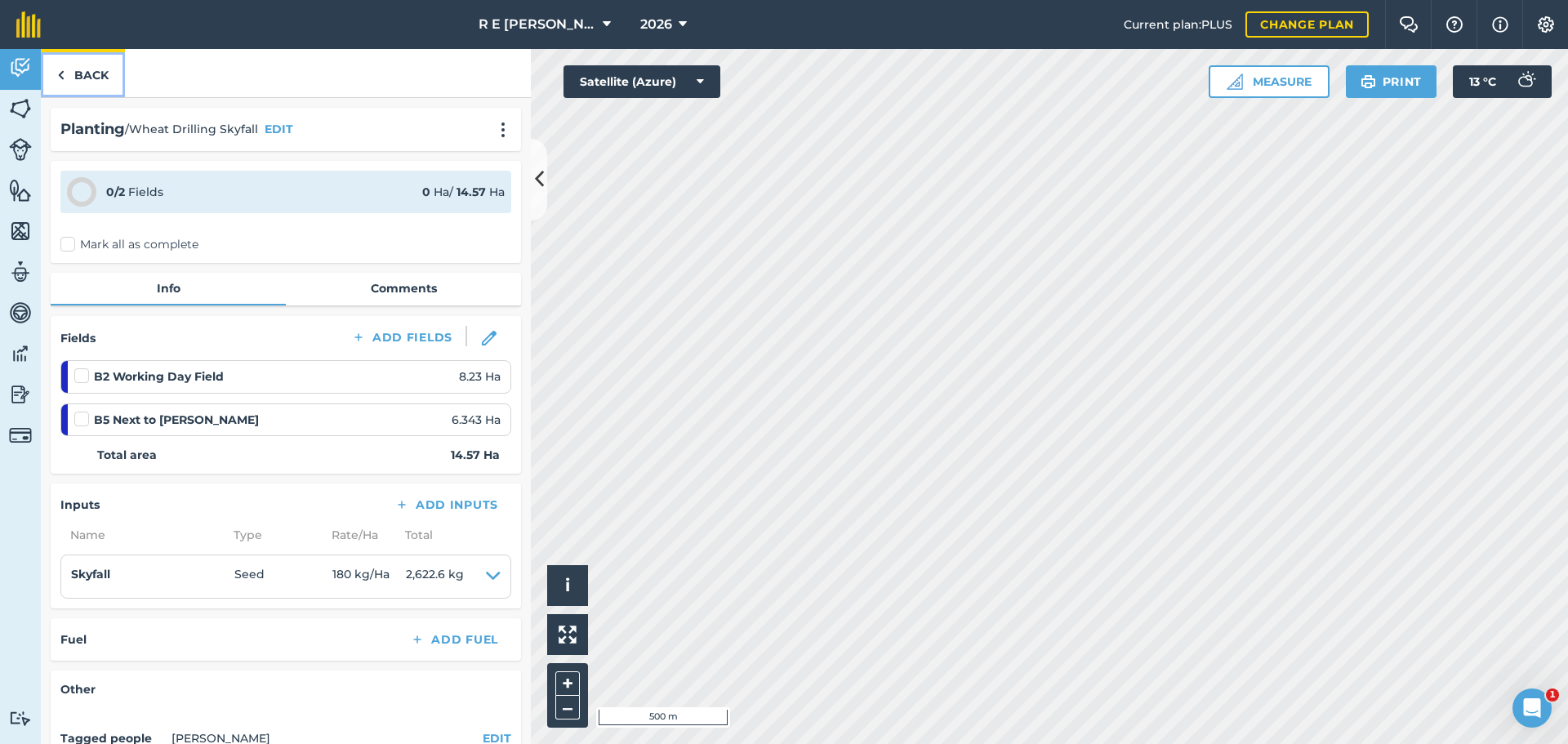
click at [88, 72] on link "Back" at bounding box center [82, 72] width 84 height 48
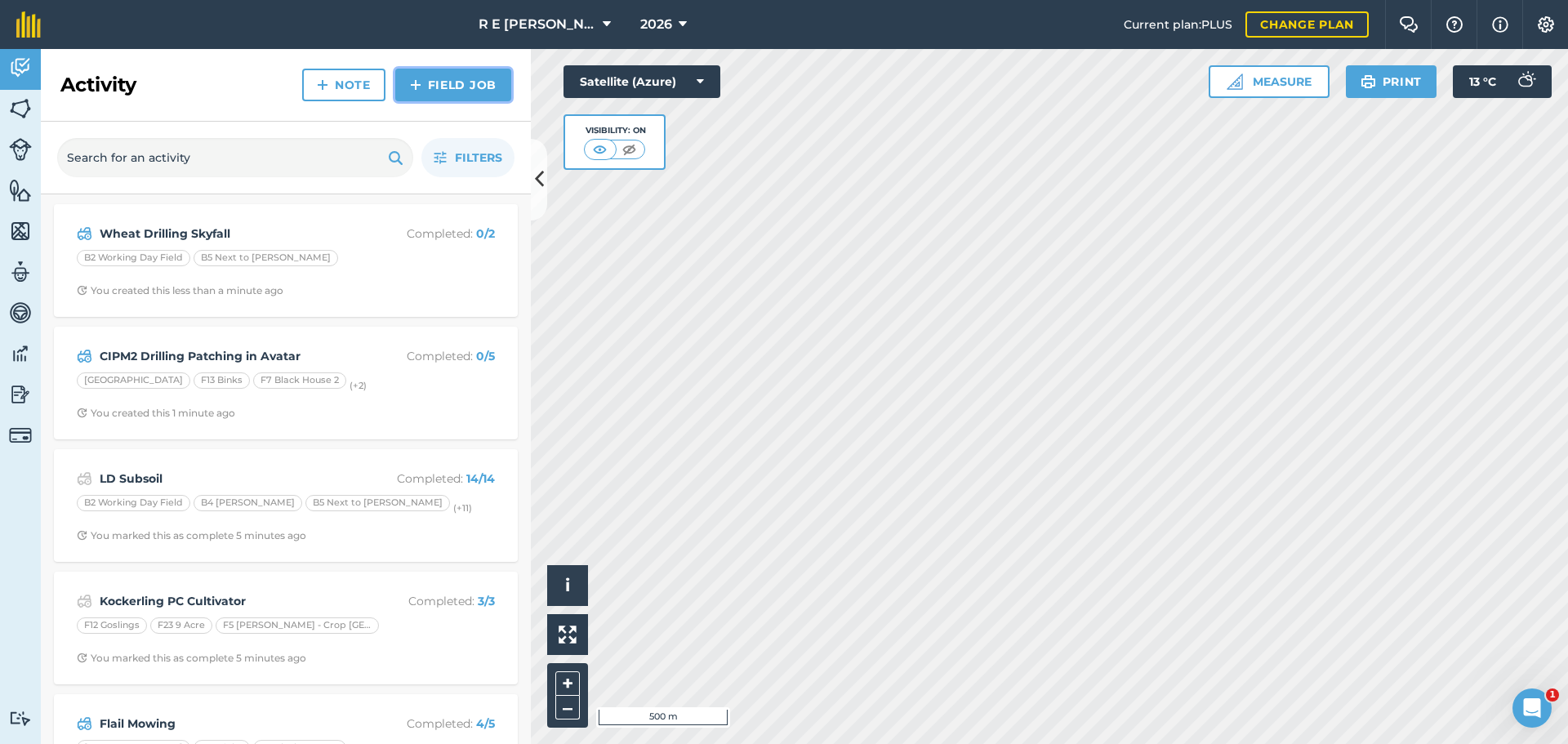
click at [419, 87] on img at bounding box center [416, 85] width 11 height 20
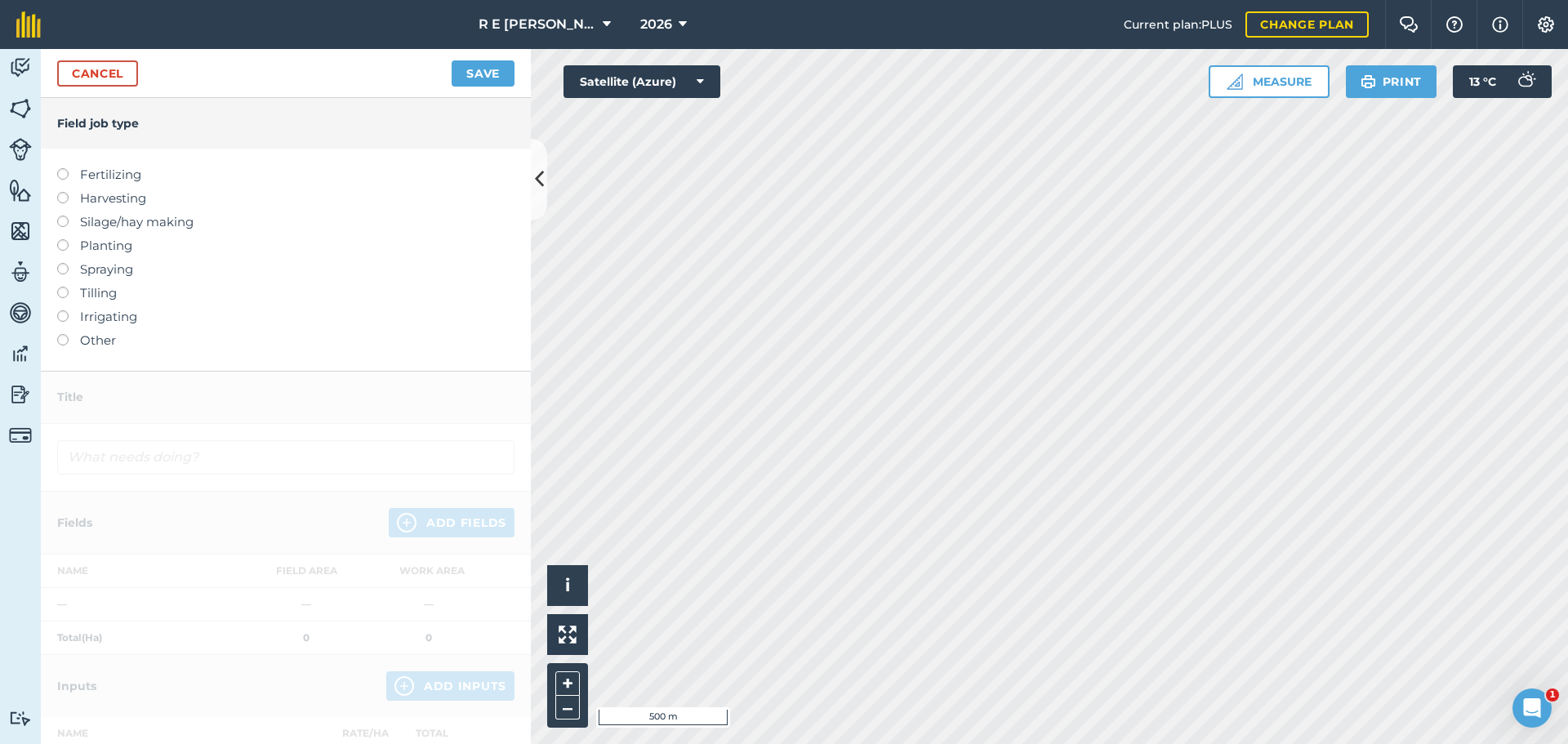
click at [59, 240] on label at bounding box center [69, 240] width 23 height 0
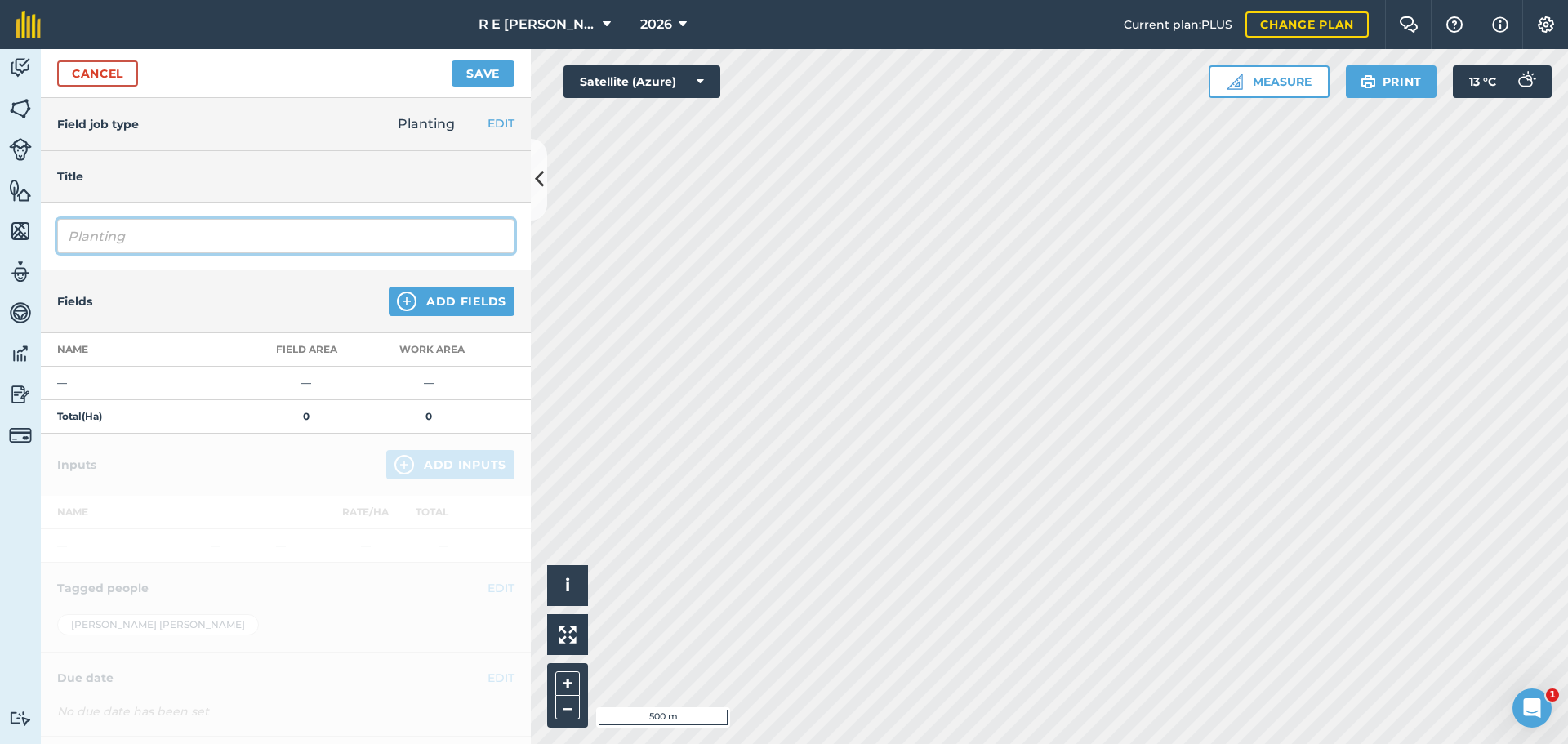
drag, startPoint x: 129, startPoint y: 242, endPoint x: 24, endPoint y: 233, distance: 105.4
click at [24, 233] on div "Activity Fields Livestock Features Maps Team Vehicles Data Reporting Billing Tu…" at bounding box center [784, 396] width 1568 height 695
type input "D"
type input "Wheat Drilling Scope"
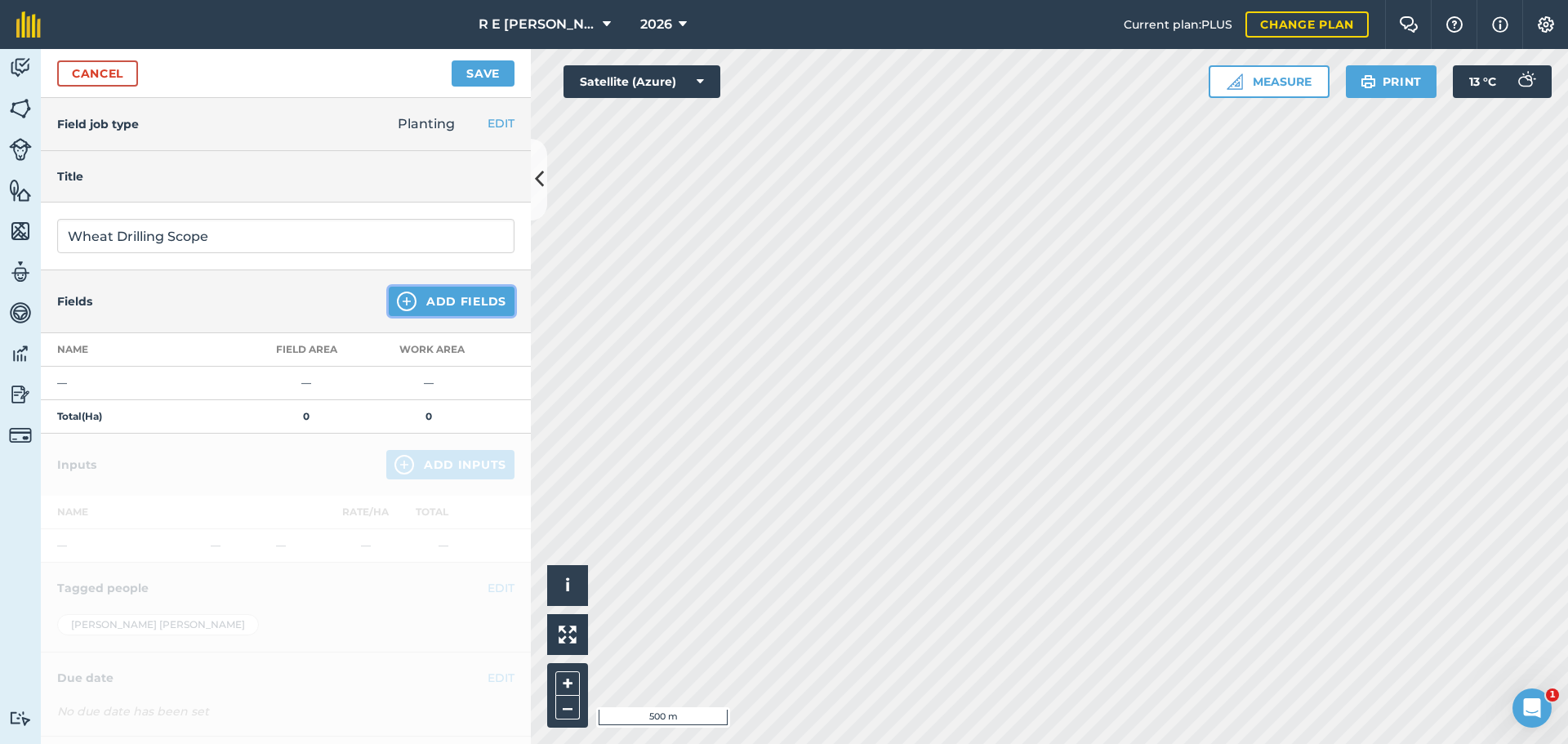
click at [397, 303] on img at bounding box center [406, 301] width 20 height 20
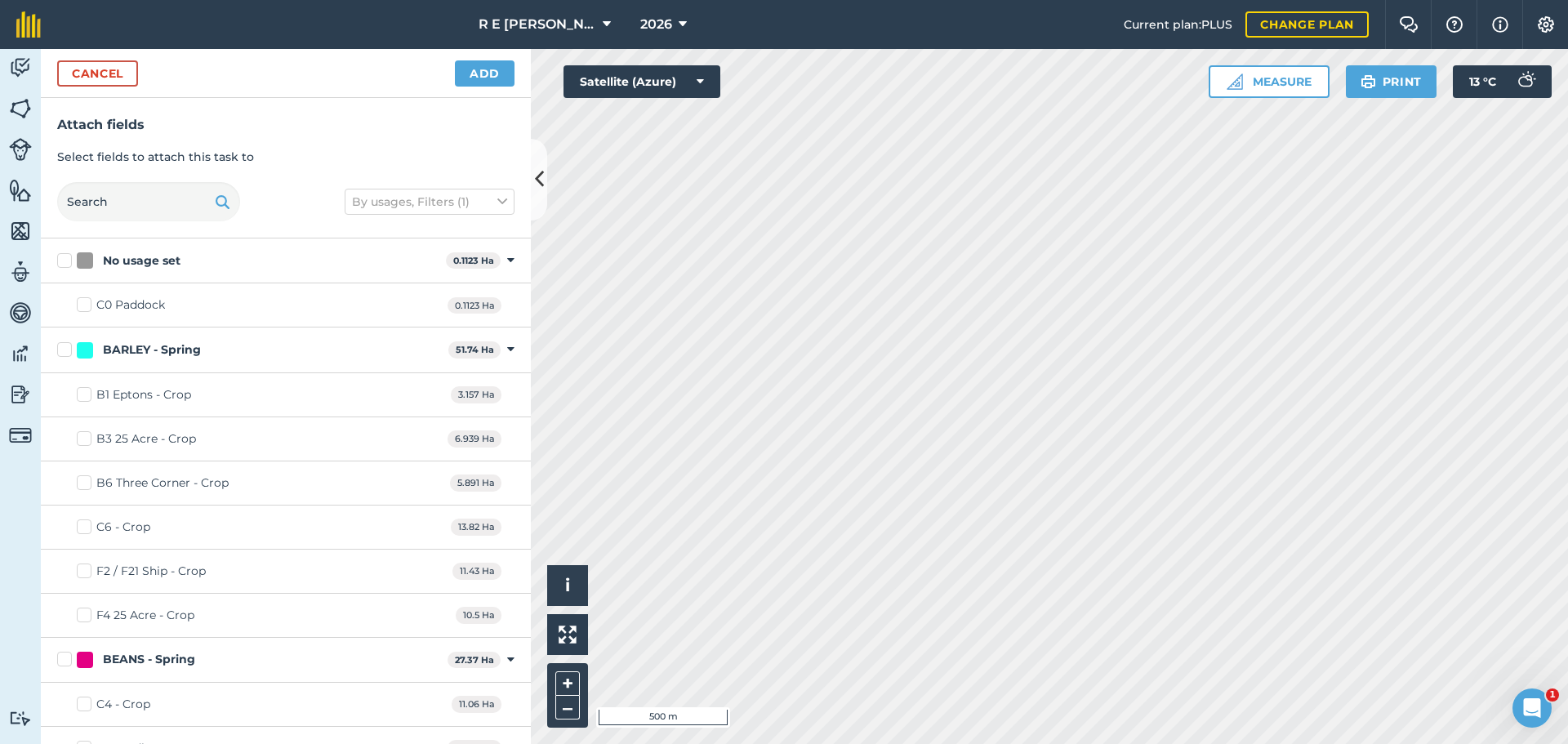
checkbox input "true"
click at [483, 78] on button "Add" at bounding box center [484, 73] width 59 height 26
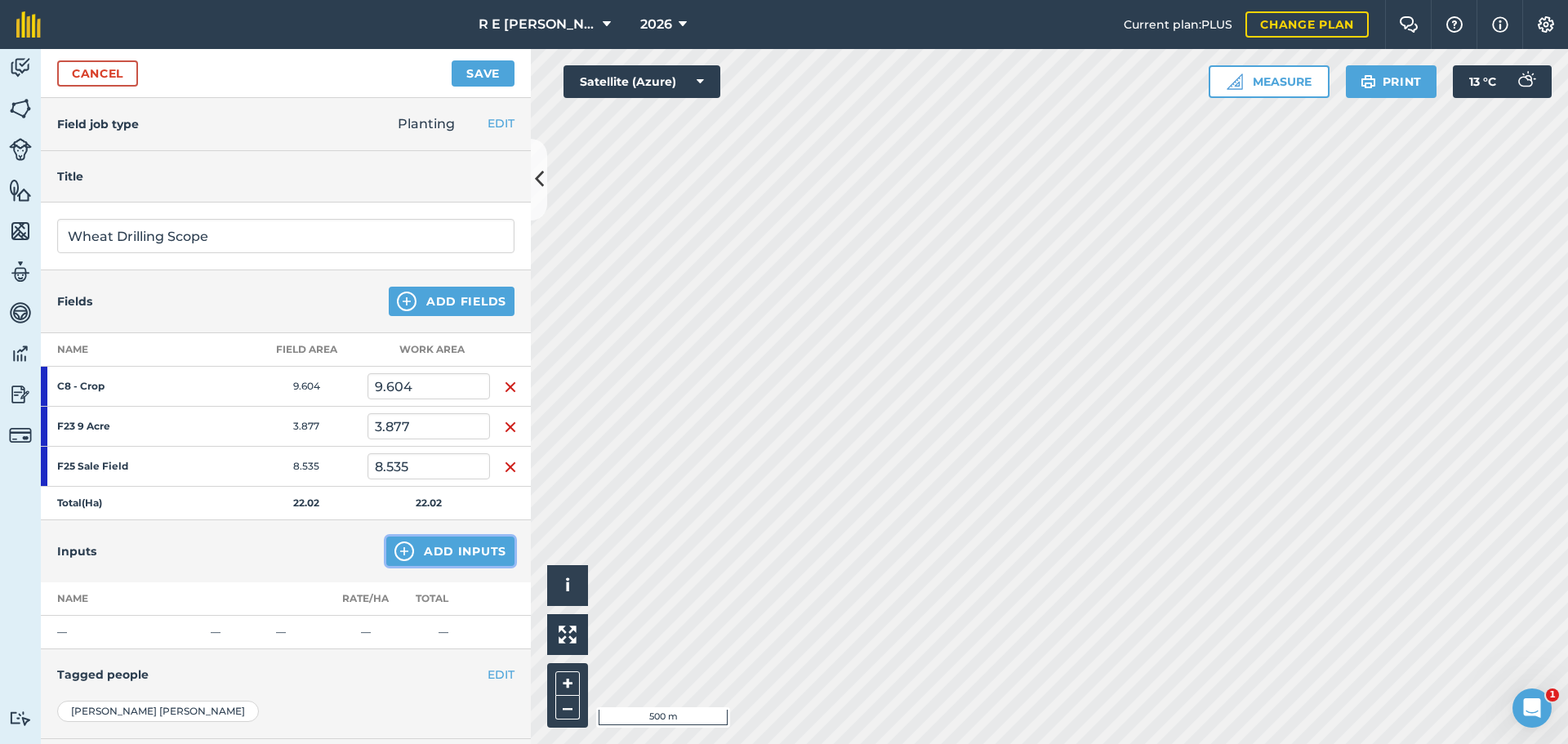
click at [395, 556] on img at bounding box center [404, 551] width 20 height 20
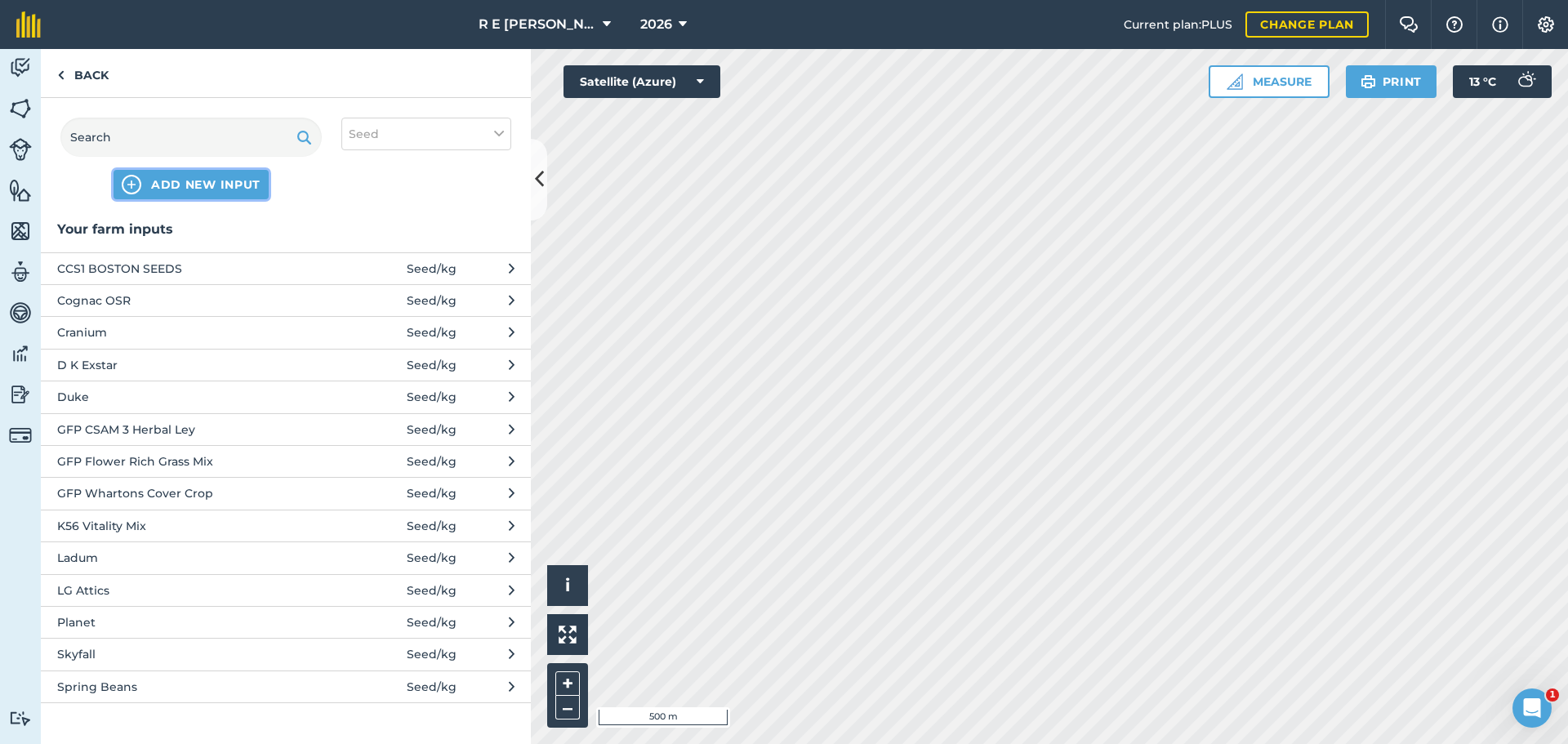
click at [121, 180] on button "ADD NEW INPUT" at bounding box center [191, 184] width 155 height 29
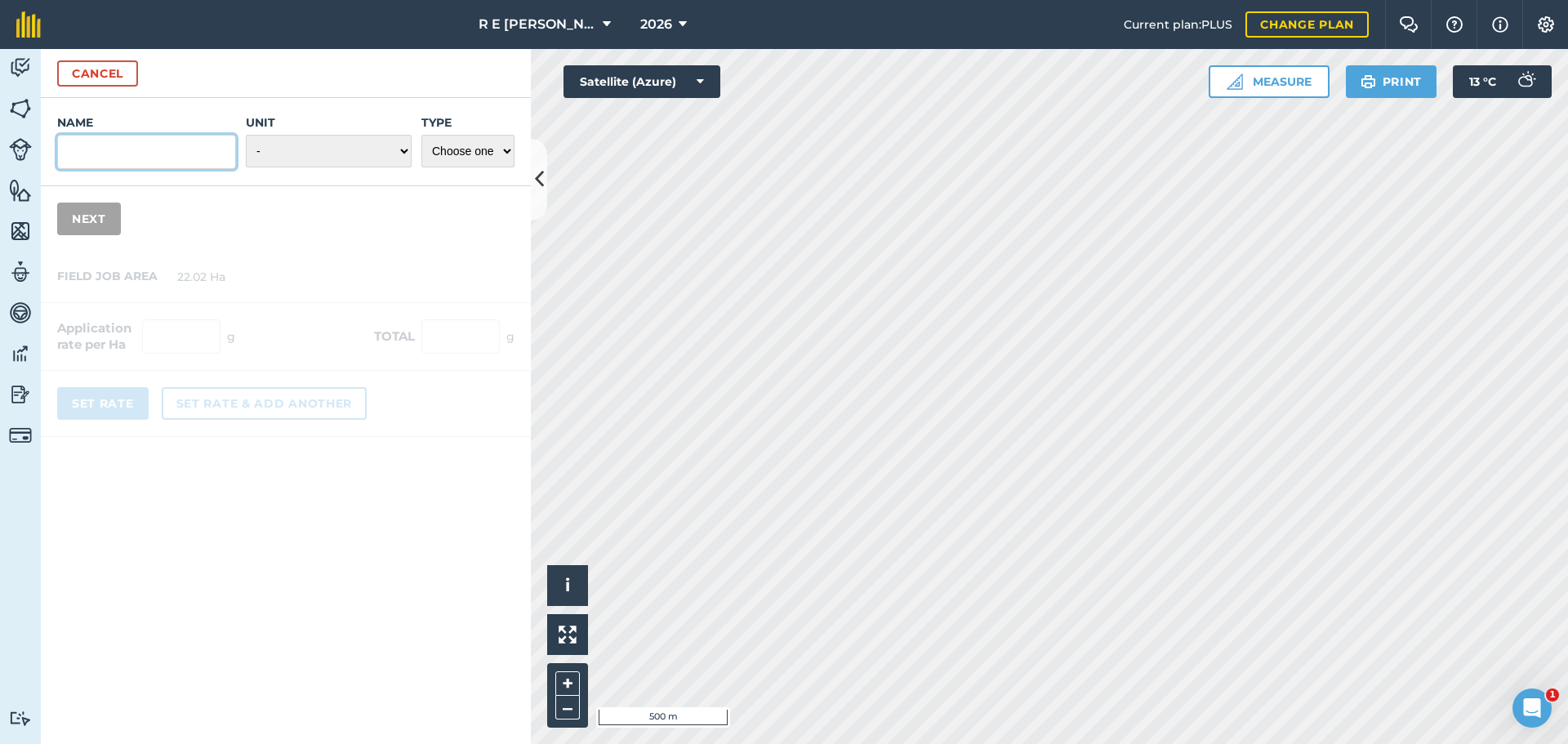
click at [101, 159] on input "Name" at bounding box center [147, 151] width 179 height 34
type input "Scope"
click at [288, 151] on select "- Grams/g Kilograms/kg Metric tonnes/t Millilitres/ml Litres/L Ounces/oz Pounds…" at bounding box center [328, 150] width 165 height 33
select select "KILOGRAMS"
click at [245, 135] on select "- Grams/g Kilograms/kg Metric tonnes/t Millilitres/ml Litres/L Ounces/oz Pounds…" at bounding box center [328, 150] width 165 height 33
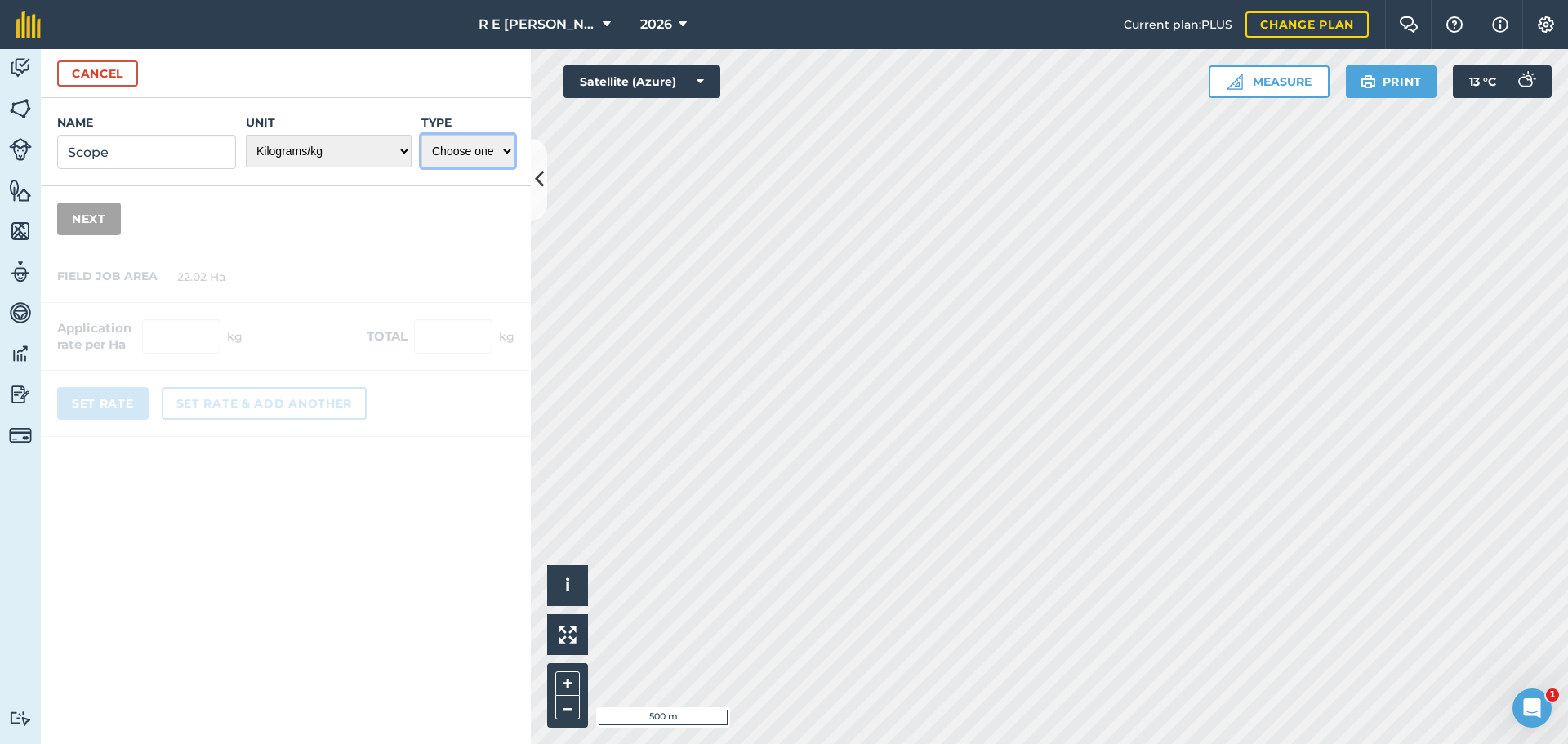
click at [451, 153] on select "Choose one Fertilizer Seed Spray Fuel Other" at bounding box center [467, 150] width 93 height 33
select select "SEED"
click at [421, 135] on select "Choose one Fertilizer Seed Spray Fuel Other" at bounding box center [467, 150] width 93 height 33
click at [95, 208] on button "Next" at bounding box center [89, 218] width 64 height 33
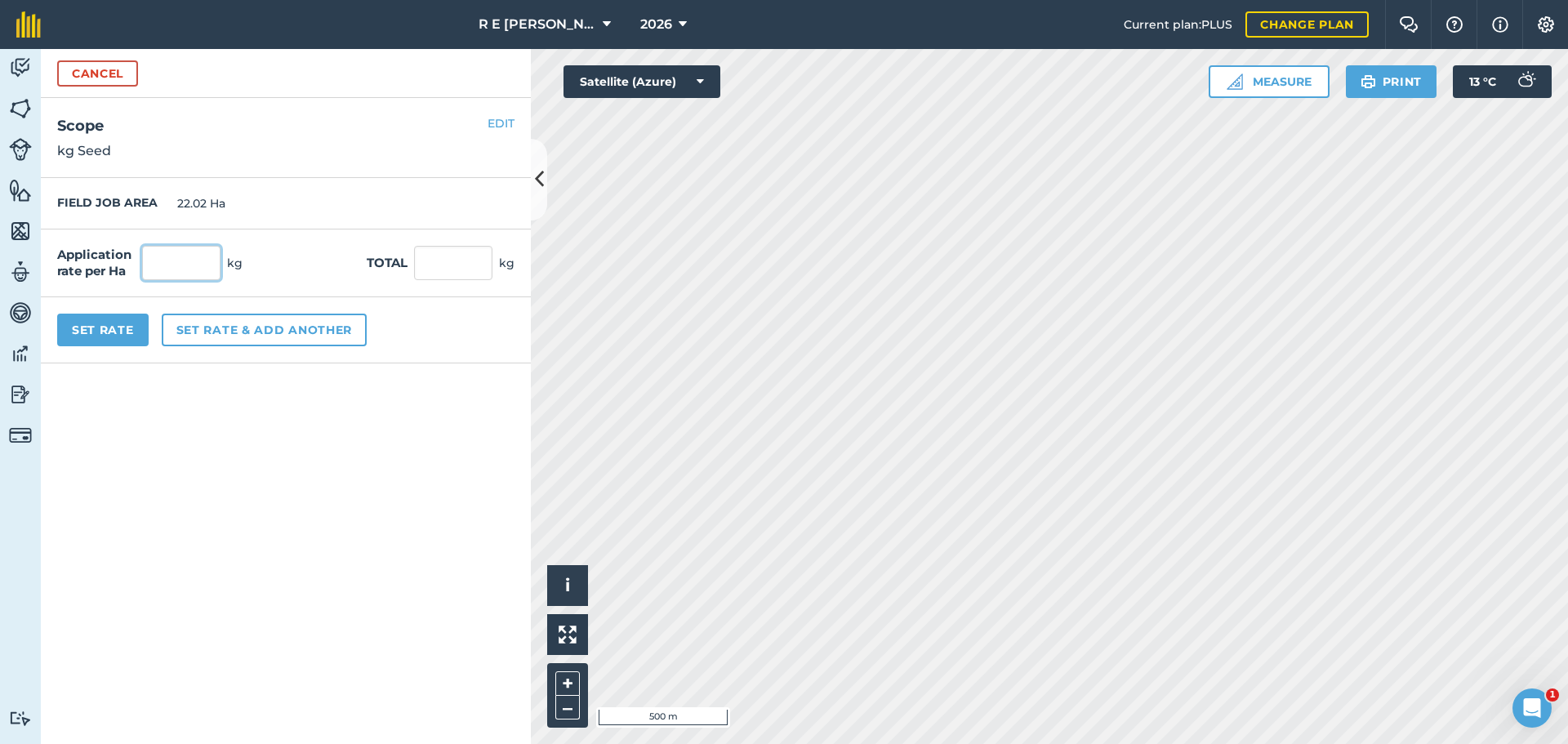
click at [169, 261] on input "text" at bounding box center [180, 262] width 78 height 34
type input "200"
type input "4,404"
click at [117, 324] on button "Set Rate" at bounding box center [102, 330] width 91 height 33
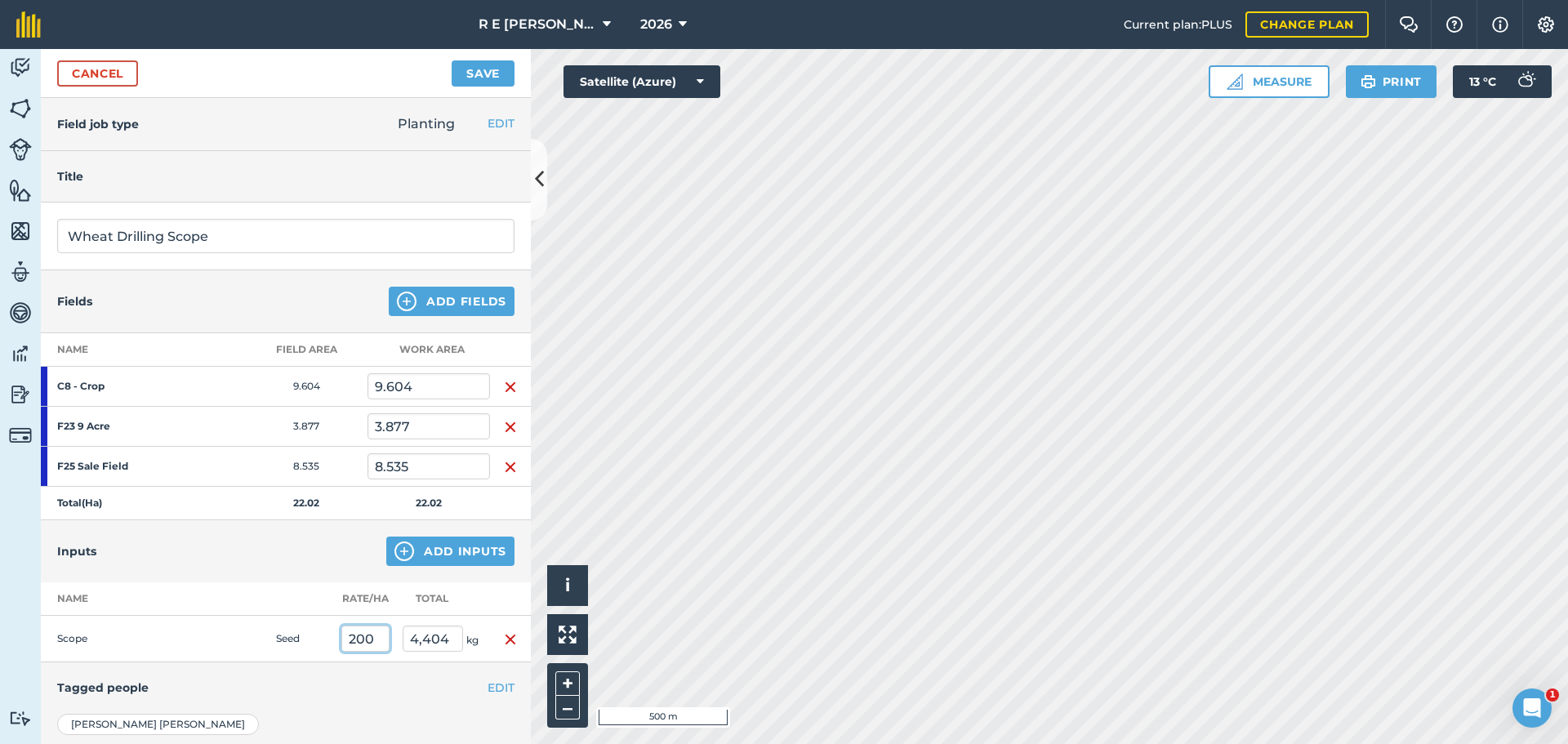
click at [366, 636] on input "200" at bounding box center [365, 639] width 48 height 26
type input "220"
type input "4,844.4"
click at [468, 84] on button "Save" at bounding box center [482, 73] width 63 height 26
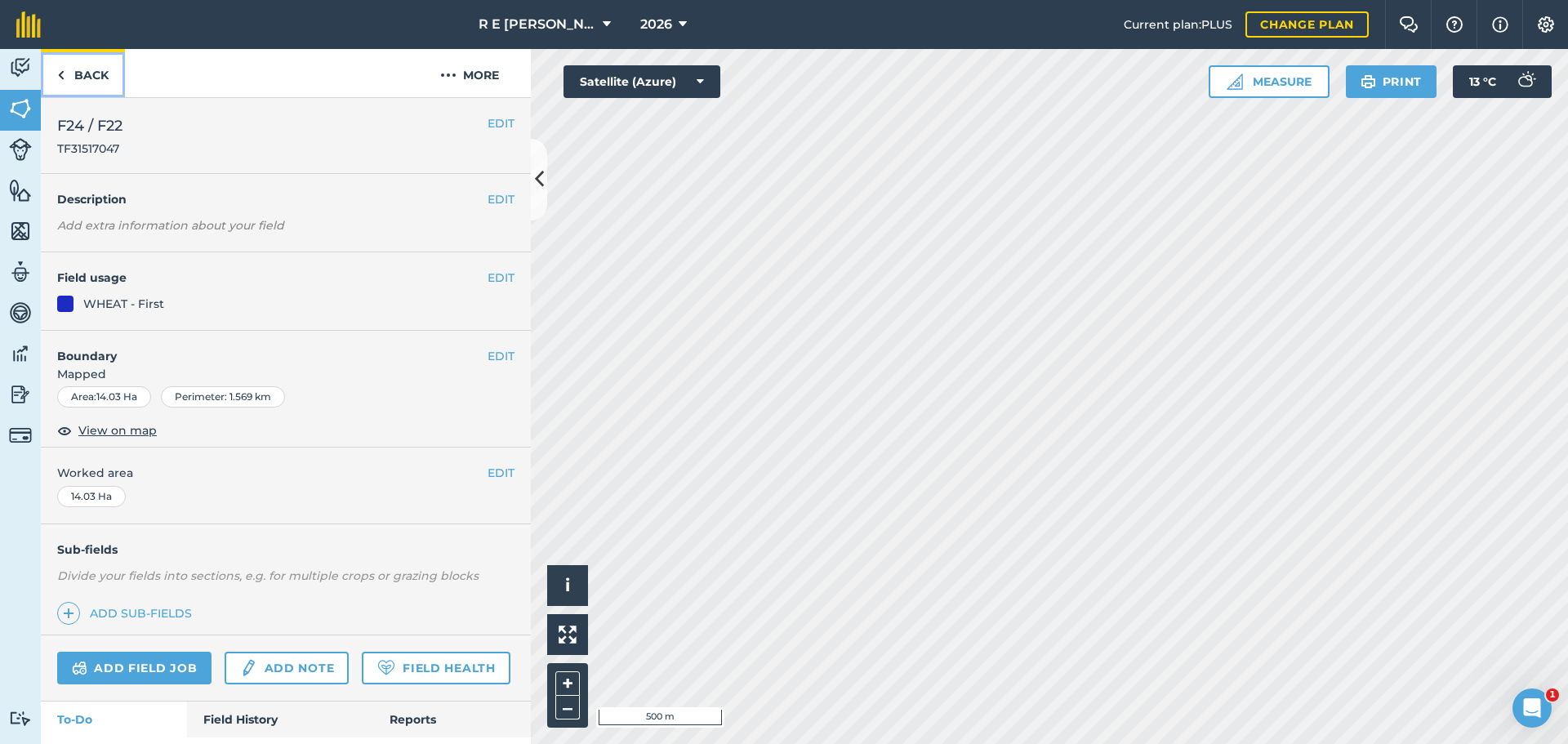
click at [102, 72] on link "Back" at bounding box center [82, 72] width 84 height 48
click at [84, 82] on link "Back" at bounding box center [82, 72] width 84 height 48
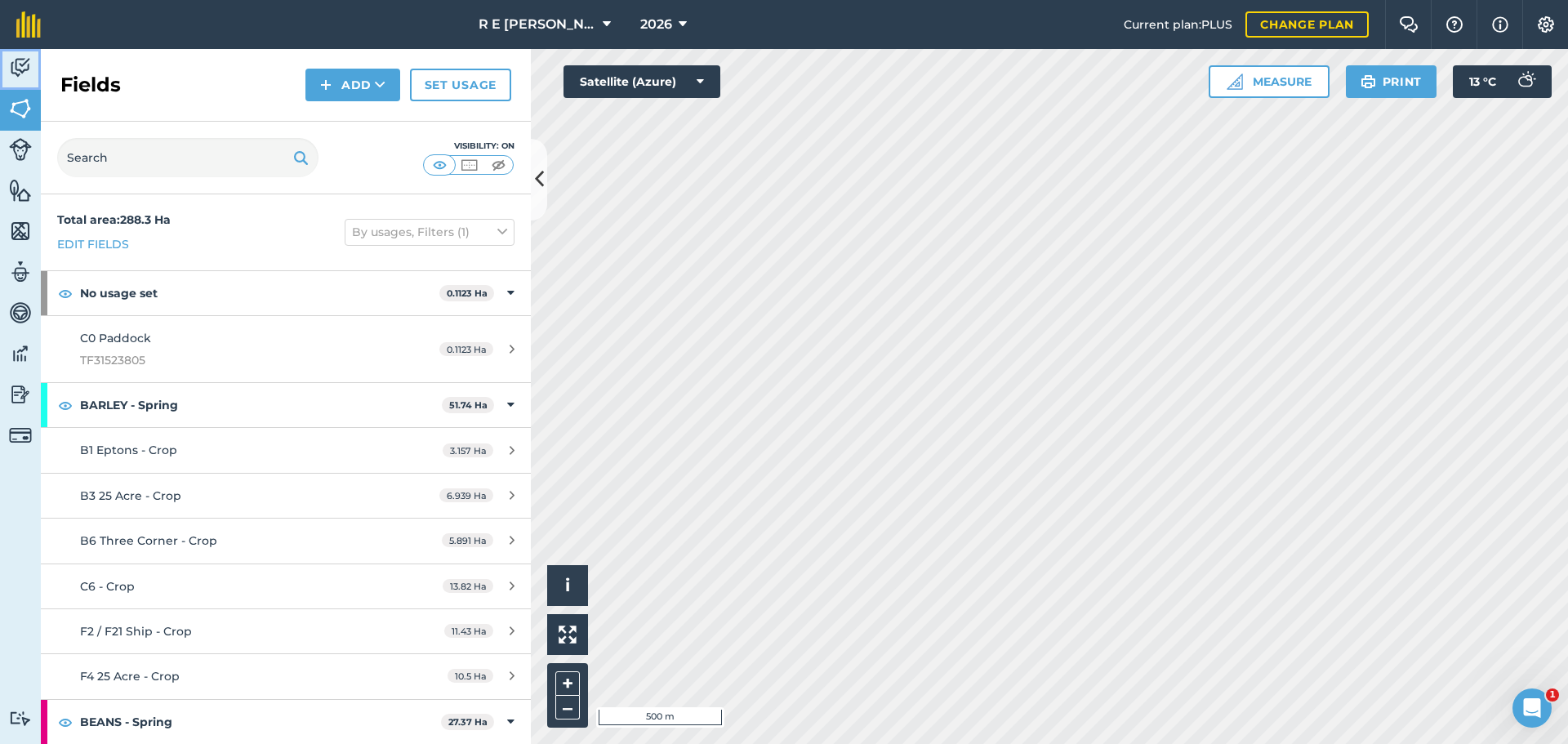
click at [18, 69] on img at bounding box center [21, 68] width 23 height 24
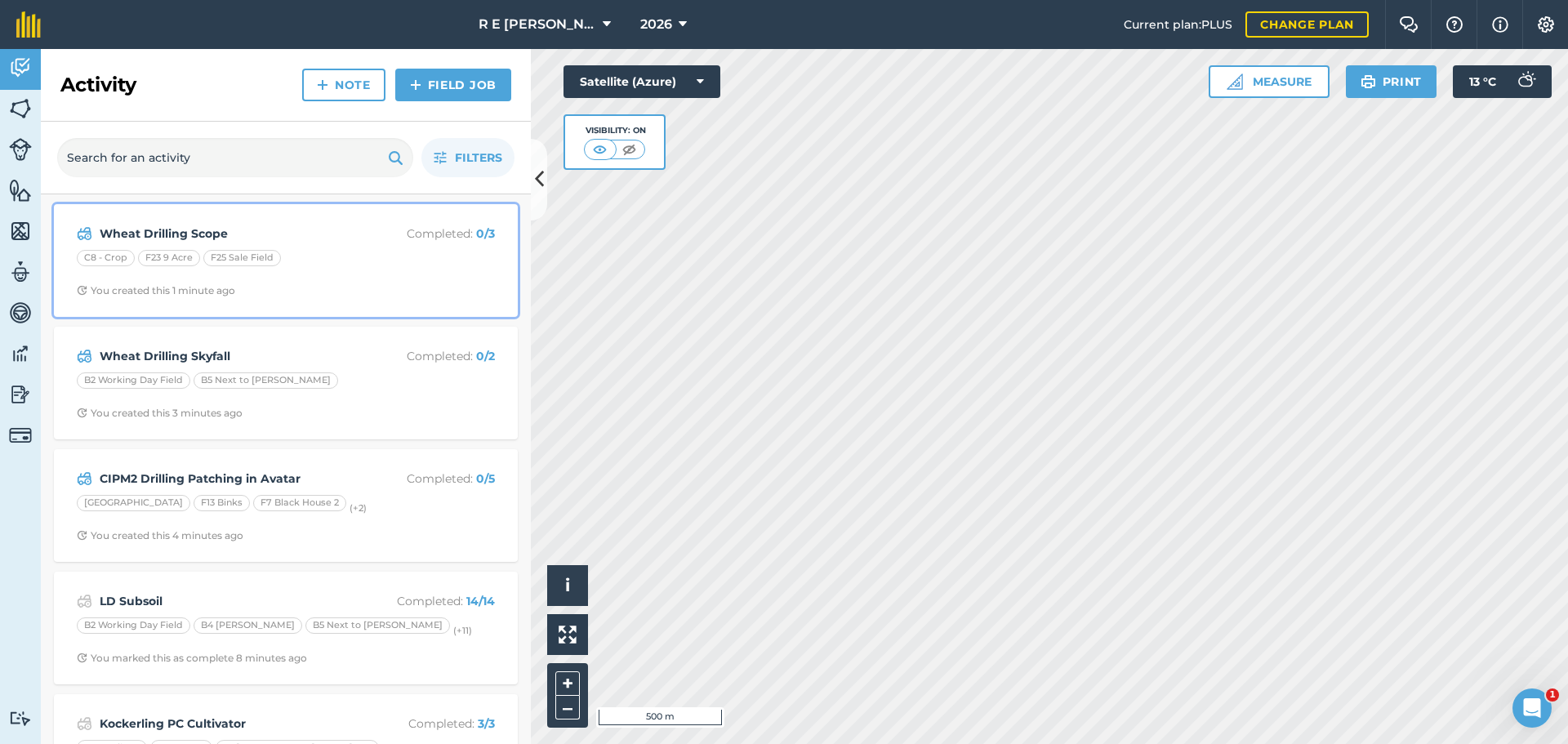
click at [331, 280] on div "Wheat Drilling Scope Completed : 0 / 3 C8 - Crop F23 9 Acre F25 Sale Field You …" at bounding box center [286, 261] width 445 height 93
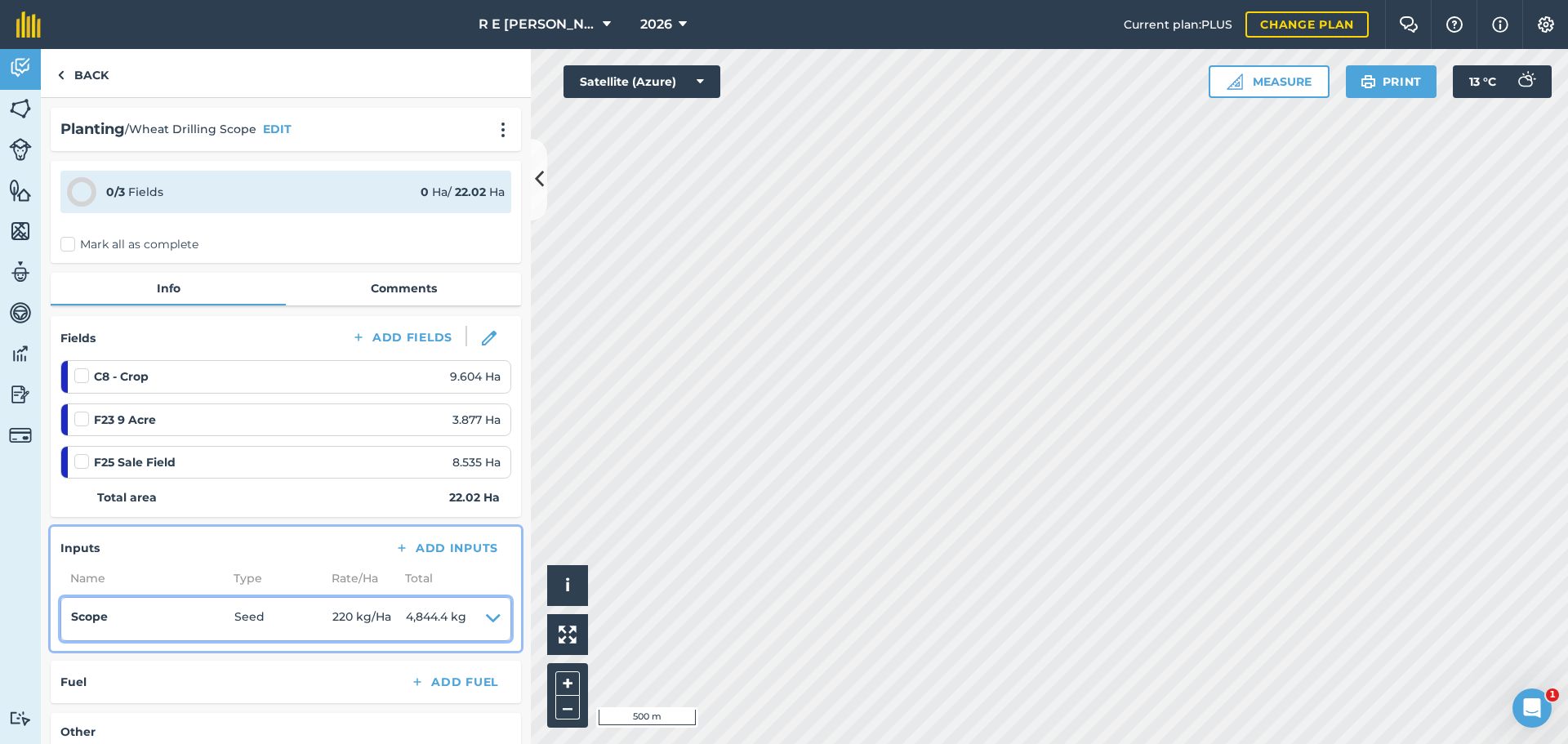
click at [352, 618] on span "220 kg / Ha" at bounding box center [369, 619] width 73 height 23
click at [353, 618] on span "220 kg / Ha" at bounding box center [369, 619] width 73 height 23
click at [351, 617] on span "220 kg / Ha" at bounding box center [369, 619] width 73 height 23
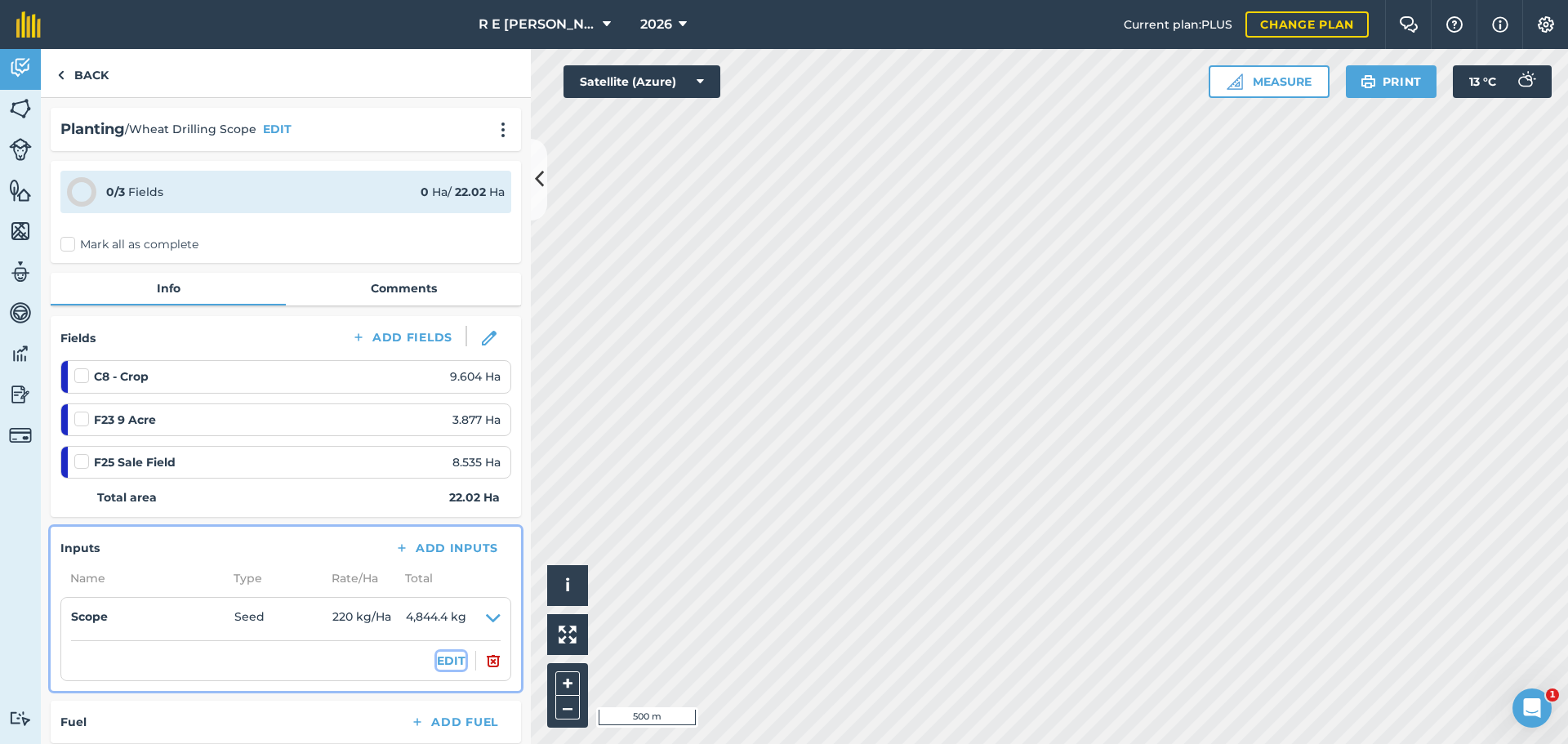
click at [437, 657] on button "EDIT" at bounding box center [451, 660] width 28 height 18
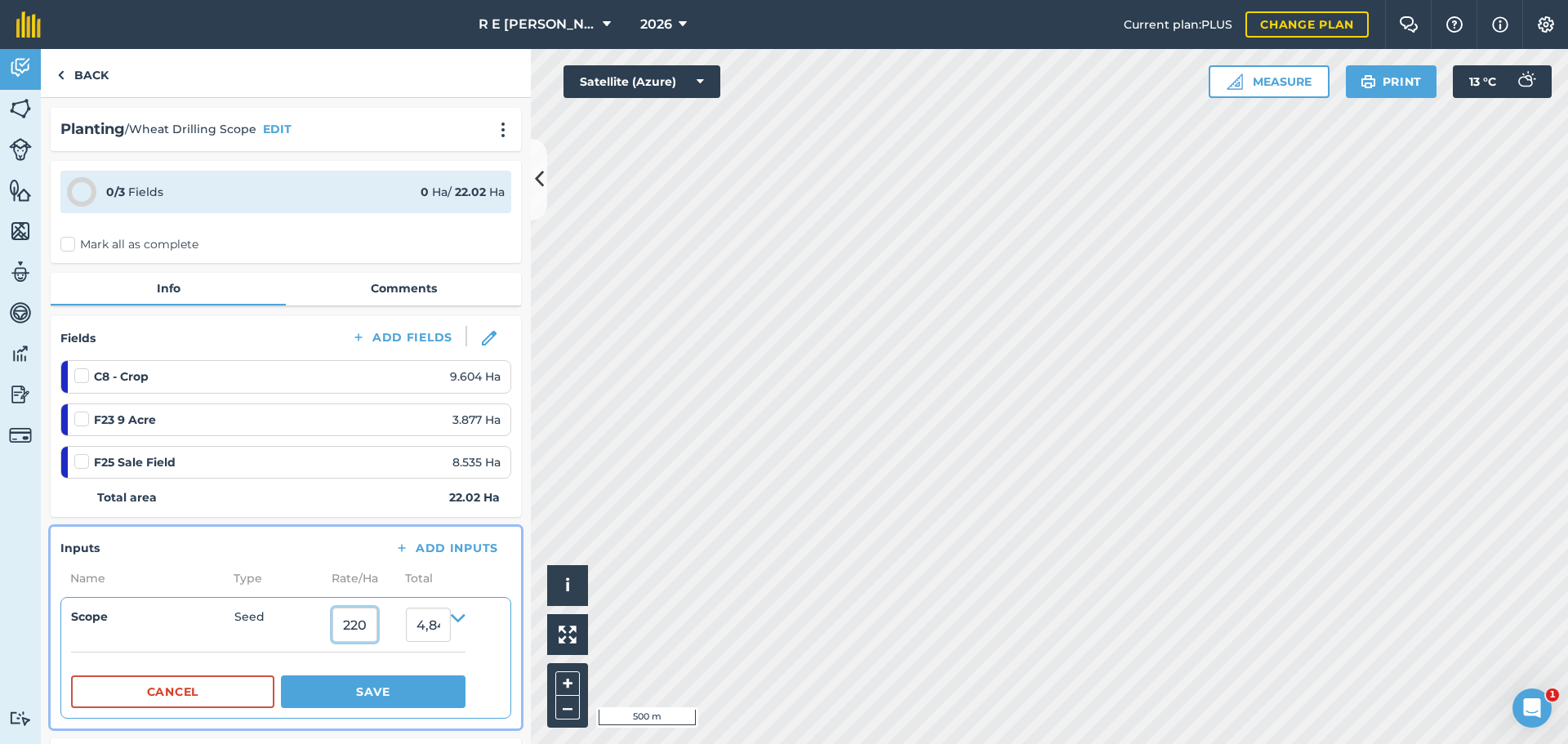
drag, startPoint x: 368, startPoint y: 625, endPoint x: 341, endPoint y: 626, distance: 27.0
click at [341, 626] on input "220" at bounding box center [355, 625] width 45 height 34
type input "180"
type input "3,963.6"
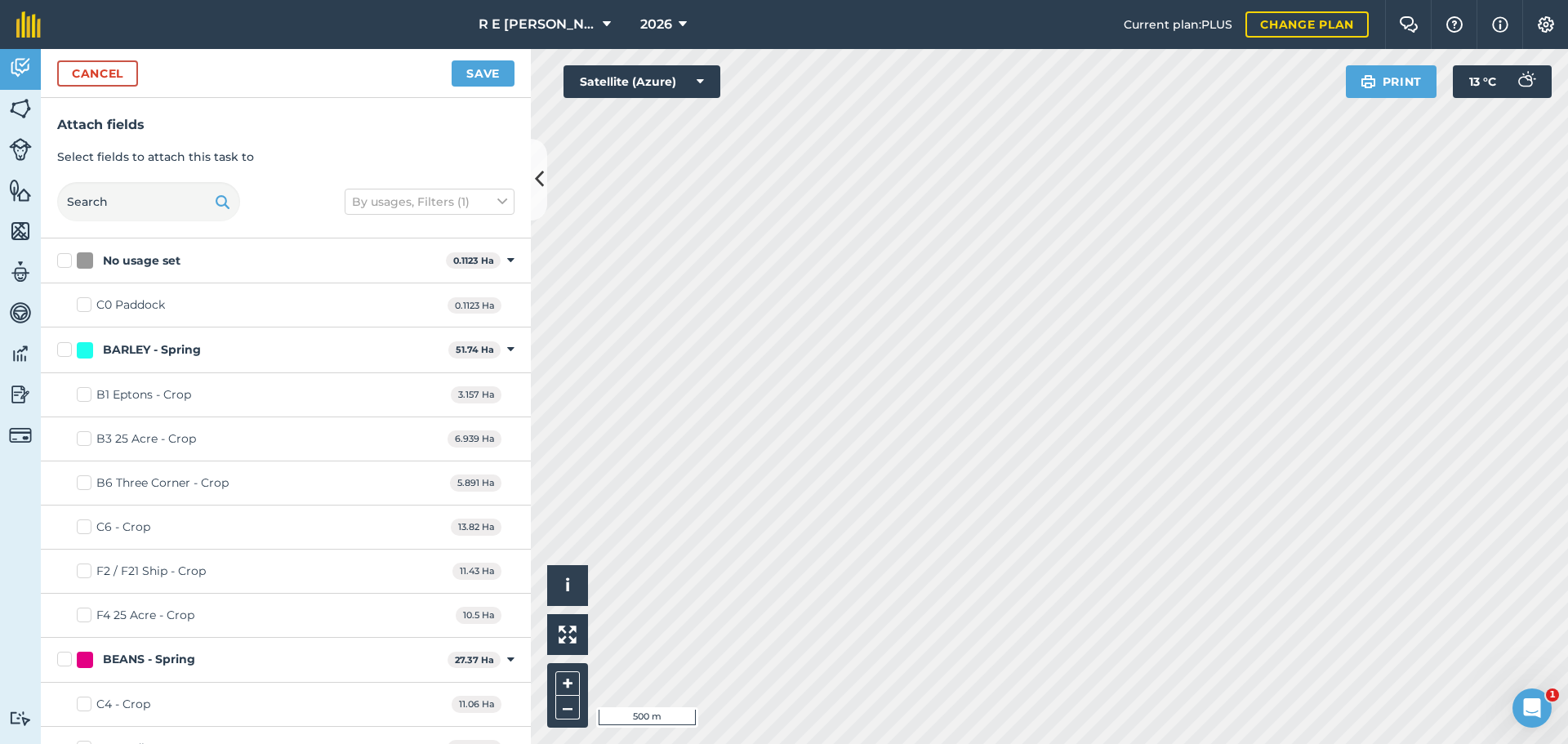
checkbox input "true"
click at [471, 71] on button "Save" at bounding box center [482, 73] width 63 height 26
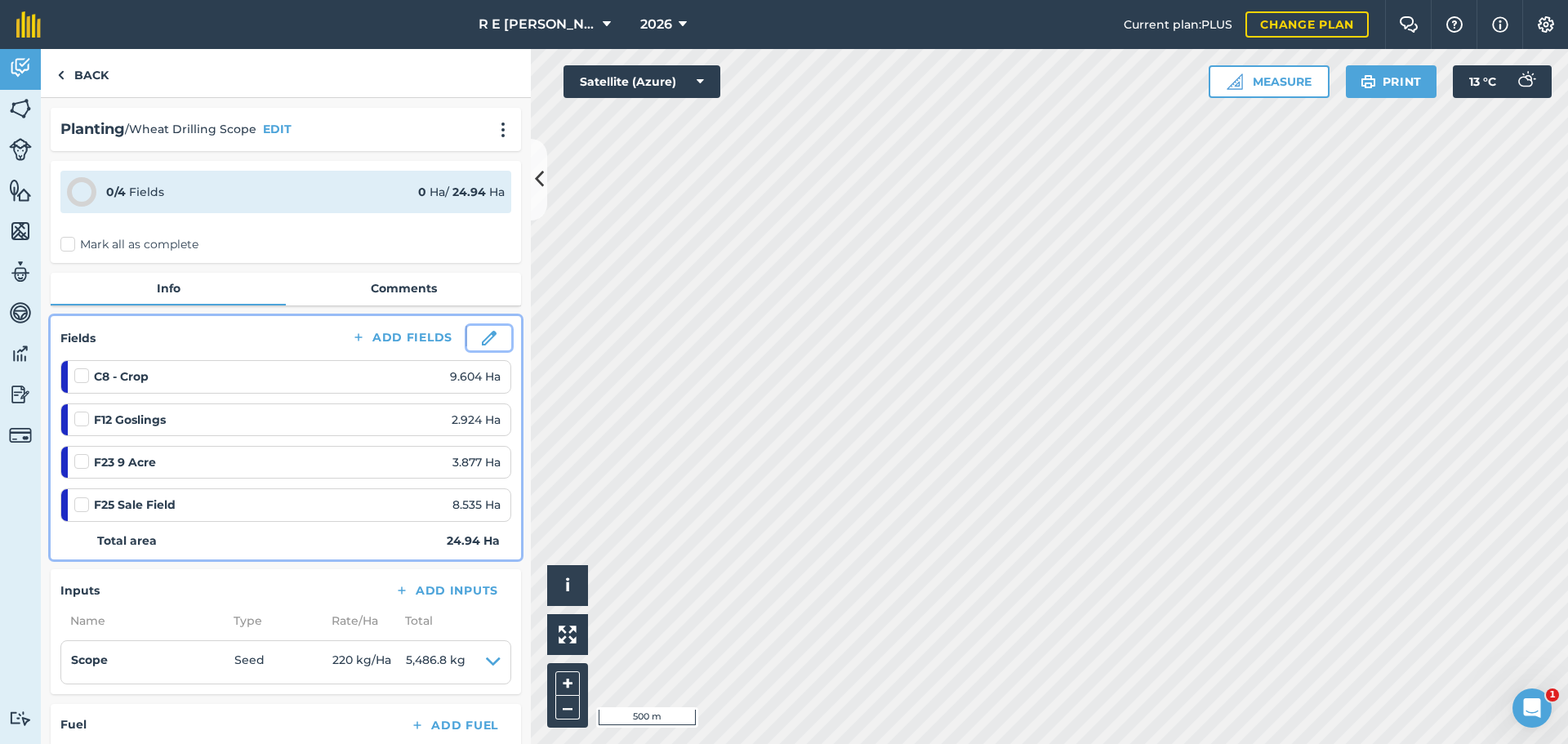
click at [488, 337] on button at bounding box center [489, 339] width 44 height 24
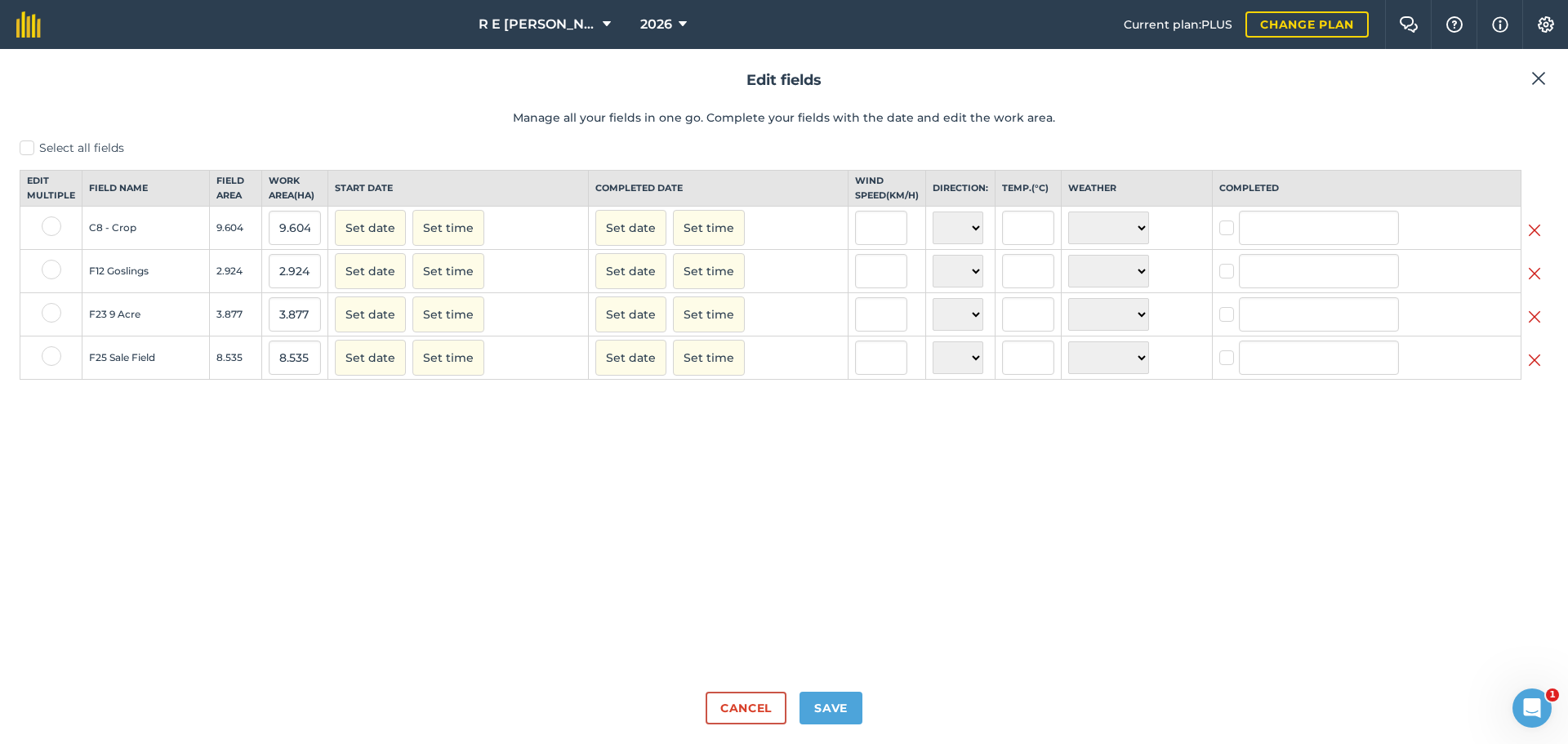
click at [1527, 284] on td at bounding box center [1534, 272] width 27 height 43
click at [1533, 283] on img at bounding box center [1534, 274] width 13 height 20
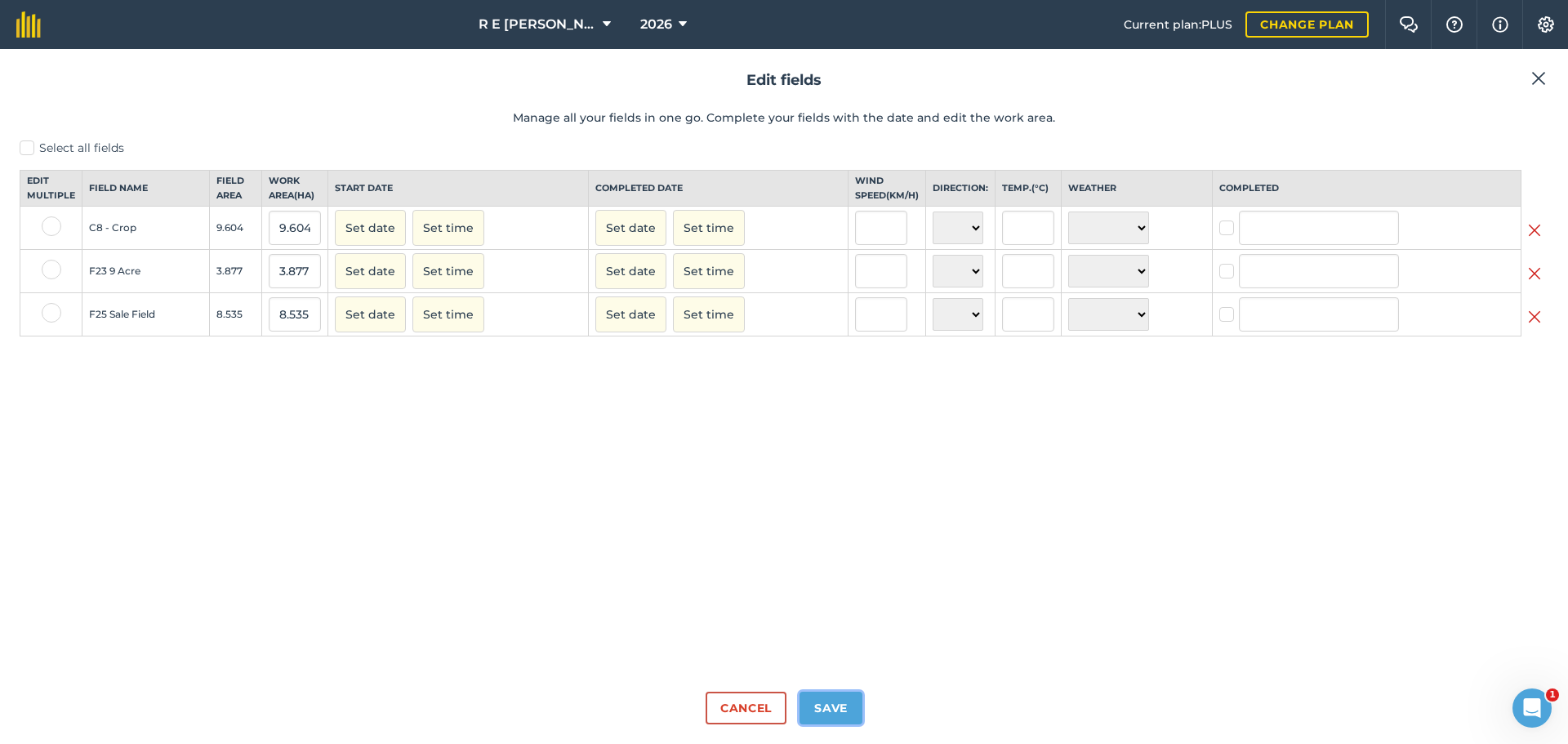
click at [833, 705] on button "Save" at bounding box center [830, 708] width 63 height 33
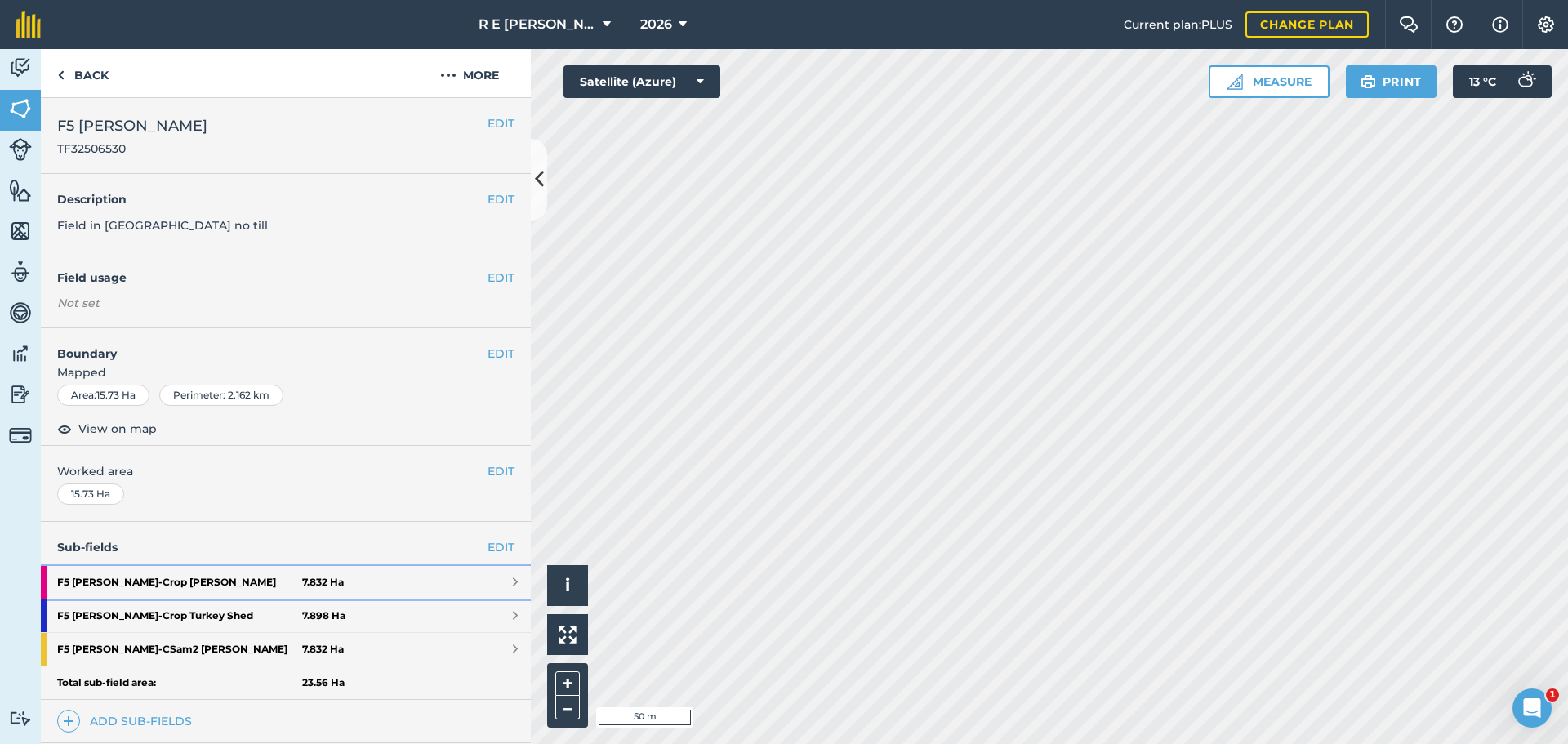
click at [112, 584] on strong "F5 [PERSON_NAME] - [GEOGRAPHIC_DATA][PERSON_NAME]" at bounding box center [180, 582] width 245 height 33
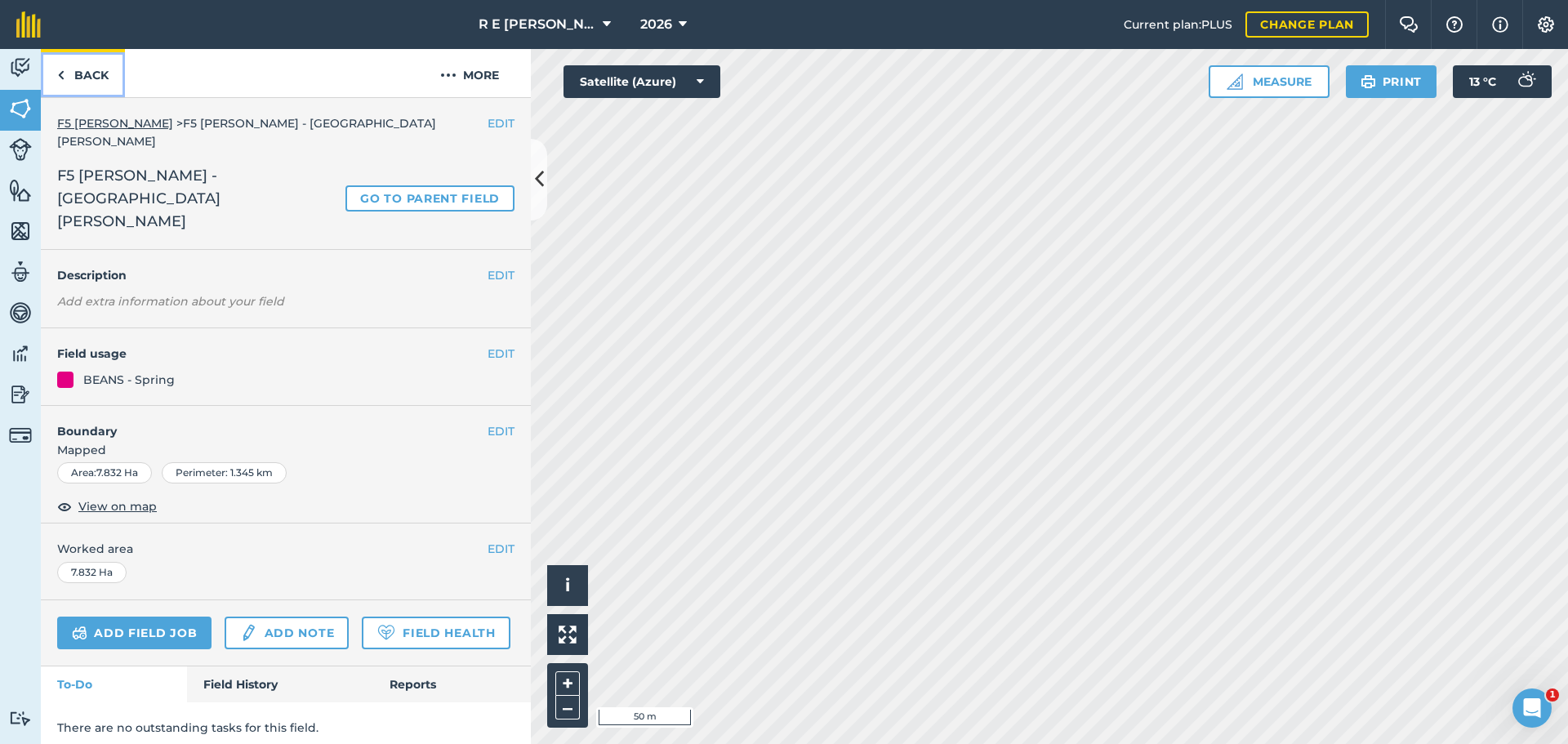
click at [81, 76] on link "Back" at bounding box center [82, 72] width 84 height 48
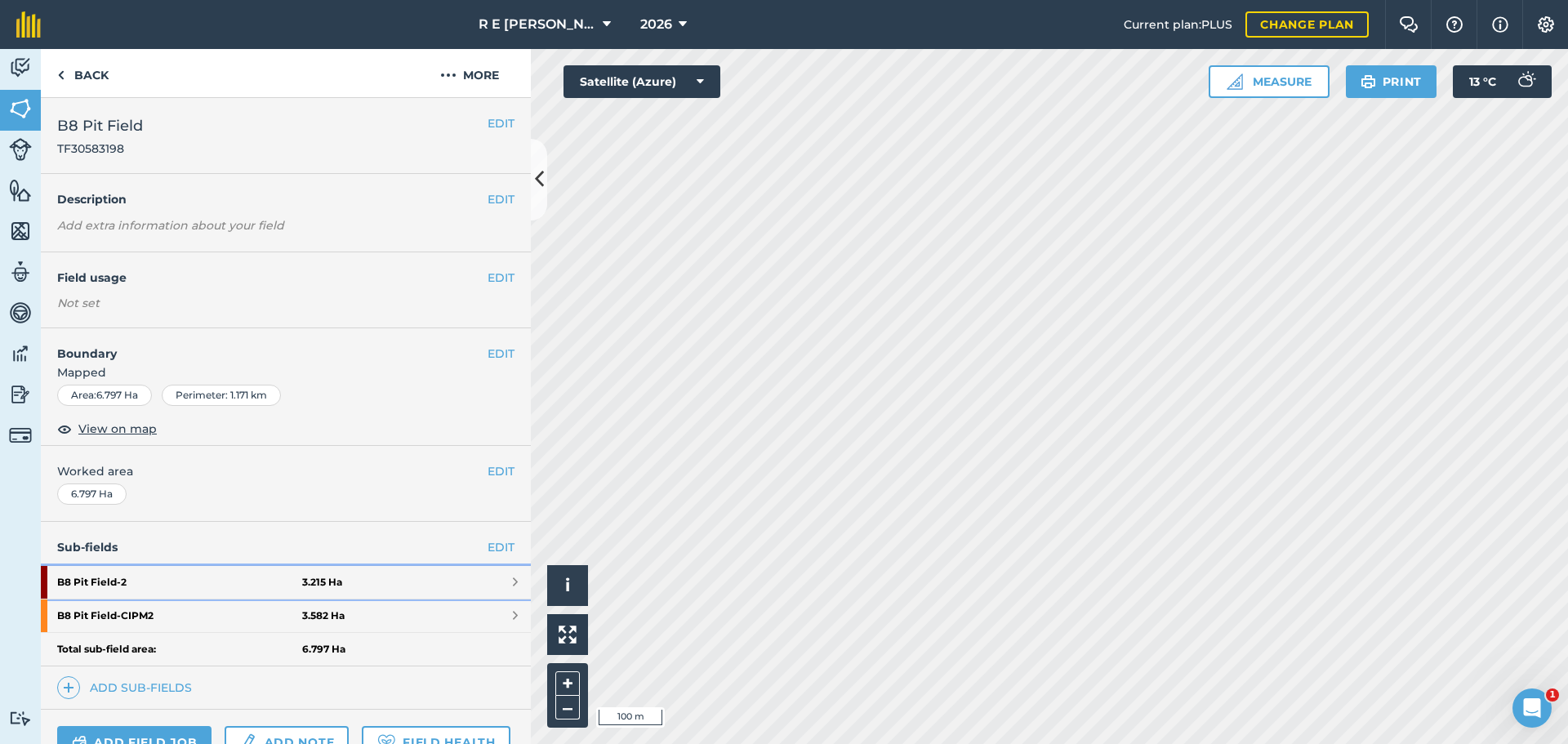
click at [173, 578] on strong "B8 Pit Field - 2" at bounding box center [180, 582] width 245 height 33
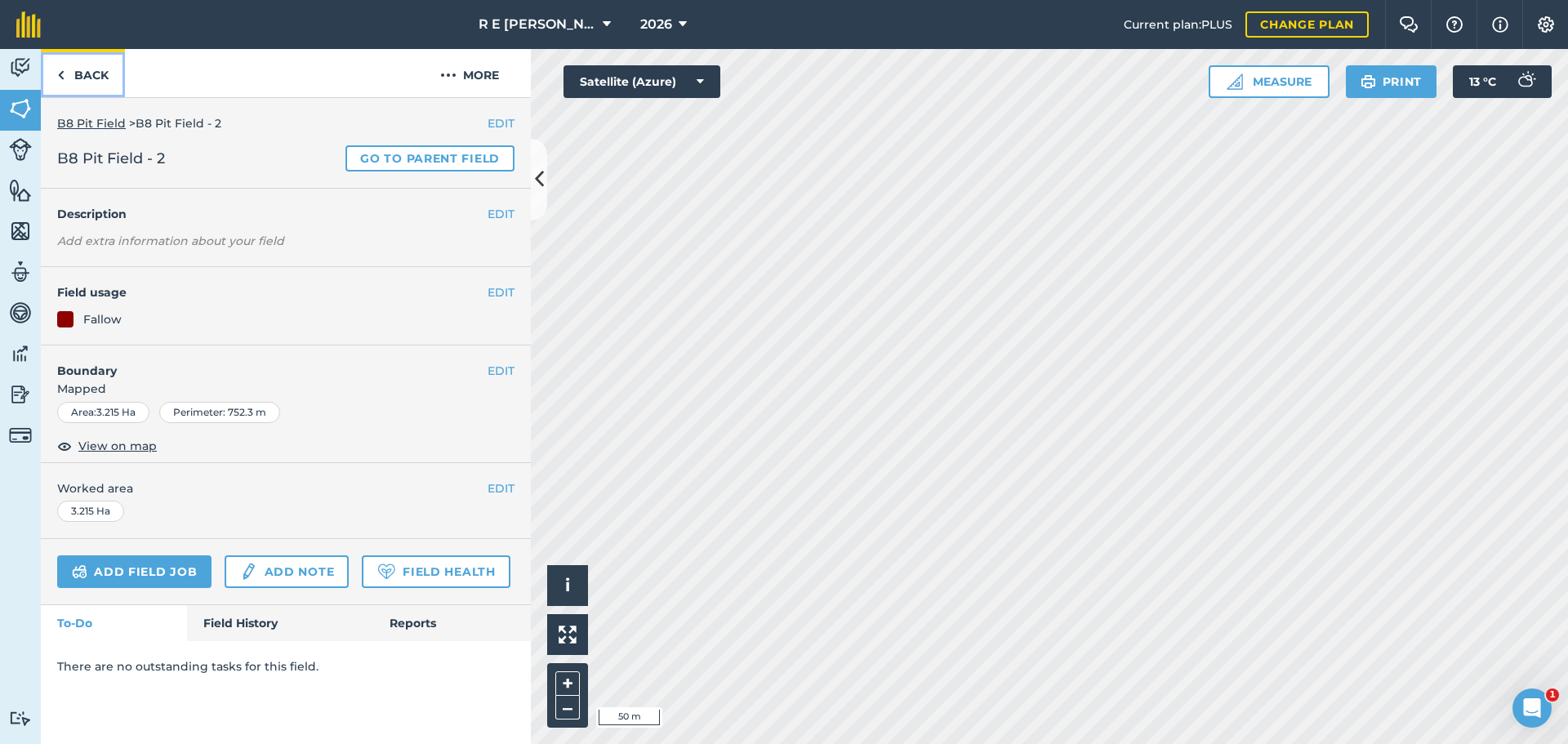
click at [73, 72] on link "Back" at bounding box center [82, 72] width 84 height 48
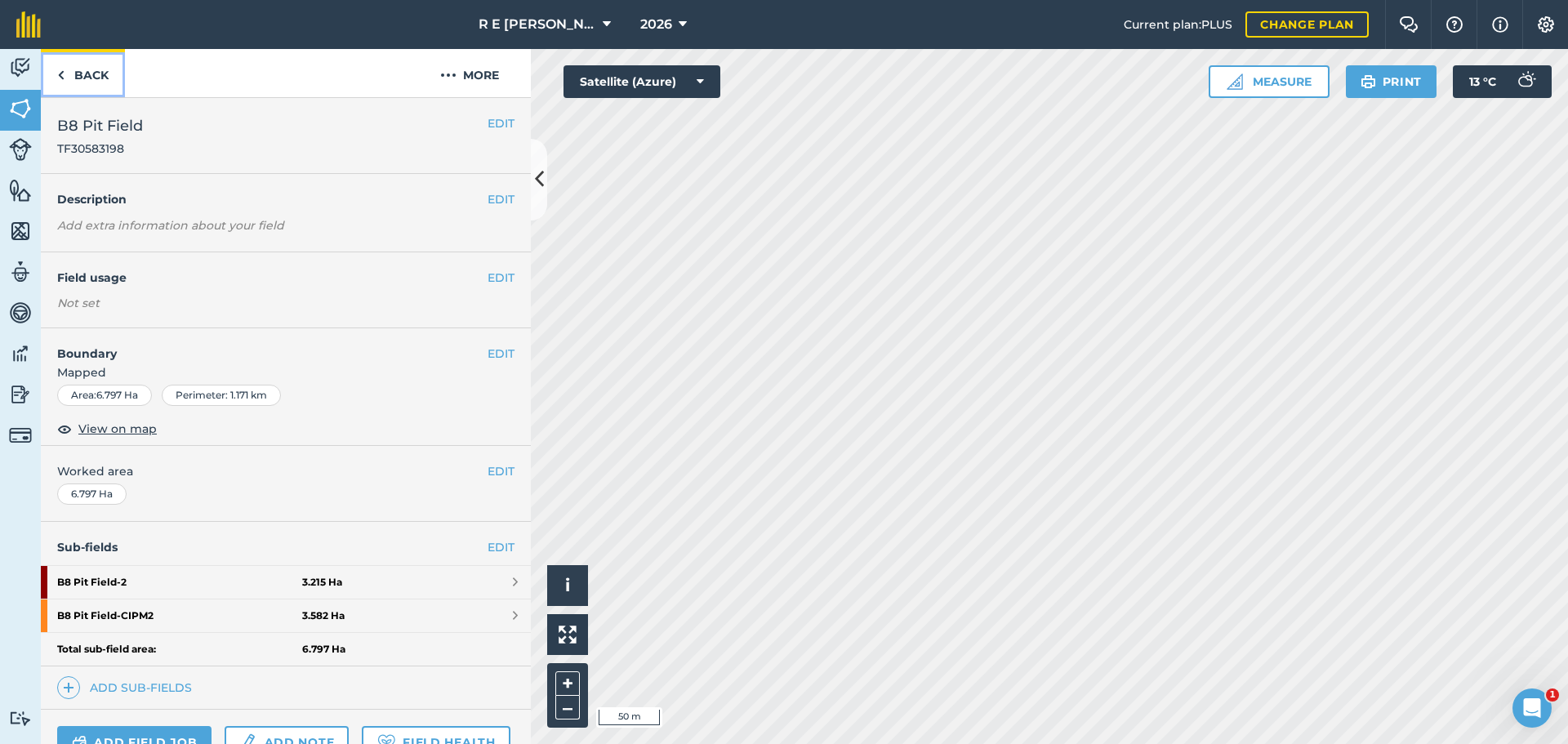
click at [87, 67] on link "Back" at bounding box center [82, 72] width 84 height 48
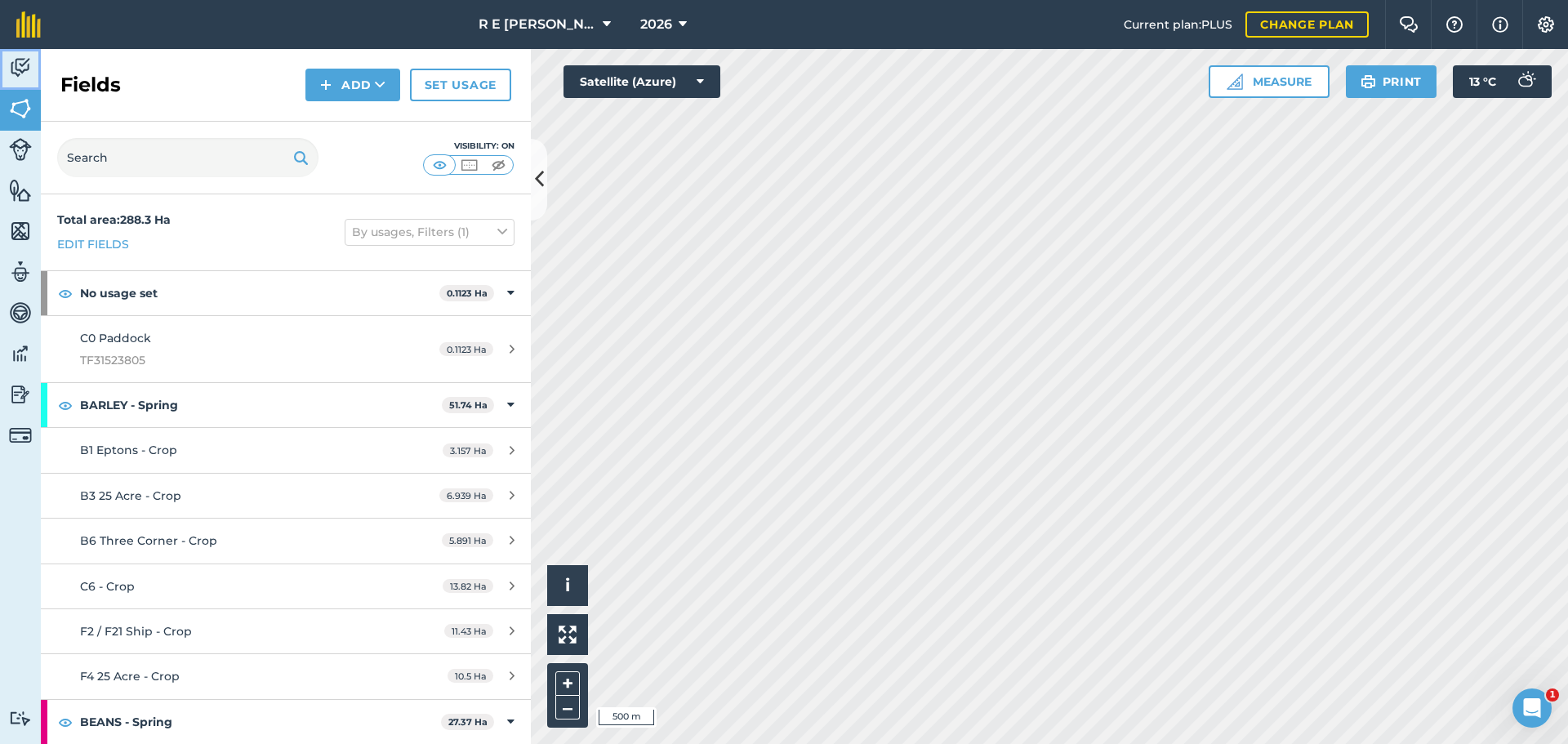
click at [18, 59] on img at bounding box center [21, 68] width 23 height 24
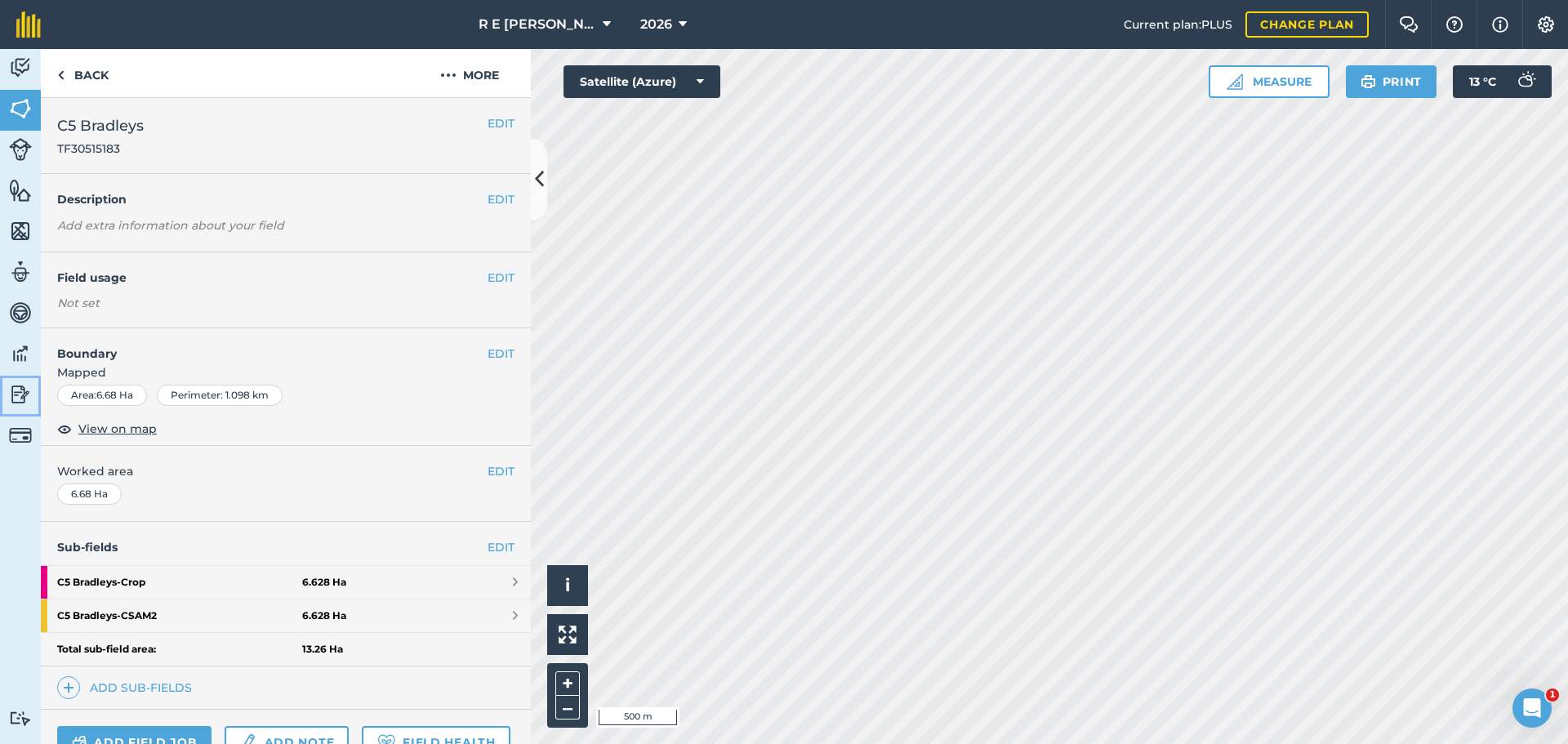
click at [15, 393] on img at bounding box center [21, 395] width 23 height 24
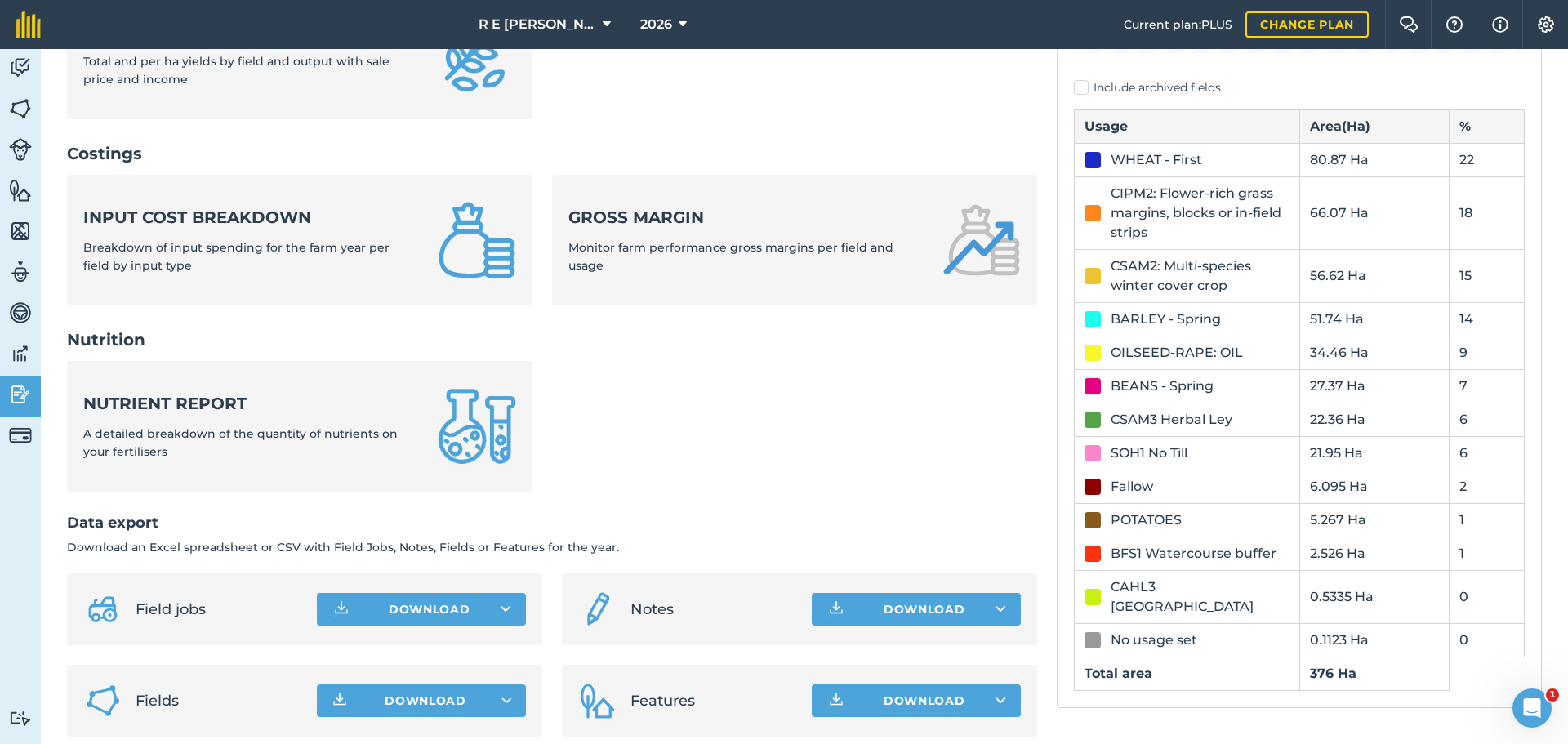
scroll to position [544, 0]
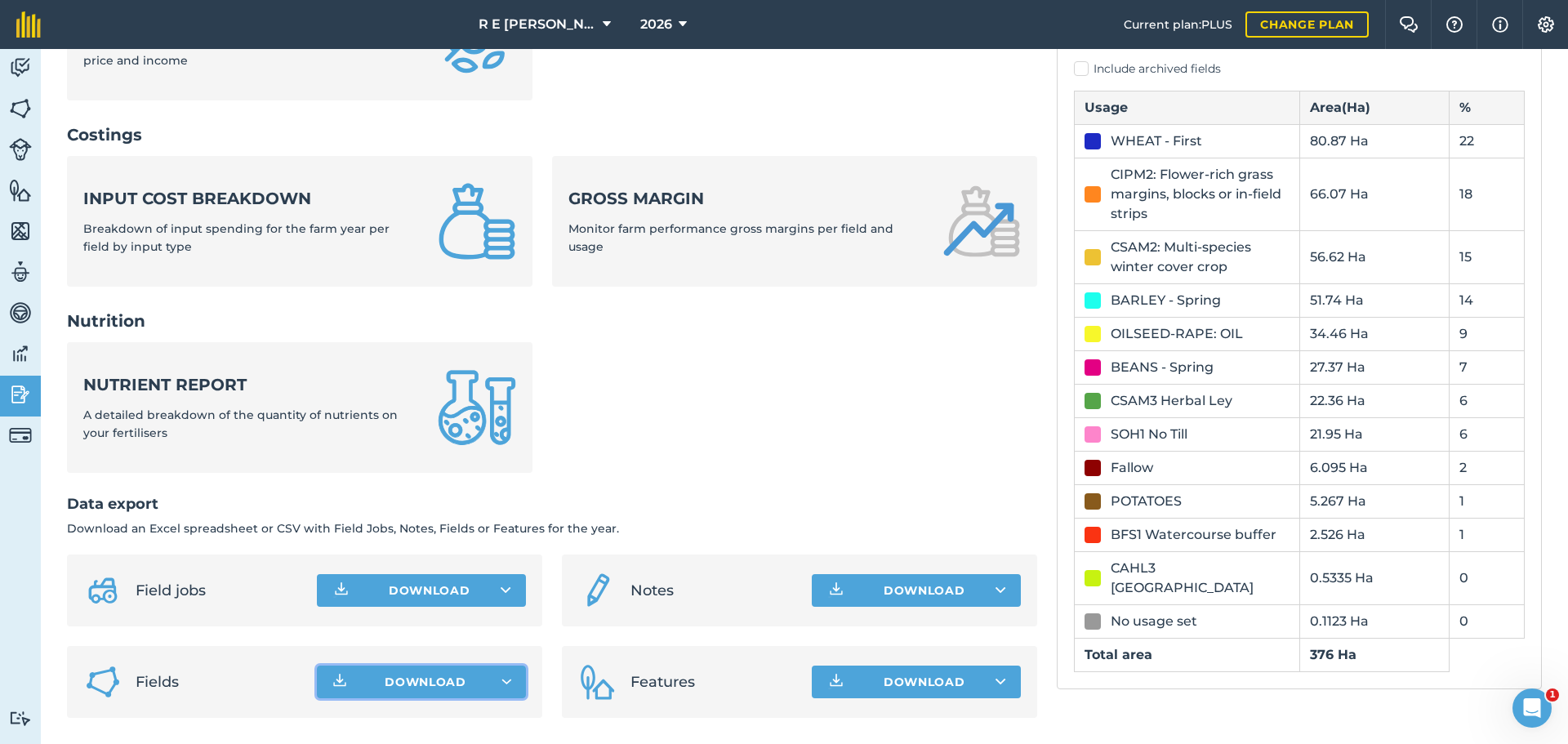
click at [453, 679] on span "Download" at bounding box center [425, 682] width 82 height 16
click at [490, 682] on button "Download" at bounding box center [421, 682] width 209 height 33
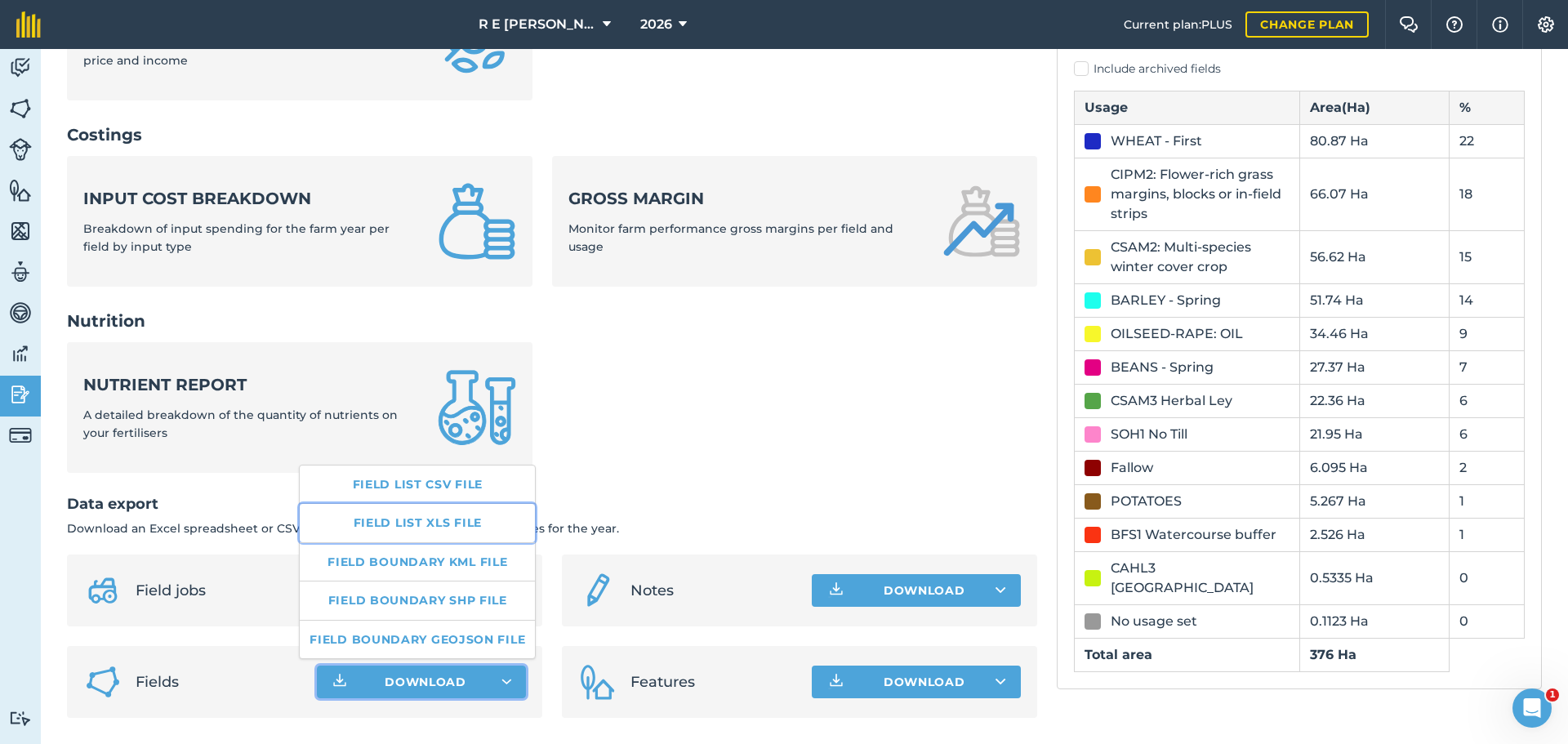
click at [445, 524] on link "Field list XLS file" at bounding box center [417, 523] width 235 height 38
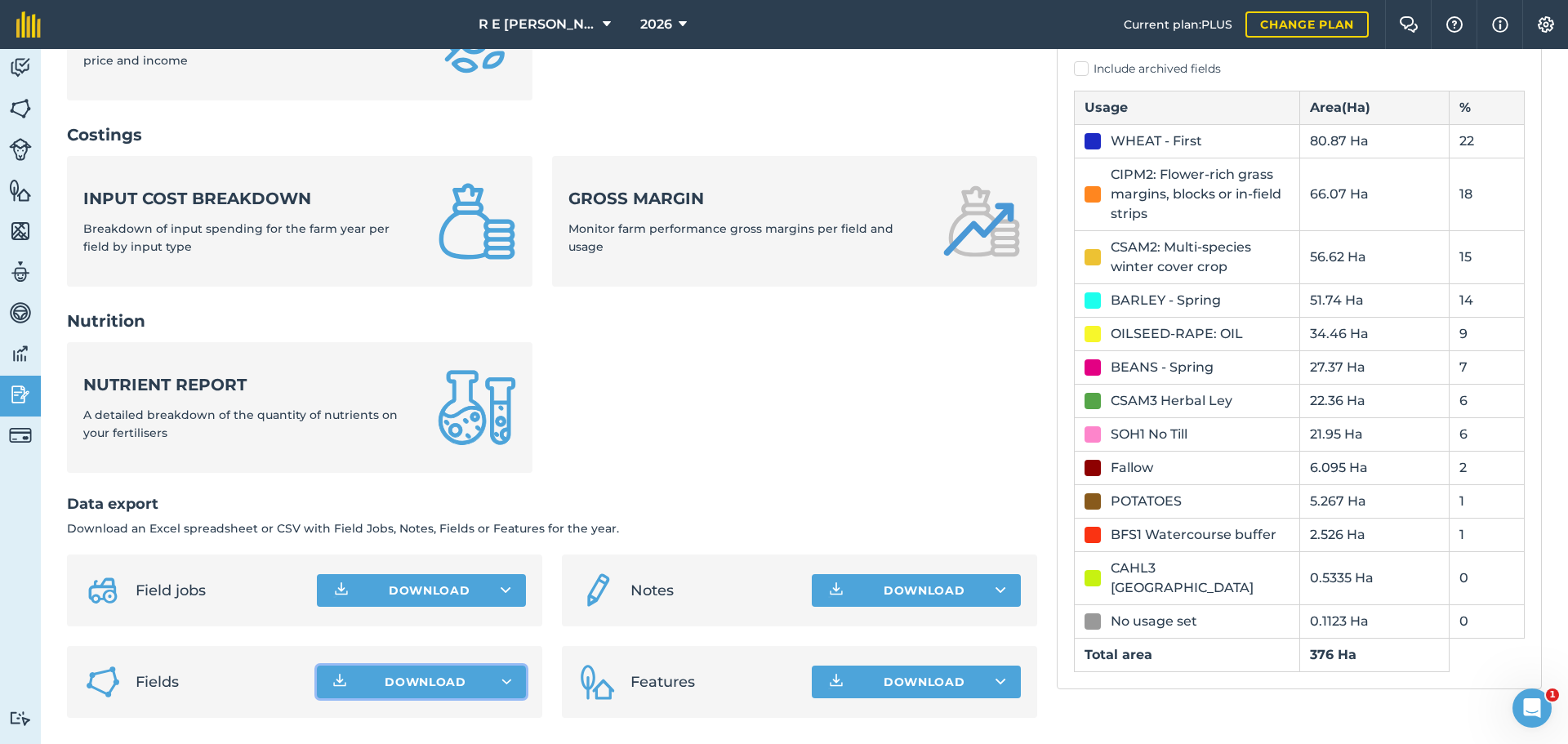
click at [503, 676] on button "Download" at bounding box center [421, 682] width 209 height 33
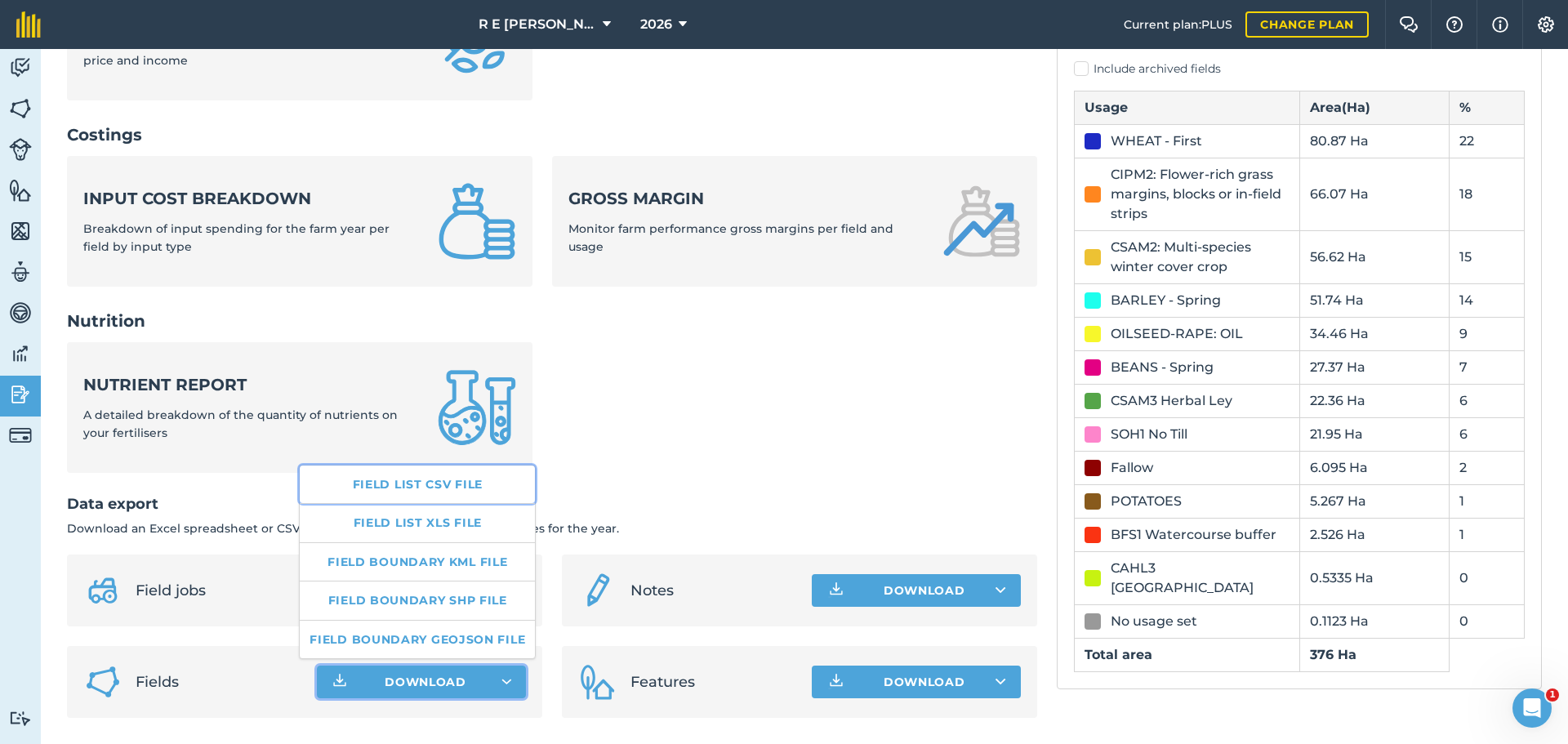
click at [454, 492] on link "Field list CSV file" at bounding box center [417, 484] width 235 height 38
